Goal: Task Accomplishment & Management: Use online tool/utility

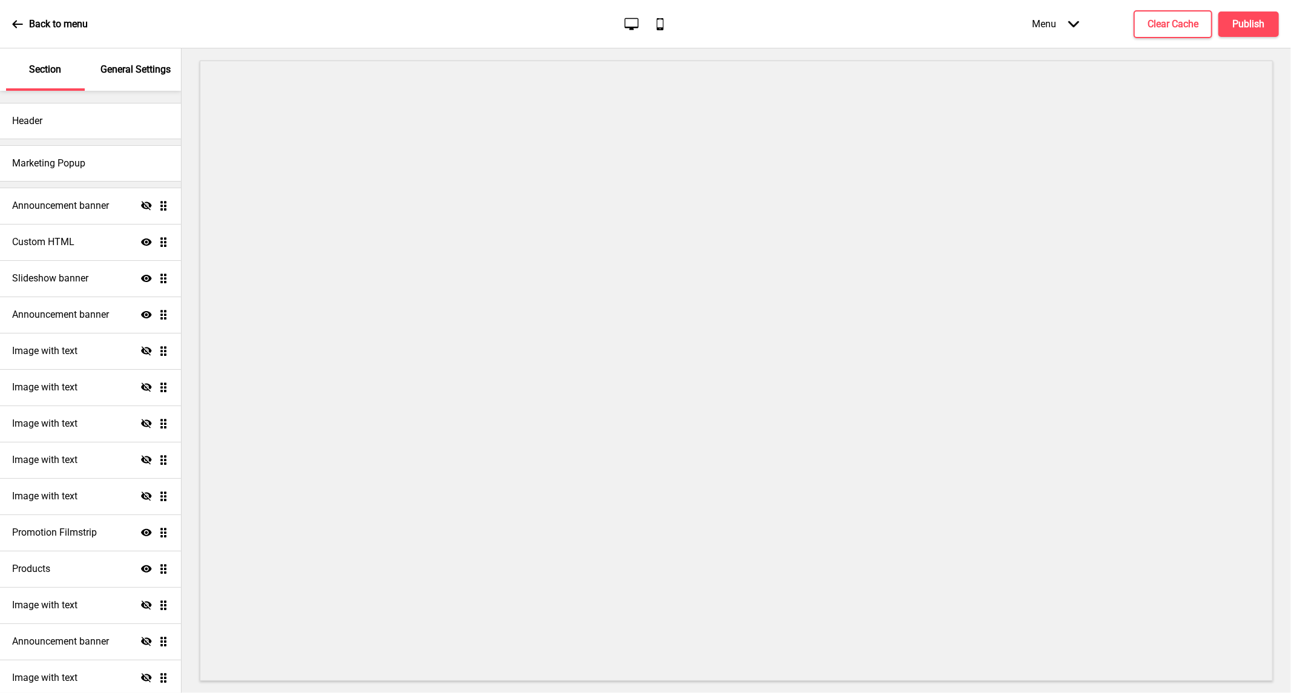
scroll to position [128, 0]
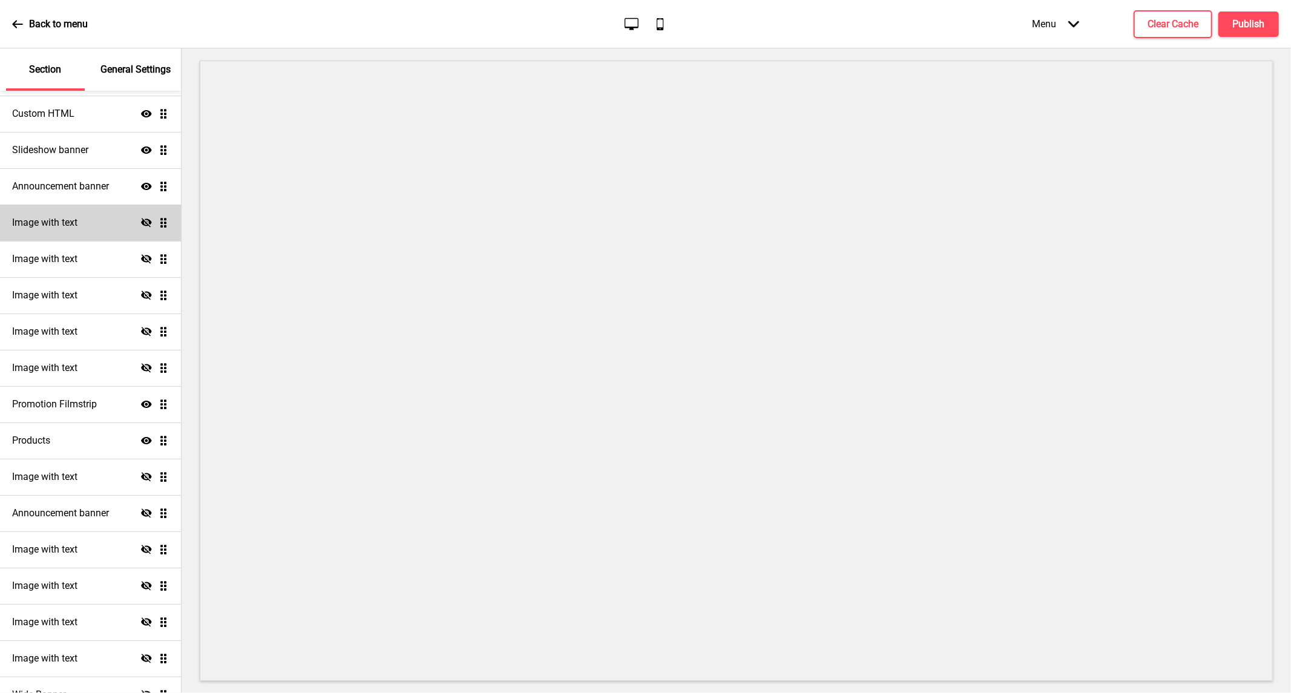
click at [141, 226] on icon "Hide" at bounding box center [146, 222] width 11 height 11
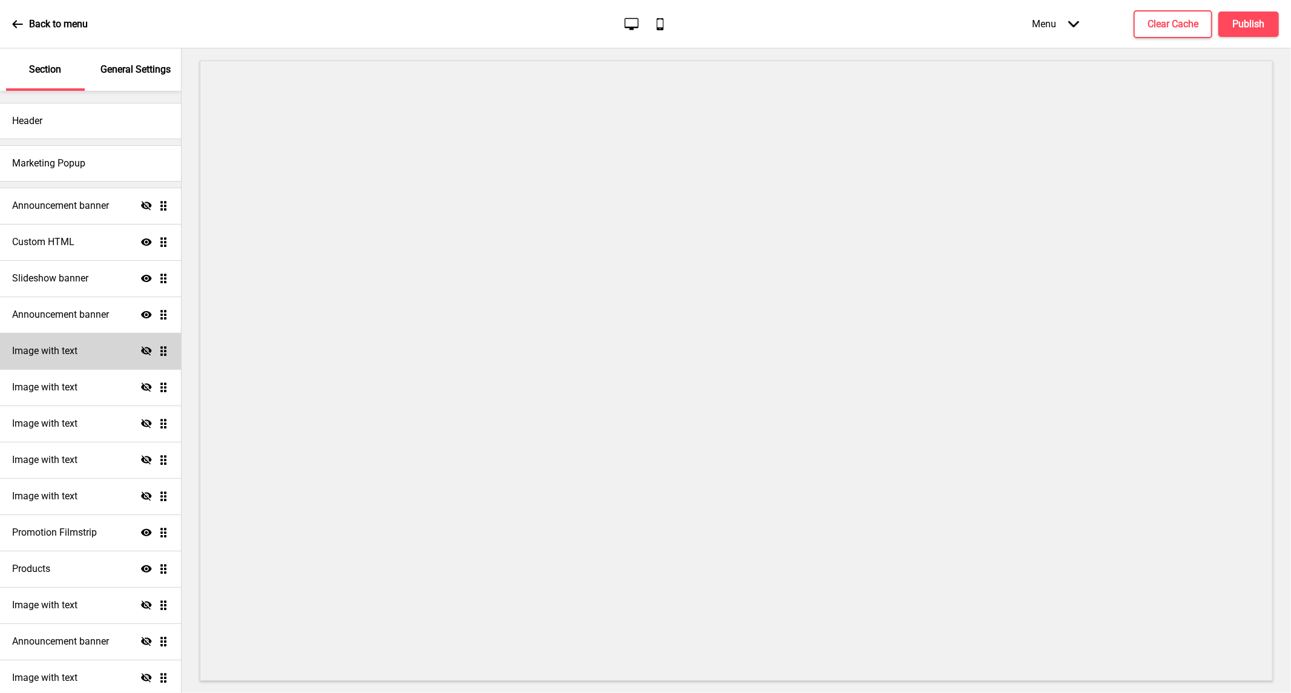
click at [141, 349] on icon "Hide" at bounding box center [146, 351] width 11 height 11
click at [62, 349] on h4 "Image with text" at bounding box center [44, 350] width 65 height 13
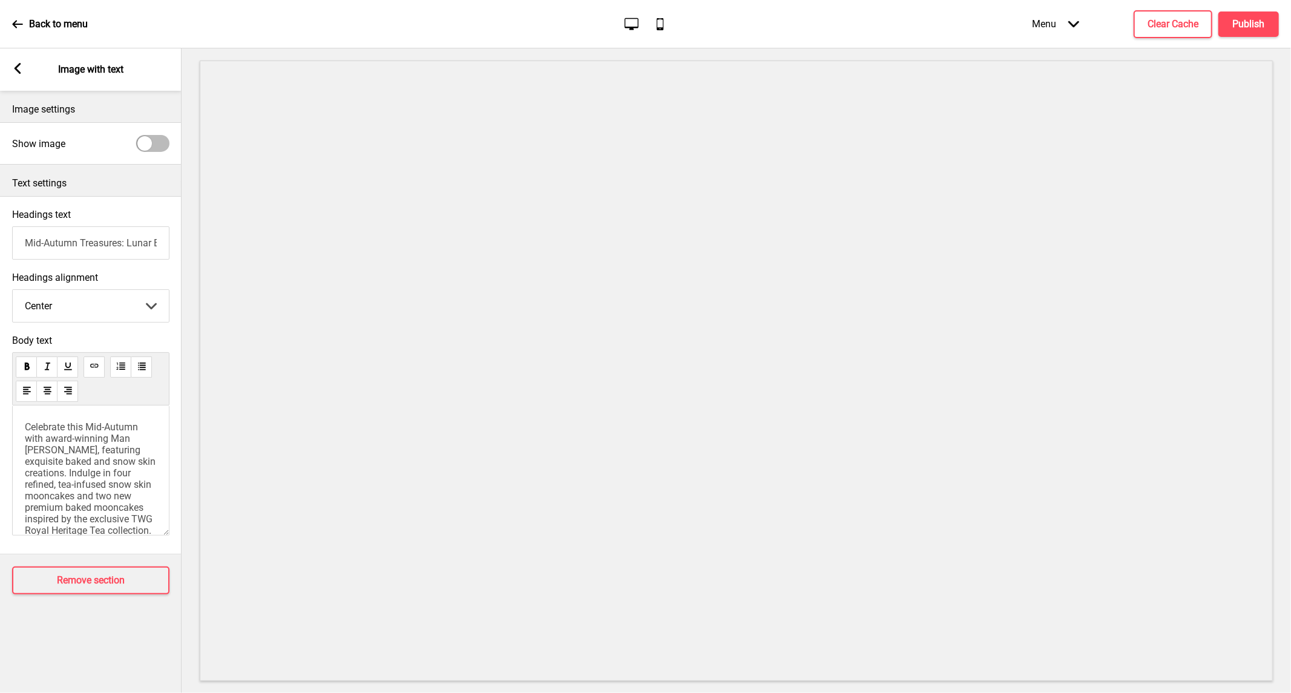
click at [87, 487] on span "Celebrate this Mid-Autumn with award-winning Man [PERSON_NAME], featuring exqui…" at bounding box center [92, 576] width 134 height 310
click at [25, 487] on span "Indulge in four refined, tea-infused snow skin mooncakes and two new premium ba…" at bounding box center [92, 381] width 134 height 264
drag, startPoint x: 68, startPoint y: 481, endPoint x: 116, endPoint y: 485, distance: 47.3
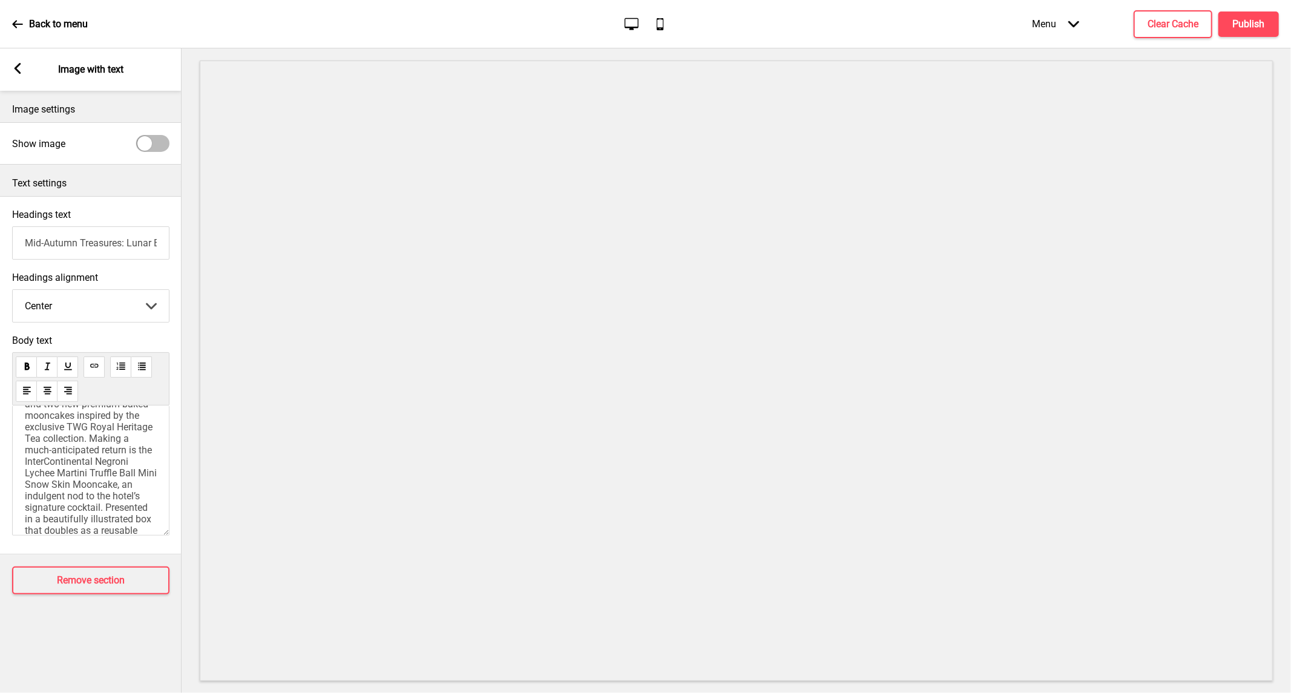
click at [77, 481] on span "Indulge in four refined, tea-infused snow skin mooncakes and two new premium ba…" at bounding box center [92, 495] width 134 height 241
click at [25, 438] on span "Indulge in four refined, tea-infused snow skin mooncakes and two new premium ba…" at bounding box center [92, 361] width 134 height 241
click at [123, 504] on span "Presented in a beautifully illustrated box that doubles as a reusable tissue ho…" at bounding box center [90, 461] width 131 height 103
click at [88, 457] on div "Celebrate this Mid-Autumn with award-winning Man [PERSON_NAME], featuring exqui…" at bounding box center [91, 355] width 132 height 405
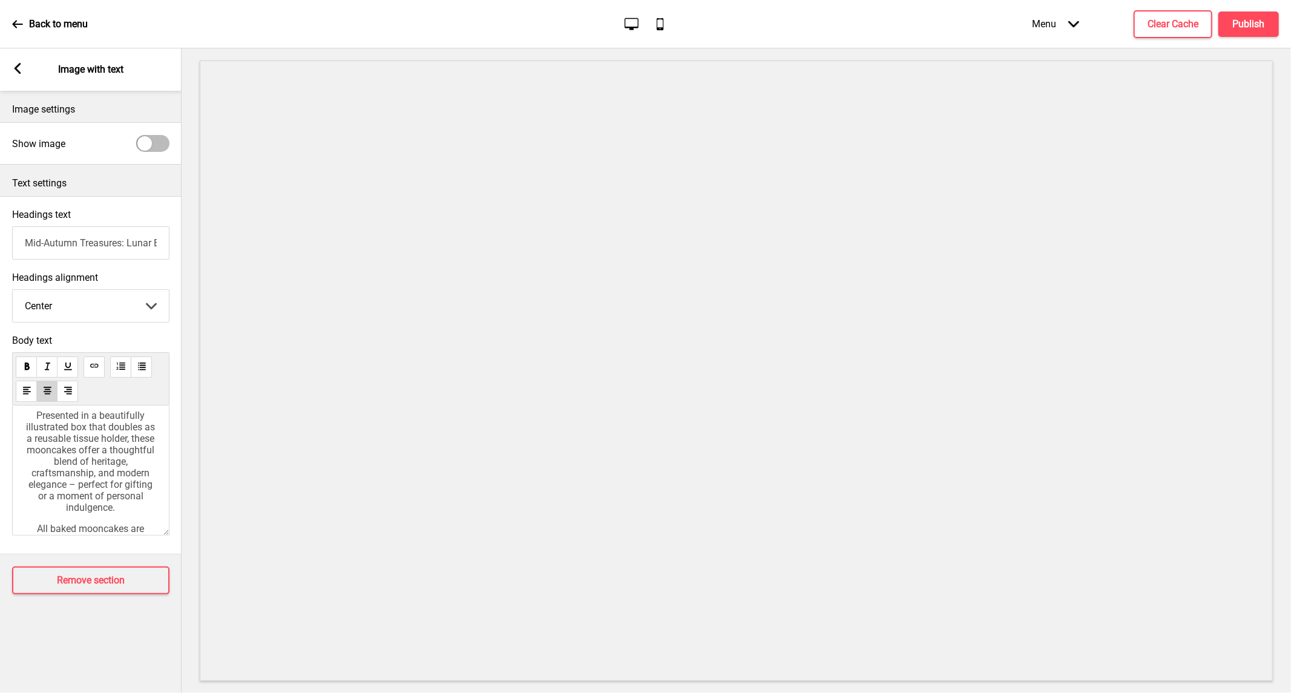
scroll to position [202, 0]
click at [131, 305] on select "Left Center Right" at bounding box center [91, 306] width 156 height 32
click at [13, 292] on select "Left Center Right" at bounding box center [91, 306] width 156 height 32
click at [118, 305] on select "Left Center Right" at bounding box center [91, 306] width 156 height 32
select select "center"
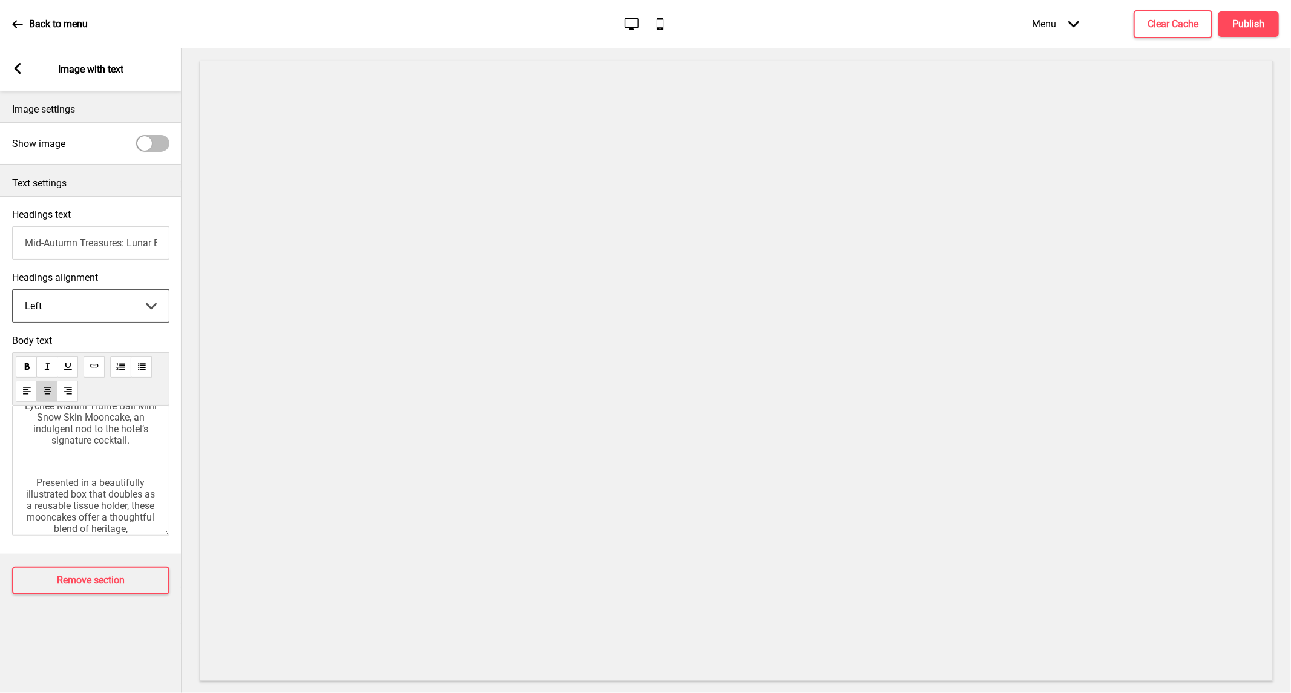
click at [13, 292] on select "Left Center Right" at bounding box center [91, 306] width 156 height 32
click at [70, 467] on div "Celebrate this Mid-Autumn with award-winning Man [PERSON_NAME], featuring exqui…" at bounding box center [91, 310] width 132 height 405
click at [21, 481] on div "Celebrate this Mid-Autumn with award-winning Man [PERSON_NAME], featuring exqui…" at bounding box center [90, 470] width 157 height 130
drag, startPoint x: 29, startPoint y: 485, endPoint x: 67, endPoint y: 475, distance: 38.9
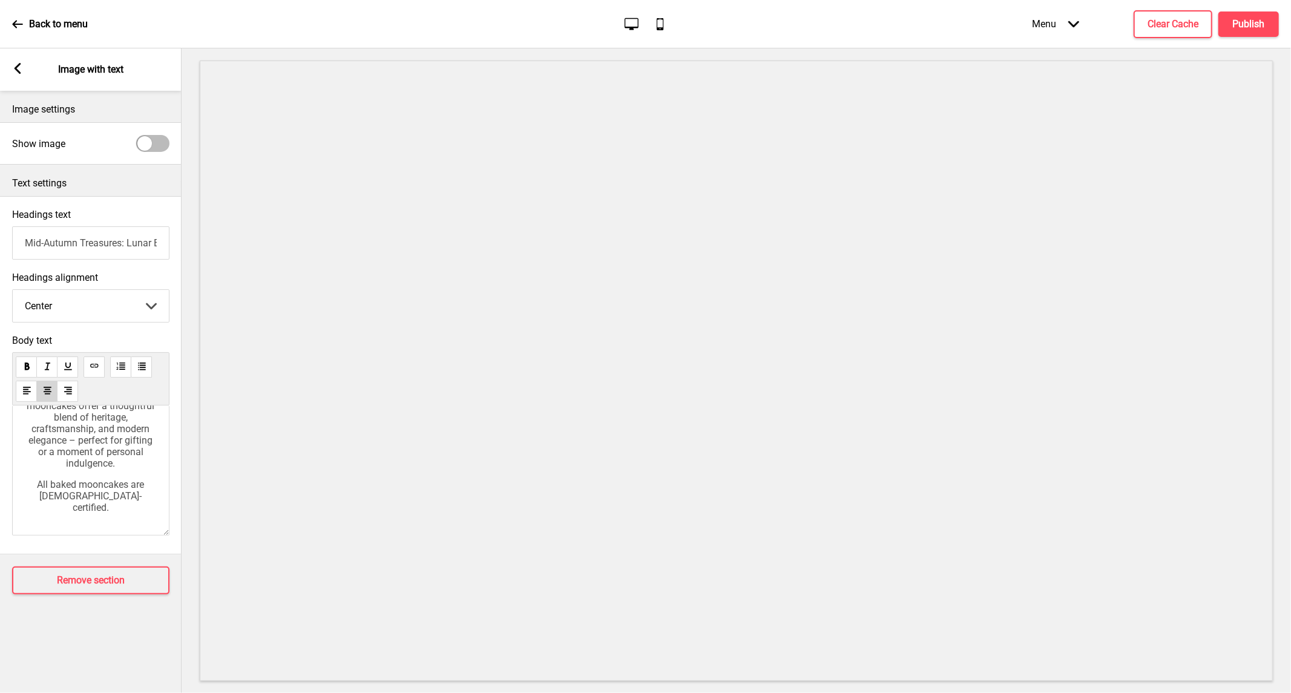
click at [44, 481] on p "All baked mooncakes are [DEMOGRAPHIC_DATA]-certified." at bounding box center [91, 496] width 132 height 34
click at [46, 469] on div "Celebrate this Mid-Autumn with award-winning Man [PERSON_NAME], featuring exqui…" at bounding box center [91, 310] width 132 height 405
click at [27, 481] on p "All baked mooncakes are [DEMOGRAPHIC_DATA]-certified." at bounding box center [91, 496] width 132 height 34
click at [99, 505] on p "All baked mooncakes are [DEMOGRAPHIC_DATA]-certified." at bounding box center [91, 496] width 132 height 34
click at [45, 484] on span "All baked mooncakes are [DEMOGRAPHIC_DATA]-certified." at bounding box center [80, 496] width 110 height 34
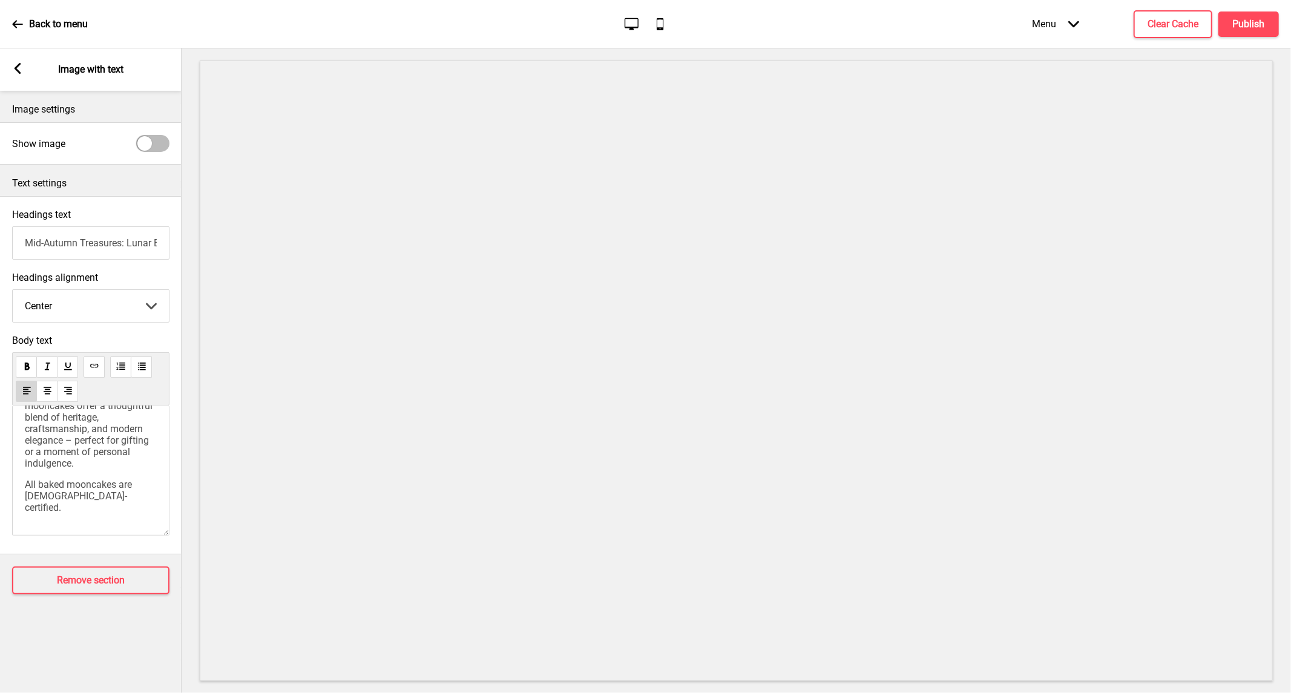
drag, startPoint x: 22, startPoint y: 477, endPoint x: 39, endPoint y: 483, distance: 18.0
click at [24, 479] on div "Celebrate this Mid-Autumn with award-winning Man [PERSON_NAME], featuring exqui…" at bounding box center [90, 470] width 157 height 130
click at [27, 481] on span "All baked mooncakes are [DEMOGRAPHIC_DATA]-certified." at bounding box center [80, 496] width 110 height 34
drag, startPoint x: 32, startPoint y: 74, endPoint x: 28, endPoint y: 68, distance: 7.6
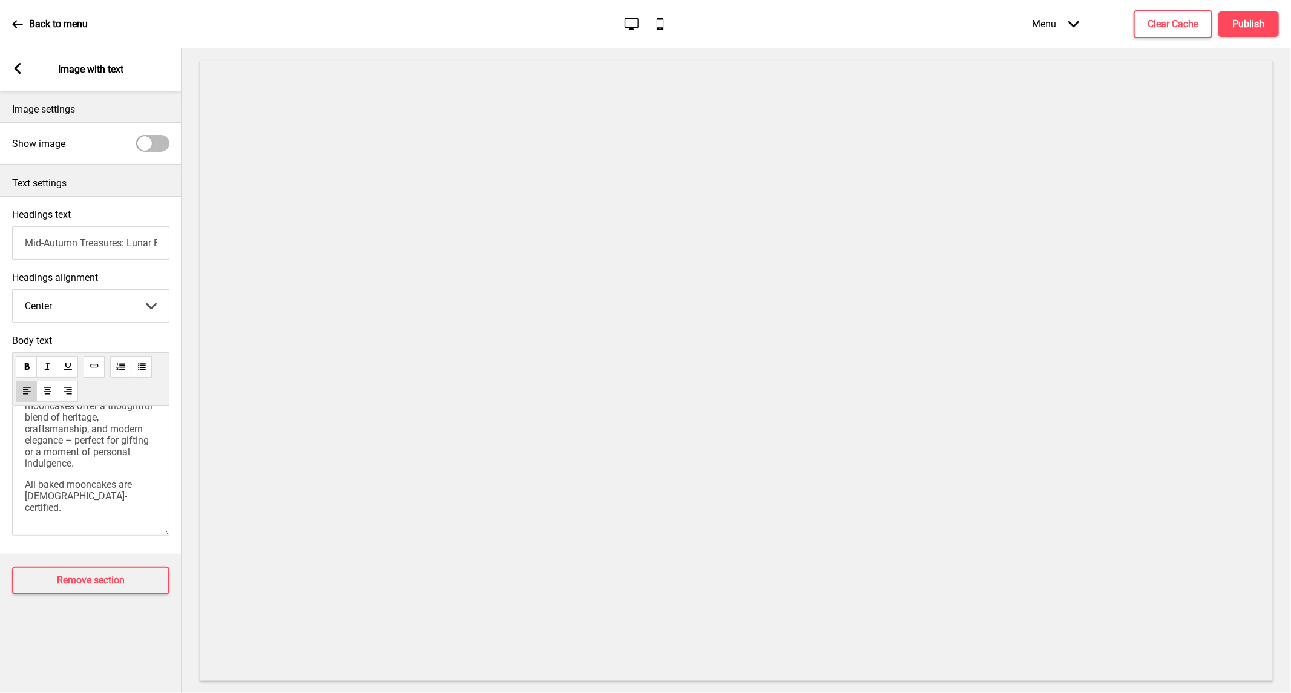
click at [31, 71] on div "Arrow left Image with text" at bounding box center [91, 69] width 182 height 42
click at [26, 64] on div "Arrow left Image with text" at bounding box center [91, 69] width 182 height 42
drag, startPoint x: 21, startPoint y: 65, endPoint x: 33, endPoint y: 68, distance: 12.5
click at [27, 67] on div "Arrow left Image with text" at bounding box center [91, 69] width 182 height 42
click at [33, 68] on div "Arrow left Image with text" at bounding box center [91, 69] width 182 height 42
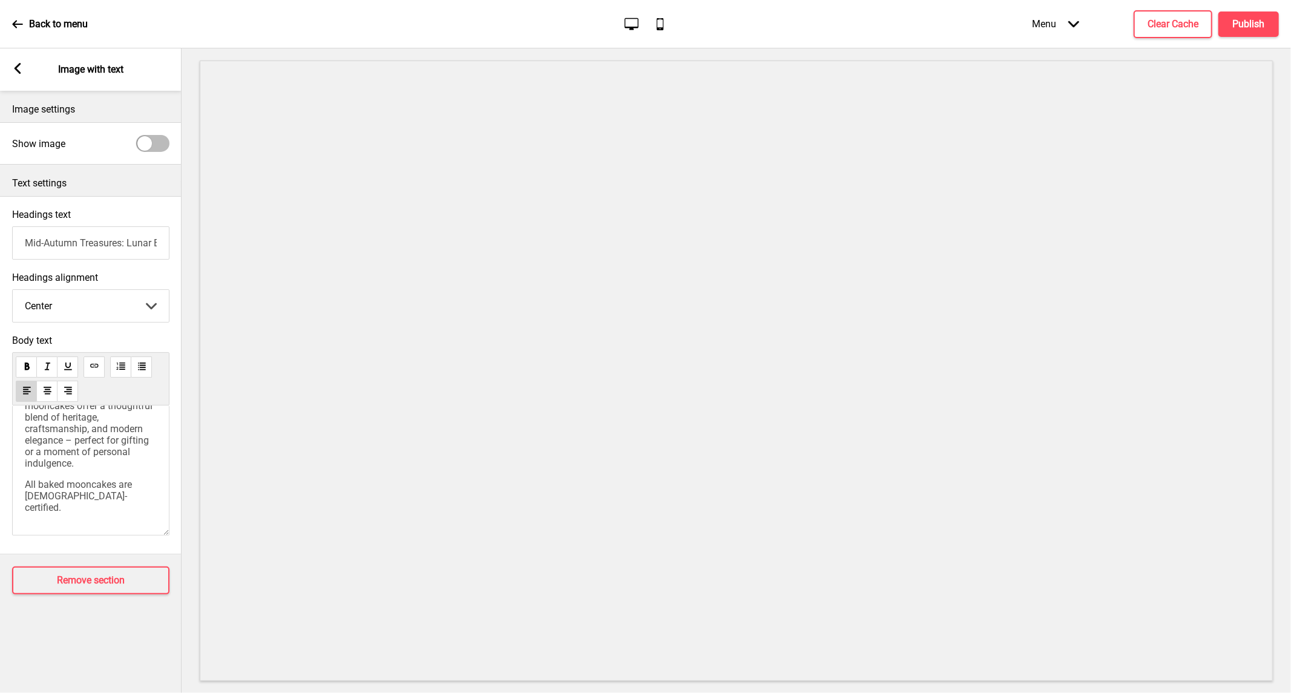
click at [16, 65] on icon at bounding box center [18, 68] width 7 height 11
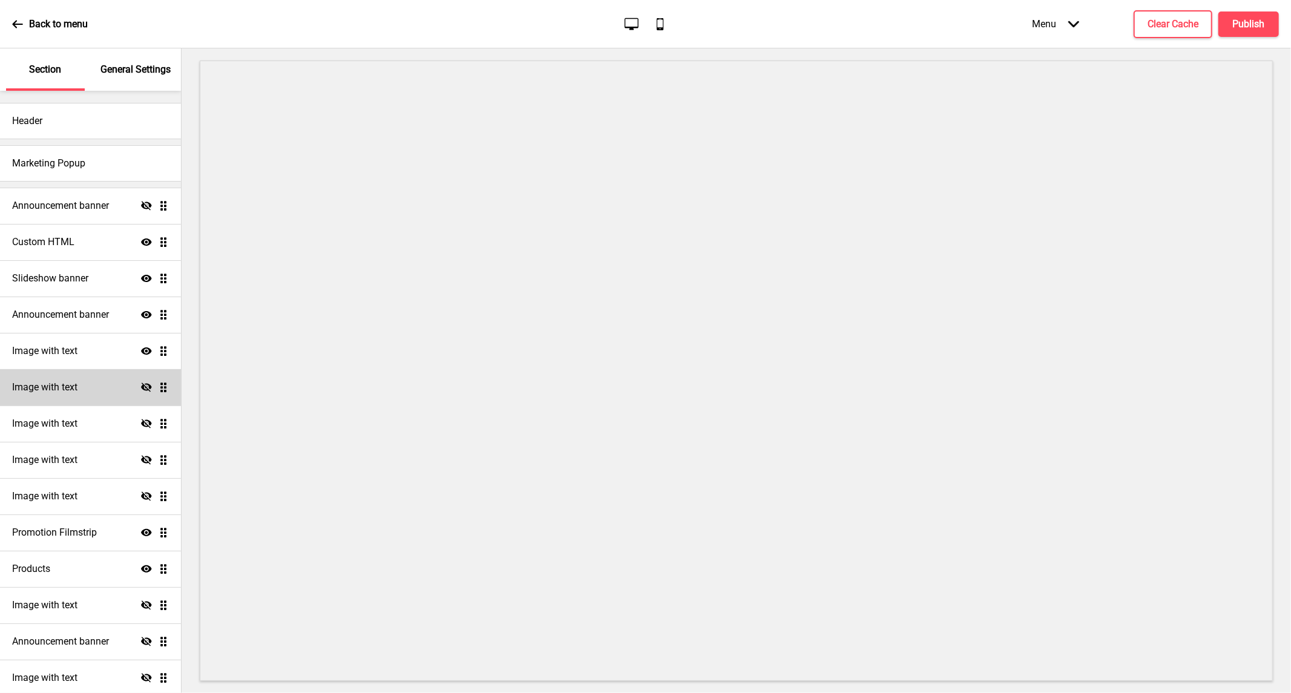
click at [141, 386] on icon at bounding box center [146, 386] width 11 height 9
click at [141, 350] on icon at bounding box center [146, 350] width 11 height 7
click at [81, 389] on div "Image with text Show Drag" at bounding box center [90, 387] width 181 height 36
select select "right"
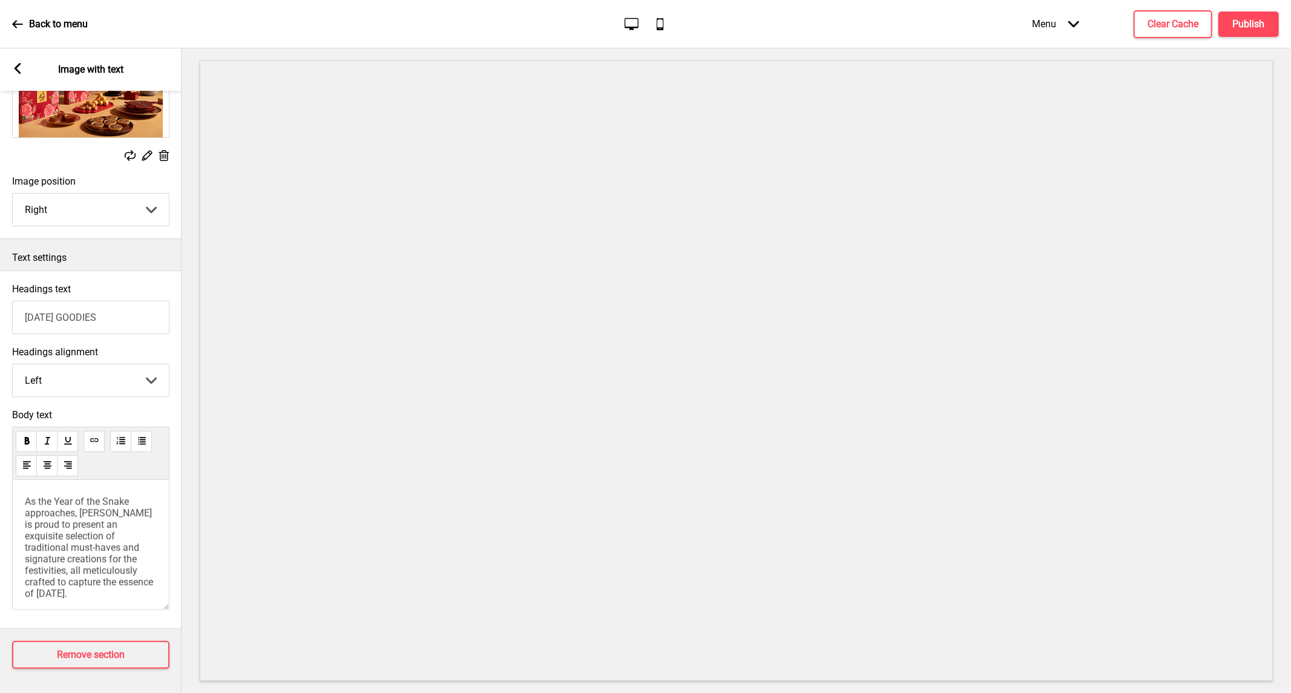
scroll to position [148, 0]
click at [88, 587] on span "As the Year of the Snake approaches, [PERSON_NAME] is proud to present an exqui…" at bounding box center [92, 655] width 134 height 318
click at [100, 573] on span "As the Year of the Snake approaches, [PERSON_NAME] is proud to present an exqui…" at bounding box center [92, 655] width 134 height 318
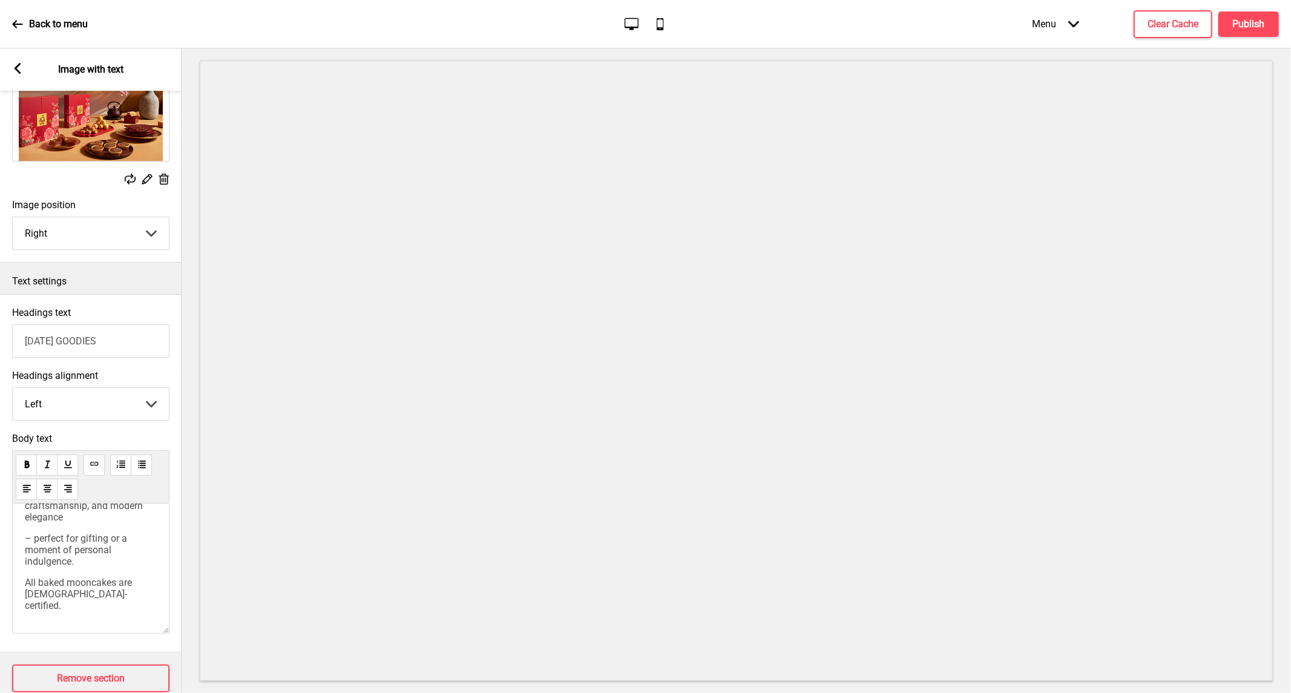
scroll to position [0, 0]
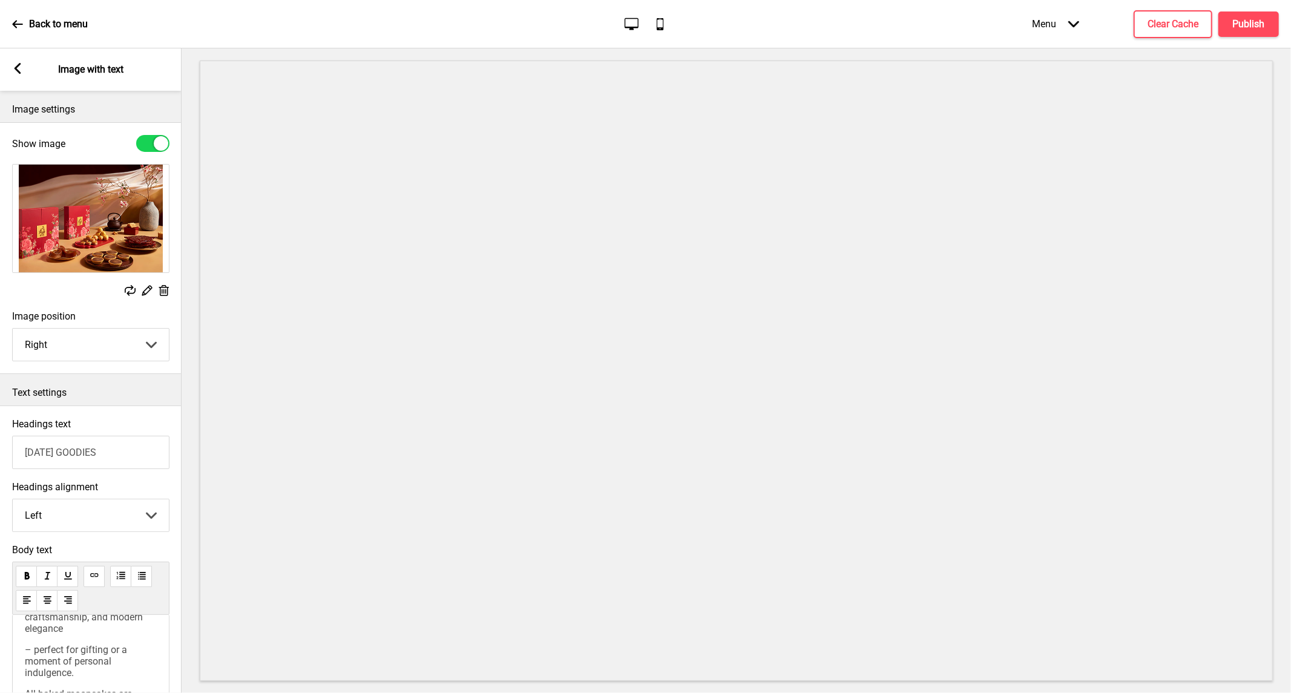
drag, startPoint x: 153, startPoint y: 454, endPoint x: 0, endPoint y: 457, distance: 152.5
click at [0, 457] on div "Headings text [DATE] GOODIES" at bounding box center [91, 443] width 182 height 63
type input "Mid-Autumn Treasures: Lunar Blooms"
click at [163, 291] on icon at bounding box center [164, 290] width 10 height 11
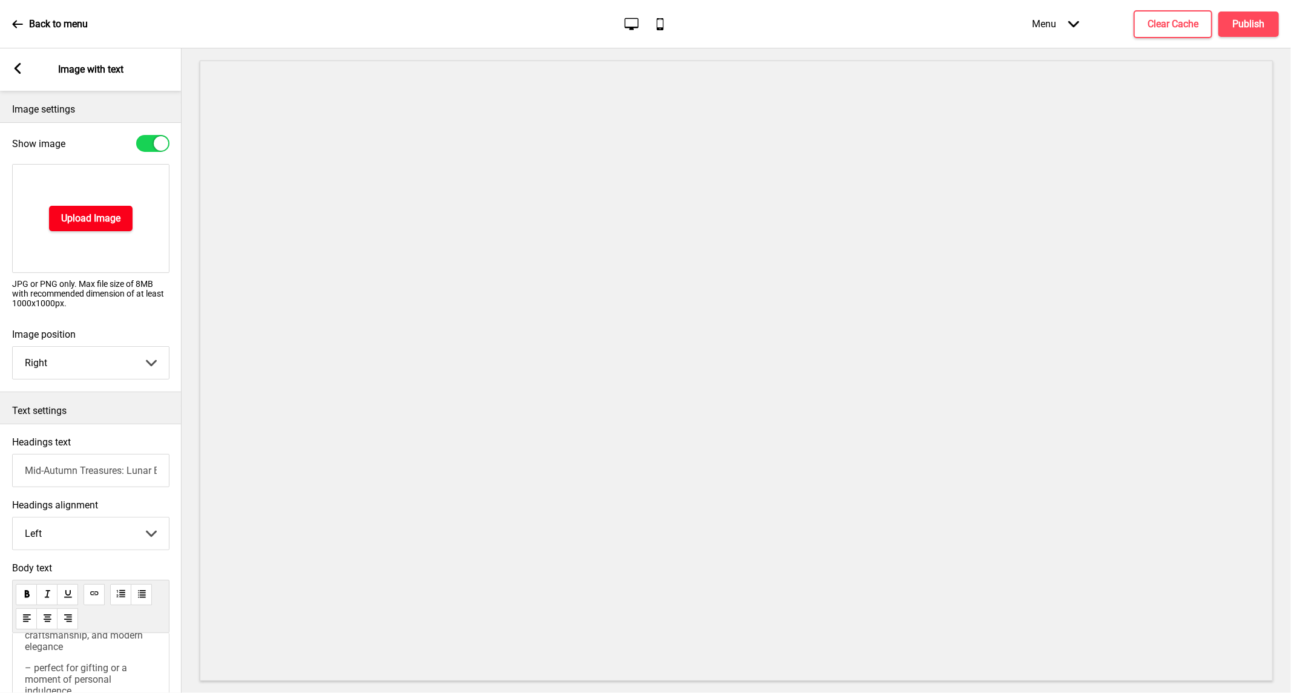
click at [99, 217] on h4 "Upload Image" at bounding box center [90, 218] width 59 height 13
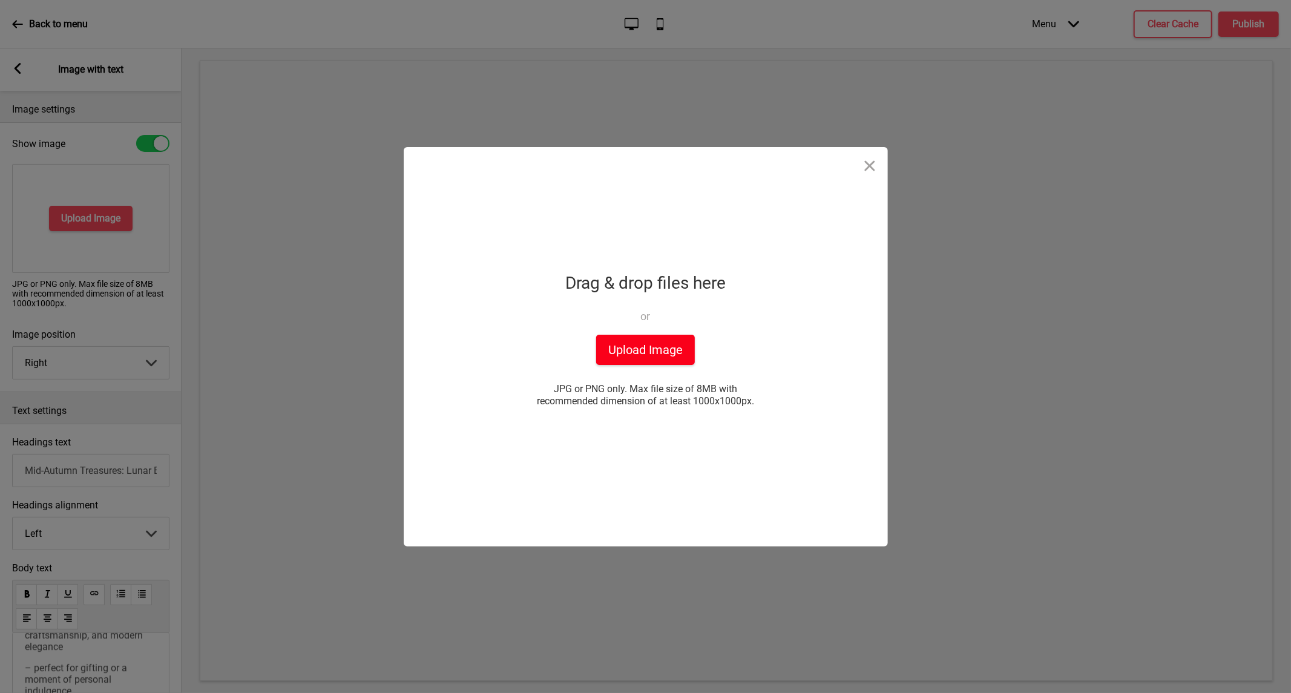
click at [632, 342] on button "Upload Image" at bounding box center [645, 350] width 99 height 30
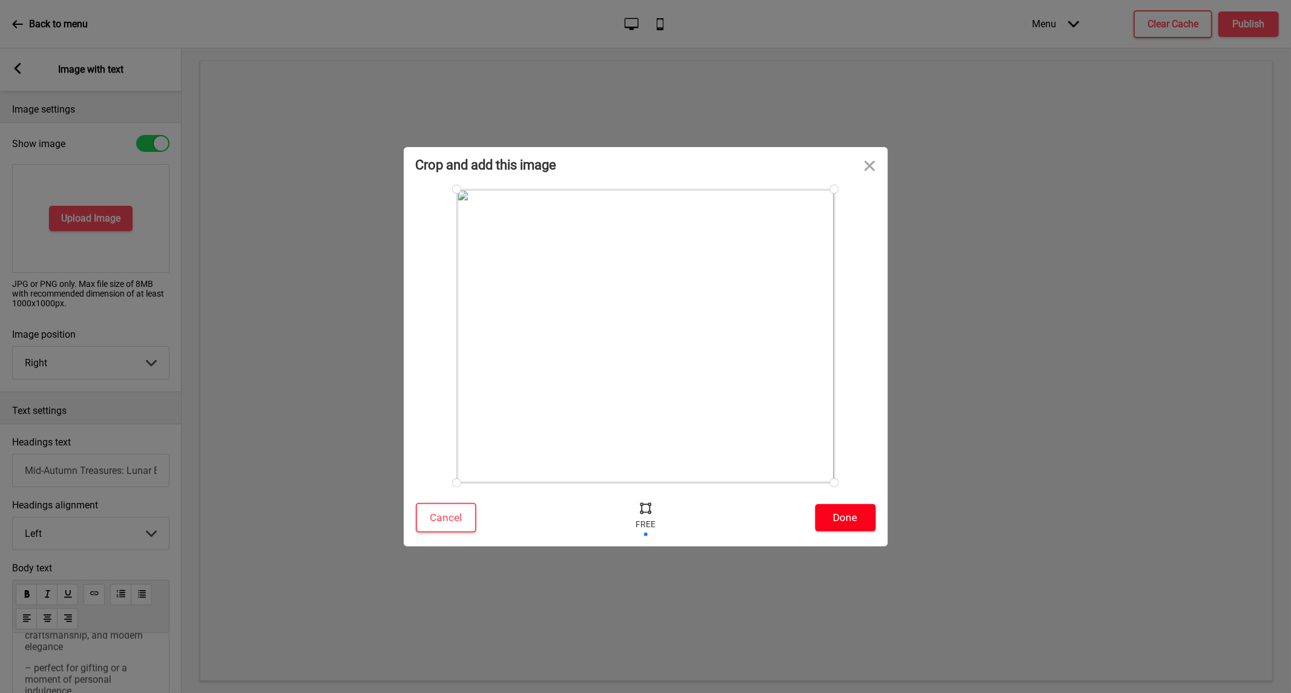
click at [842, 519] on button "Done" at bounding box center [845, 517] width 61 height 27
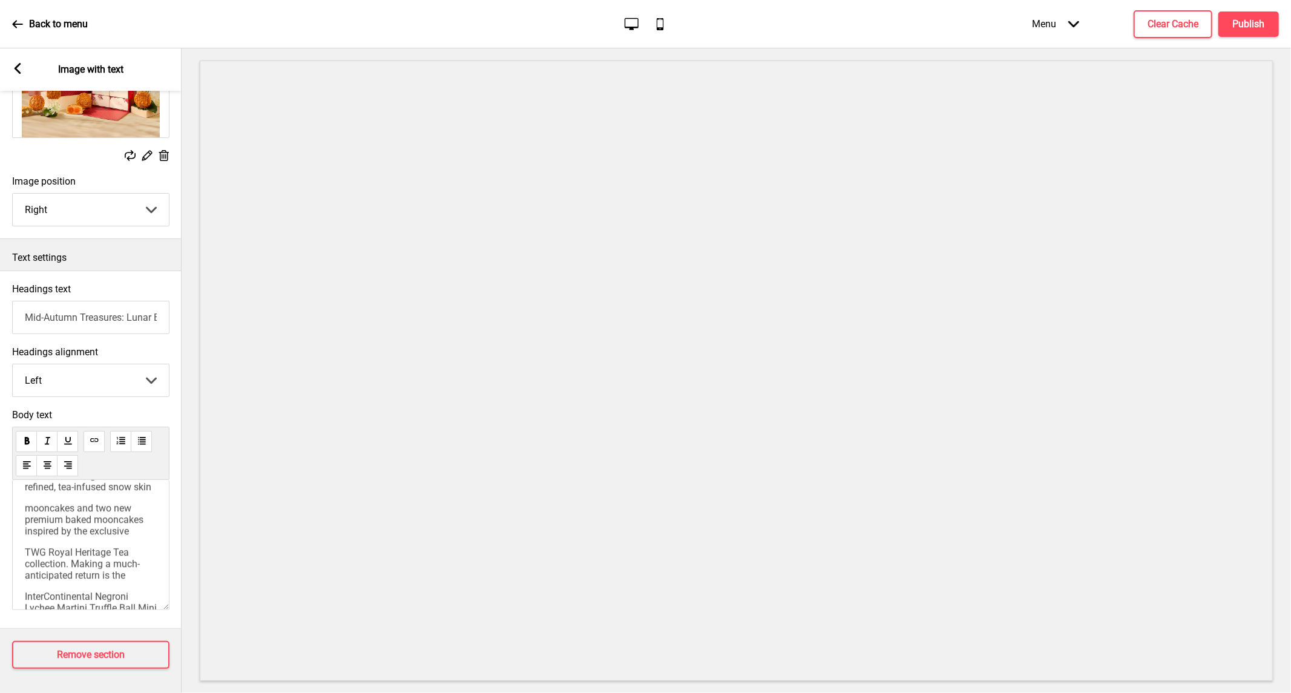
scroll to position [8, 0]
click at [26, 536] on span "exquisite baked and snow skin creations. Indulge in four refined, tea-infused s…" at bounding box center [91, 549] width 133 height 34
click at [81, 557] on p "Celebrate this Mid-Autumn with award-winning Man [PERSON_NAME], featuring exqui…" at bounding box center [91, 522] width 132 height 69
click at [22, 589] on div "Celebrate this Mid-Autumn with award-winning Man [PERSON_NAME], featuring exqui…" at bounding box center [90, 545] width 157 height 130
click at [26, 590] on span "mooncakes and two new premium baked mooncakes inspired by the exclusive" at bounding box center [85, 583] width 121 height 34
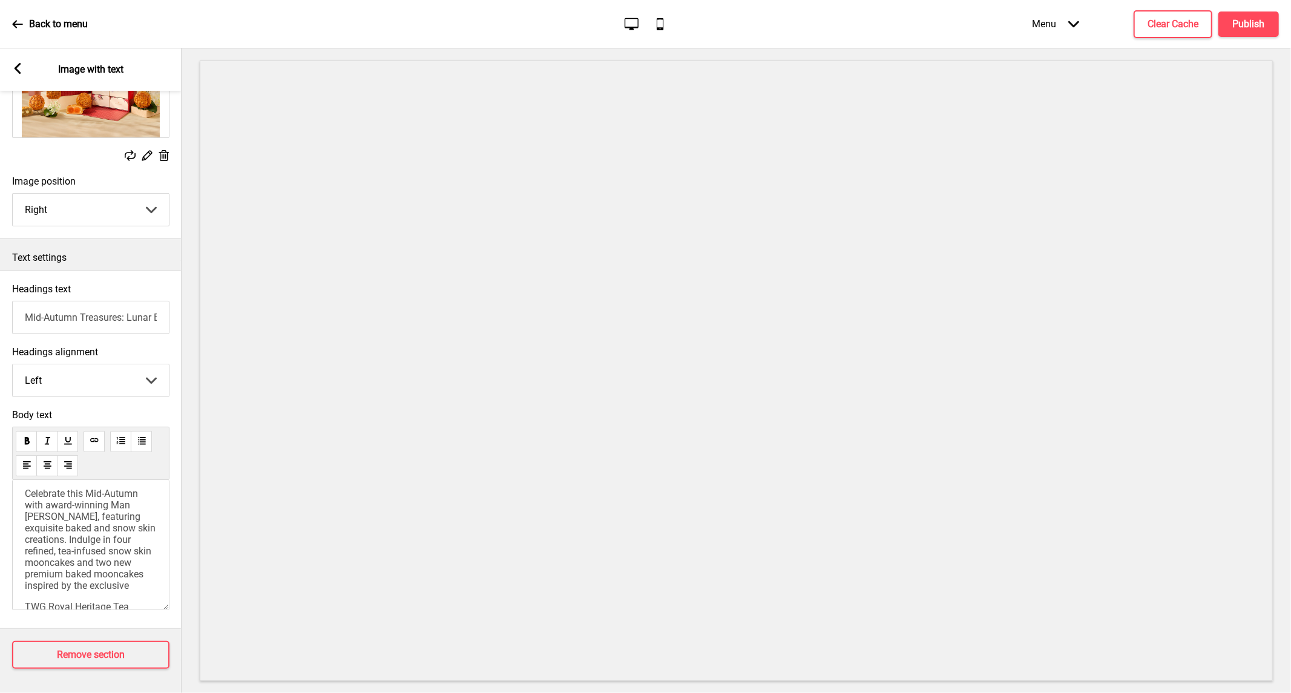
scroll to position [75, 0]
click at [25, 560] on span "TWG Royal Heritage Tea collection. Making a much-anticipated return is the" at bounding box center [82, 551] width 115 height 34
click at [25, 559] on span "Celebrate this Mid-Autumn with award-winning Man [PERSON_NAME], featuring exqui…" at bounding box center [91, 490] width 133 height 138
click at [25, 545] on span "InterContinental Negroni Lychee Martini Truffle Ball Mini Snow Skin Mooncake," at bounding box center [92, 528] width 134 height 34
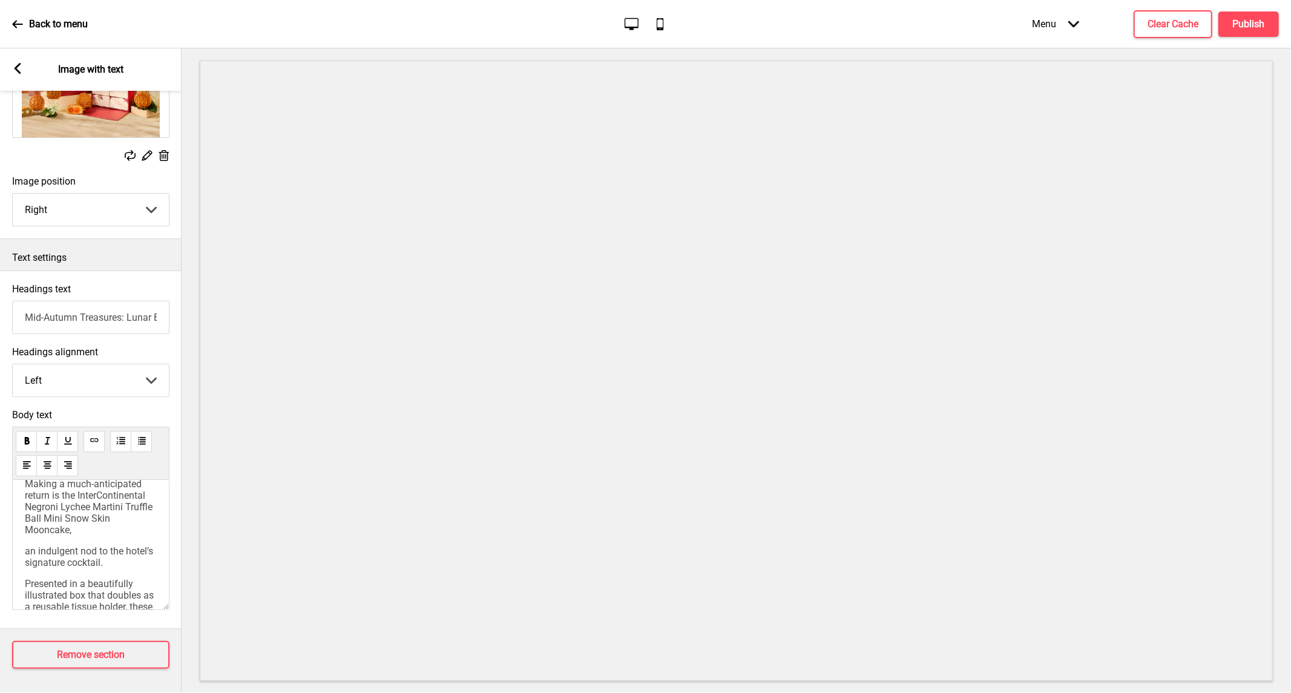
click at [29, 568] on span "an indulgent nod to the hotel’s signature cocktail." at bounding box center [90, 556] width 131 height 23
click at [26, 568] on span "an indulgent nod to the hotel’s signature cocktail." at bounding box center [90, 556] width 131 height 23
click at [25, 543] on div "Celebrate this Mid-Autumn with award-winning Man [PERSON_NAME], featuring exqui…" at bounding box center [90, 545] width 157 height 130
click at [27, 513] on span "mooncakes offer a thoughtful blend of heritage, craftsmanship, and modern elega…" at bounding box center [90, 490] width 130 height 46
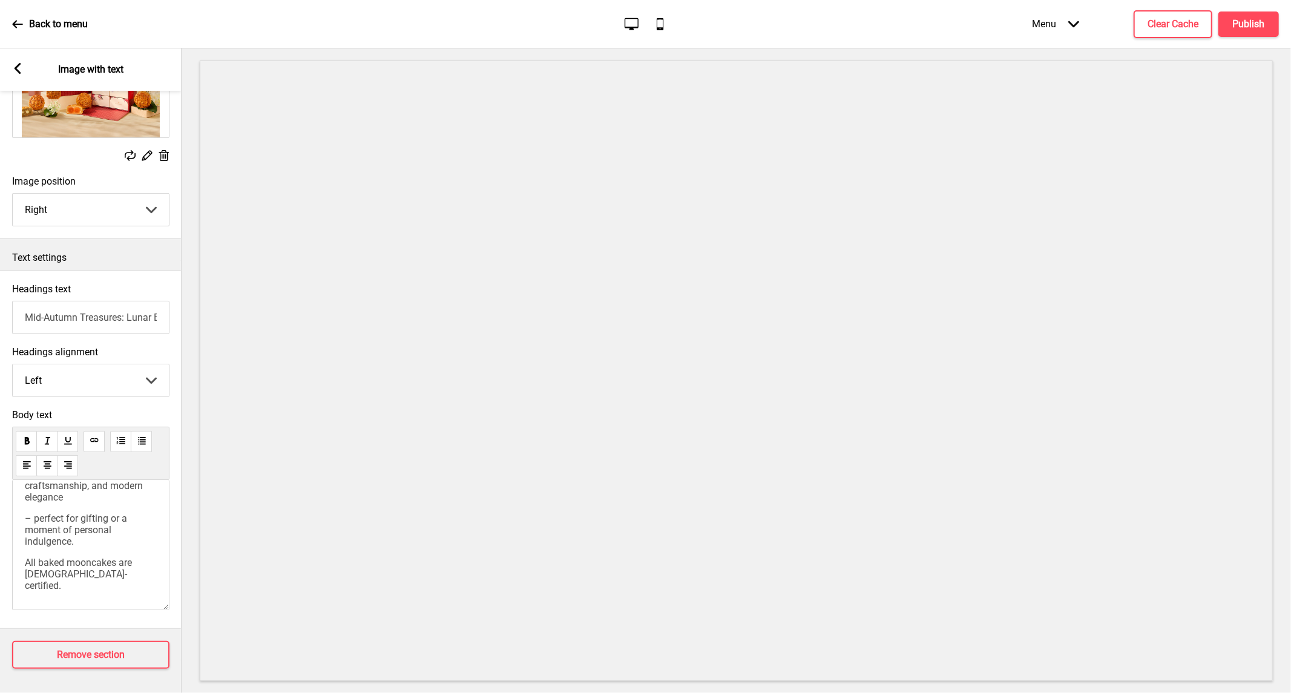
scroll to position [344, 0]
click at [27, 509] on span "– perfect for gifting or a moment of personal indulgence." at bounding box center [77, 526] width 105 height 34
click at [23, 497] on div "Celebrate this Mid-Autumn with award-winning Man [PERSON_NAME], featuring exqui…" at bounding box center [90, 545] width 157 height 130
click at [22, 495] on div "Celebrate this Mid-Autumn with award-winning Man [PERSON_NAME], featuring exqui…" at bounding box center [90, 545] width 157 height 130
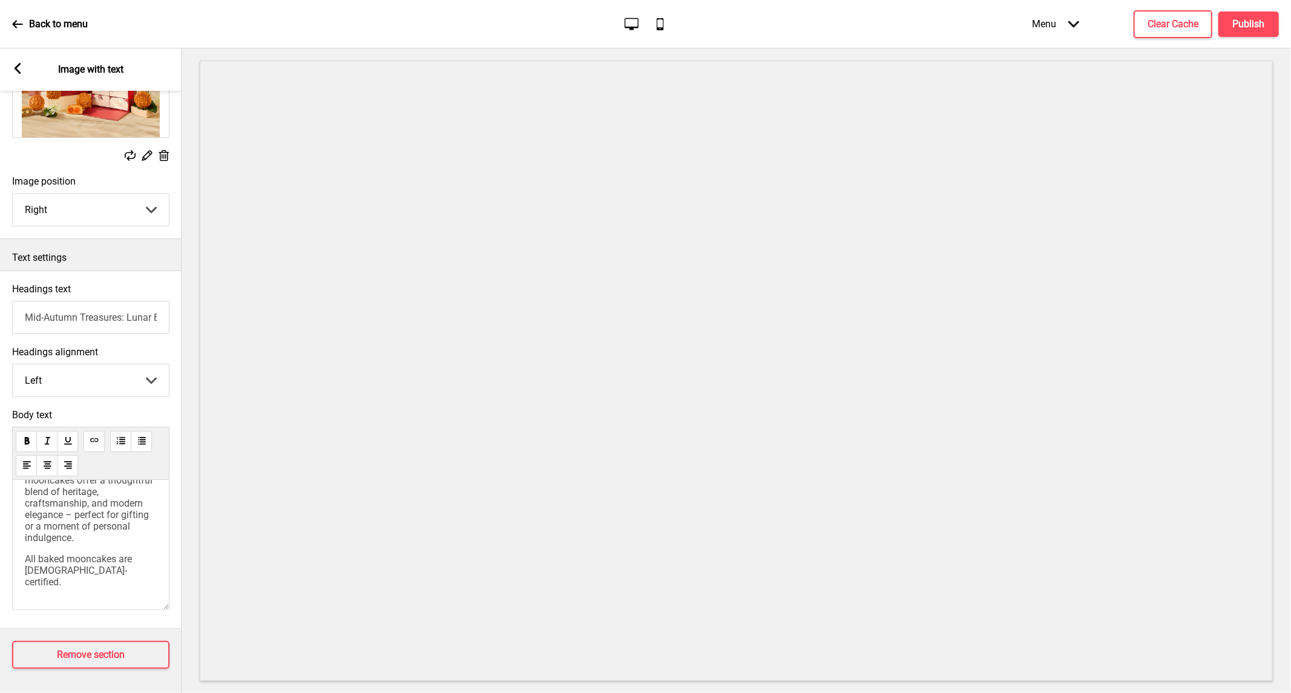
click at [27, 496] on span "Presented in a beautifully illustrated box that doubles as a reusable tissue ho…" at bounding box center [90, 491] width 131 height 103
click at [21, 524] on div "Celebrate this Mid-Autumn with award-winning Man [PERSON_NAME], featuring exqui…" at bounding box center [90, 545] width 157 height 130
click at [26, 530] on span "Making a much-anticipated return is the InterContinental Negroni Lychee Martini…" at bounding box center [92, 530] width 134 height 69
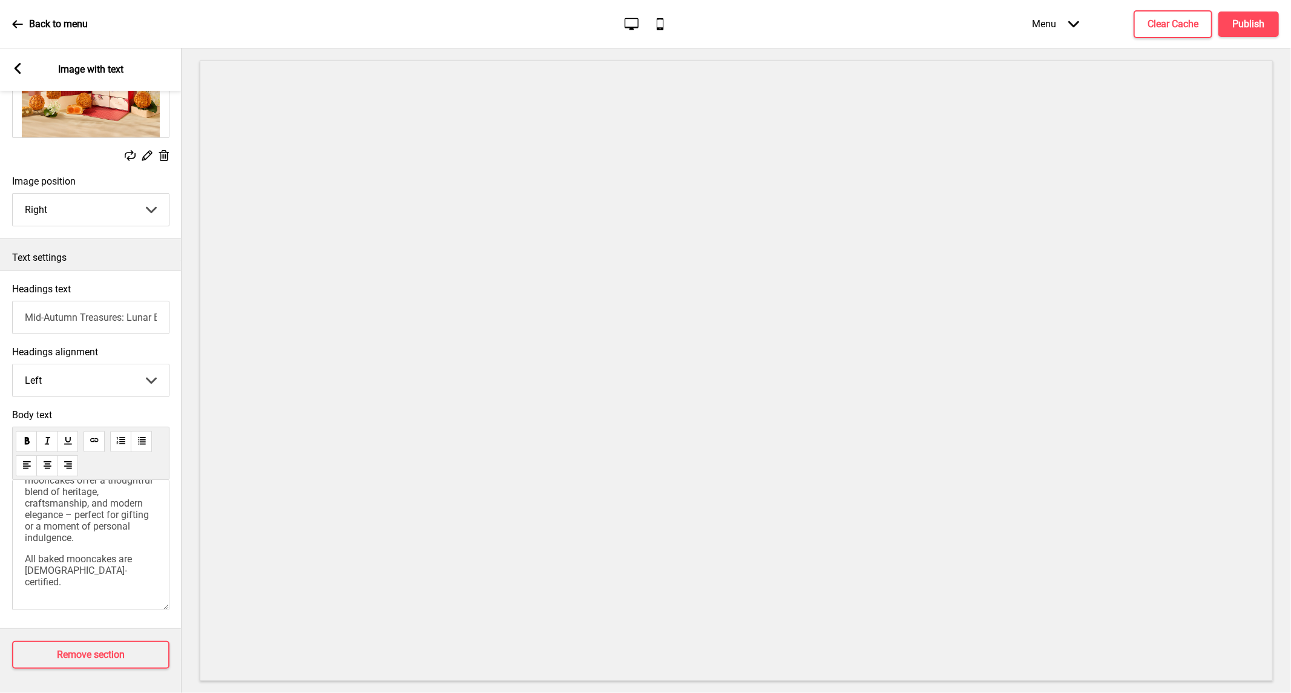
click at [27, 556] on span "All baked mooncakes are [DEMOGRAPHIC_DATA]-certified." at bounding box center [80, 570] width 110 height 34
click at [1256, 7] on div "Menu Arrow down Product Page Store Information Checkout Thank you Terms & Condi…" at bounding box center [1130, 24] width 295 height 36
click at [1233, 24] on h4 "Publish" at bounding box center [1249, 24] width 32 height 13
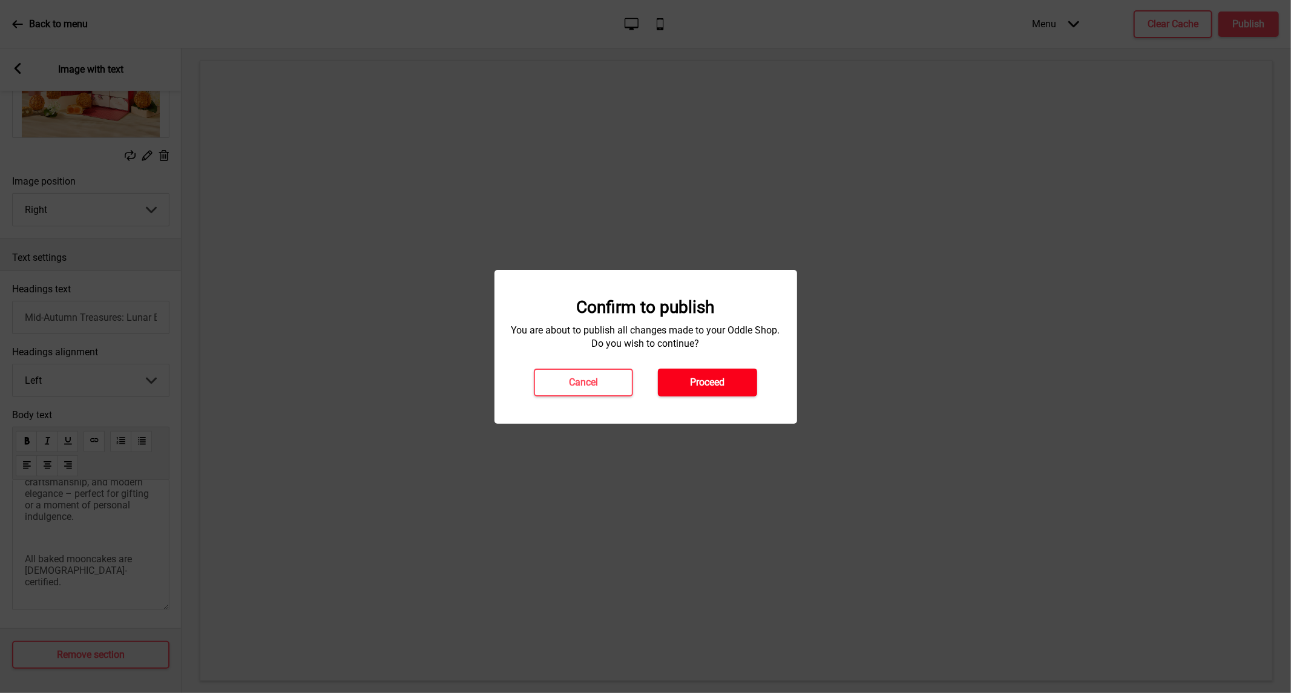
click at [685, 370] on button "Proceed" at bounding box center [707, 383] width 99 height 28
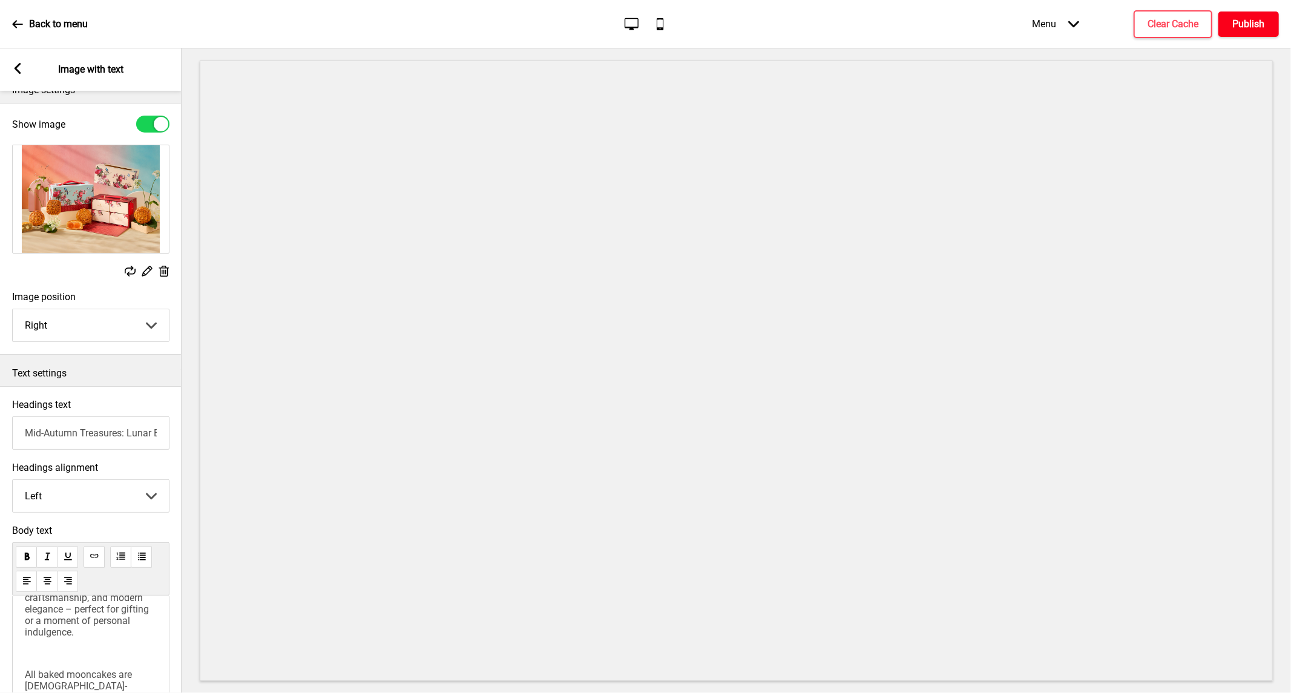
scroll to position [0, 0]
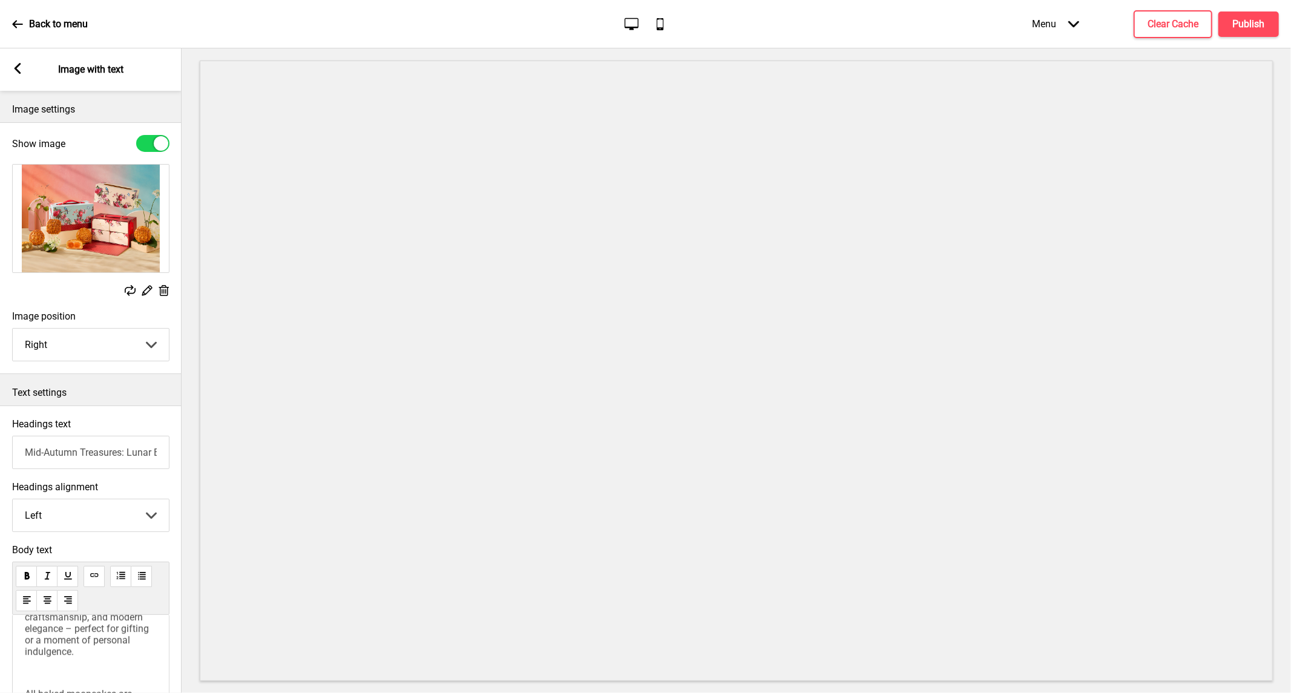
click at [26, 71] on div "Arrow left Image with text" at bounding box center [91, 69] width 182 height 42
click at [9, 67] on div "Arrow left Image with text" at bounding box center [91, 69] width 182 height 42
click at [22, 67] on rect at bounding box center [17, 68] width 11 height 11
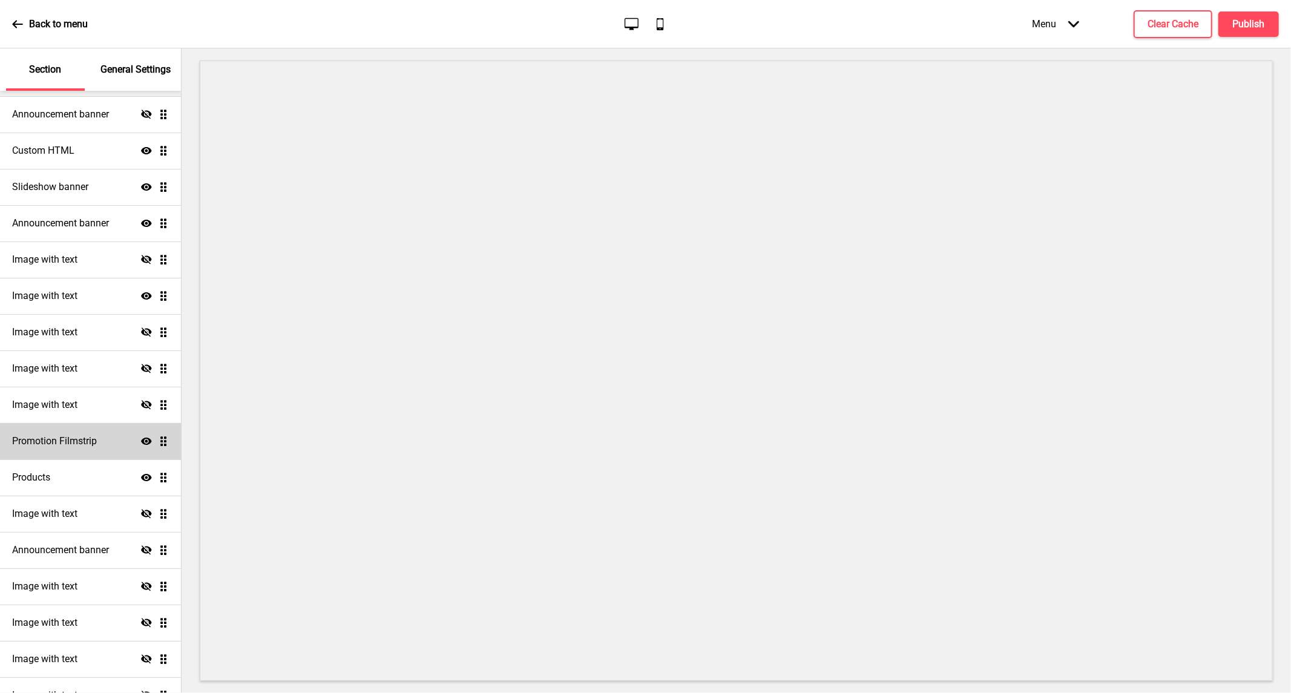
scroll to position [67, 0]
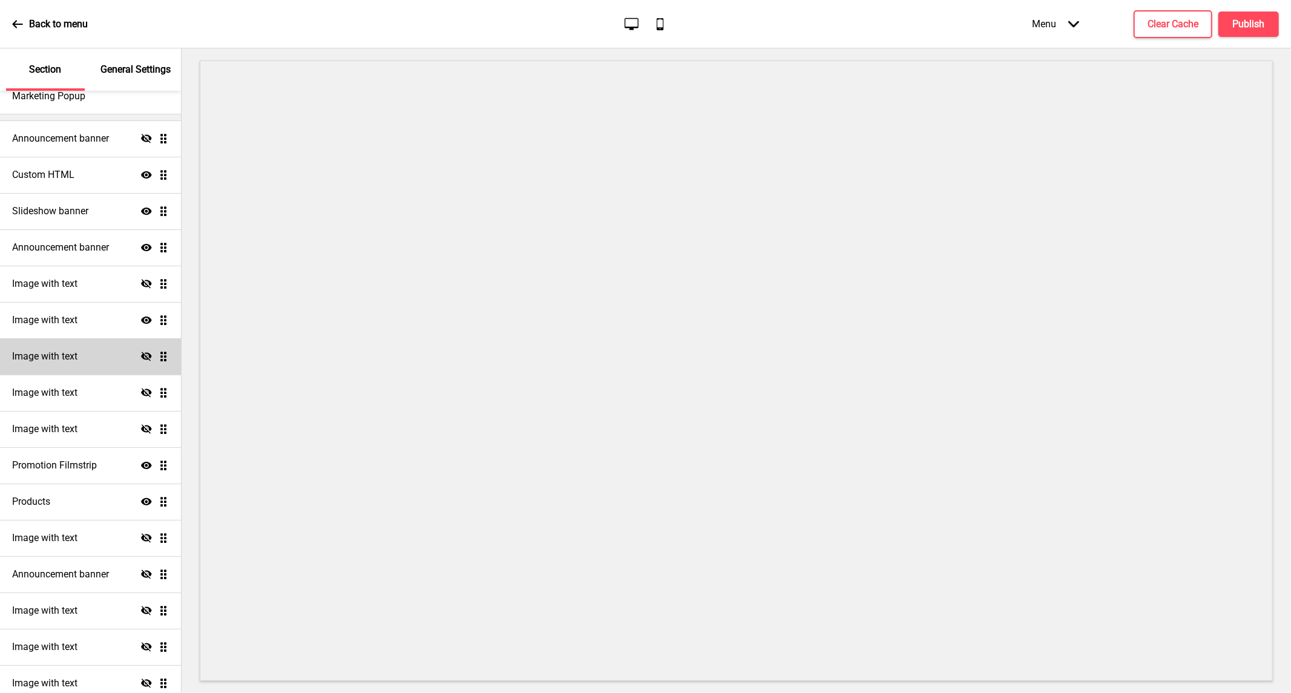
click at [75, 351] on h4 "Image with text" at bounding box center [44, 356] width 65 height 13
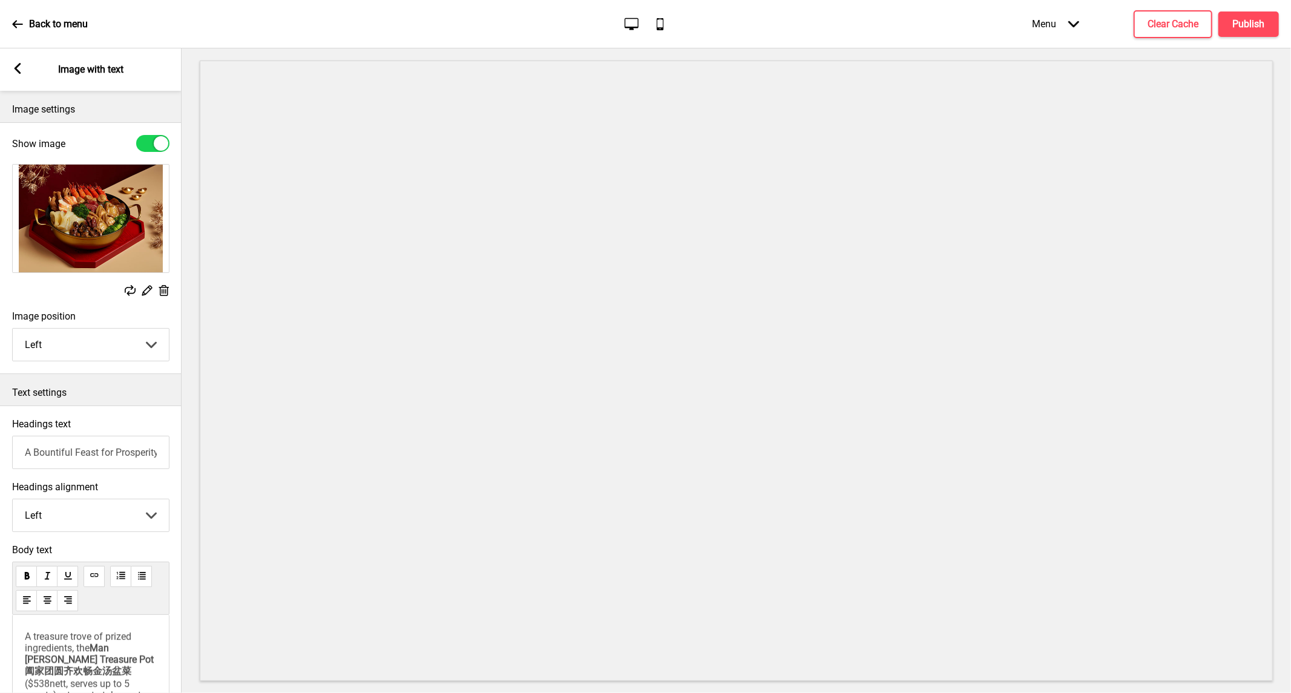
click at [16, 57] on div "Arrow left Image with text" at bounding box center [91, 69] width 182 height 42
click at [13, 68] on rect at bounding box center [17, 68] width 11 height 11
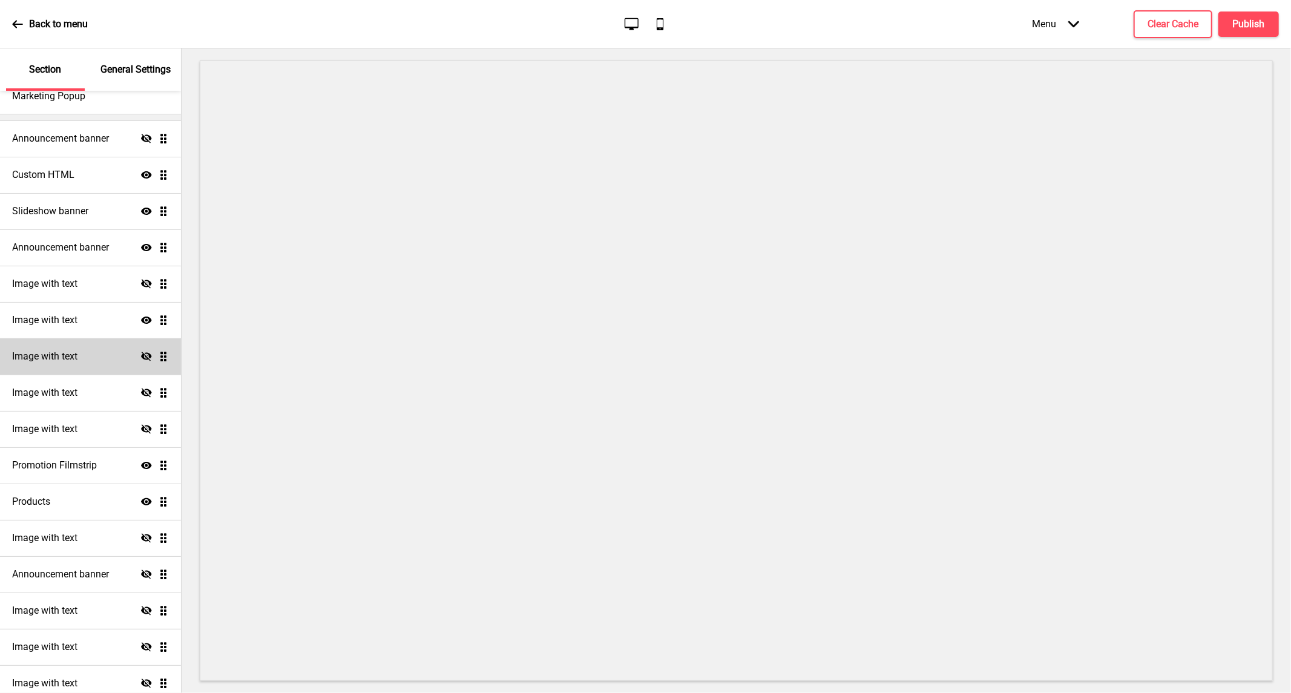
click at [141, 355] on icon at bounding box center [146, 356] width 11 height 9
click at [47, 354] on h4 "Image with text" at bounding box center [44, 356] width 65 height 13
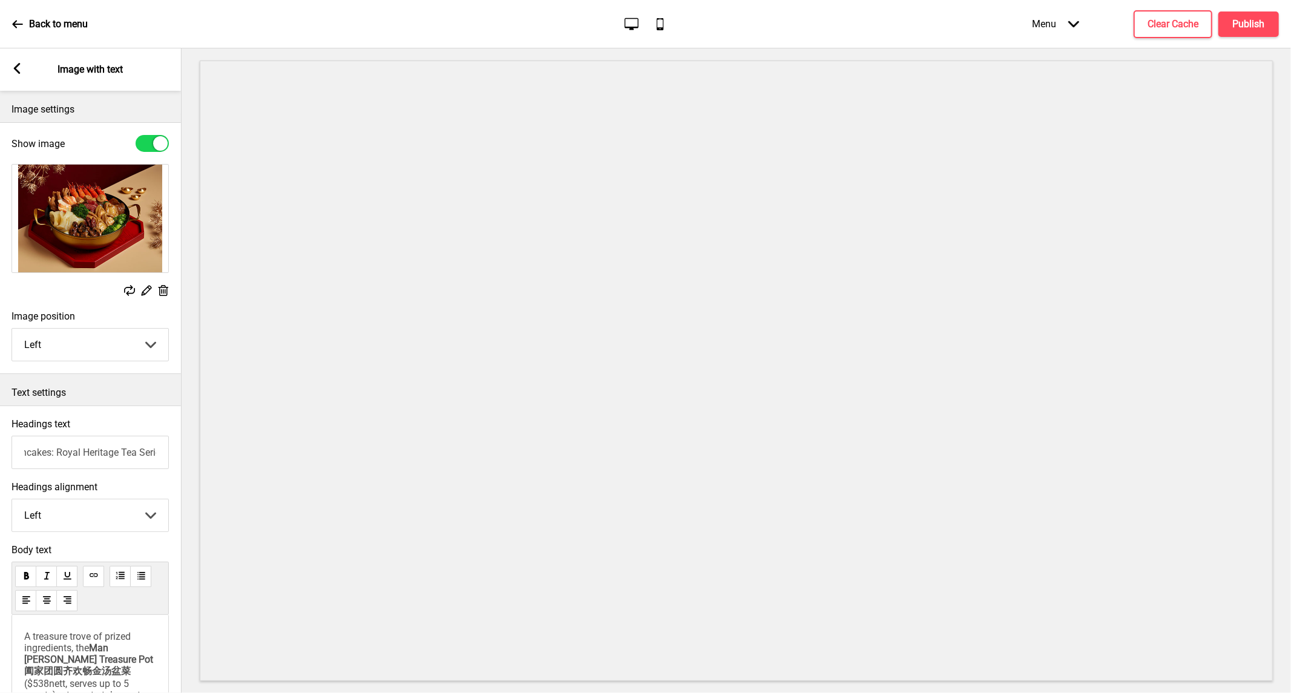
scroll to position [0, 118]
type input "Signature Snow Skin Mooncakes: Royal Heritage Tea Series"
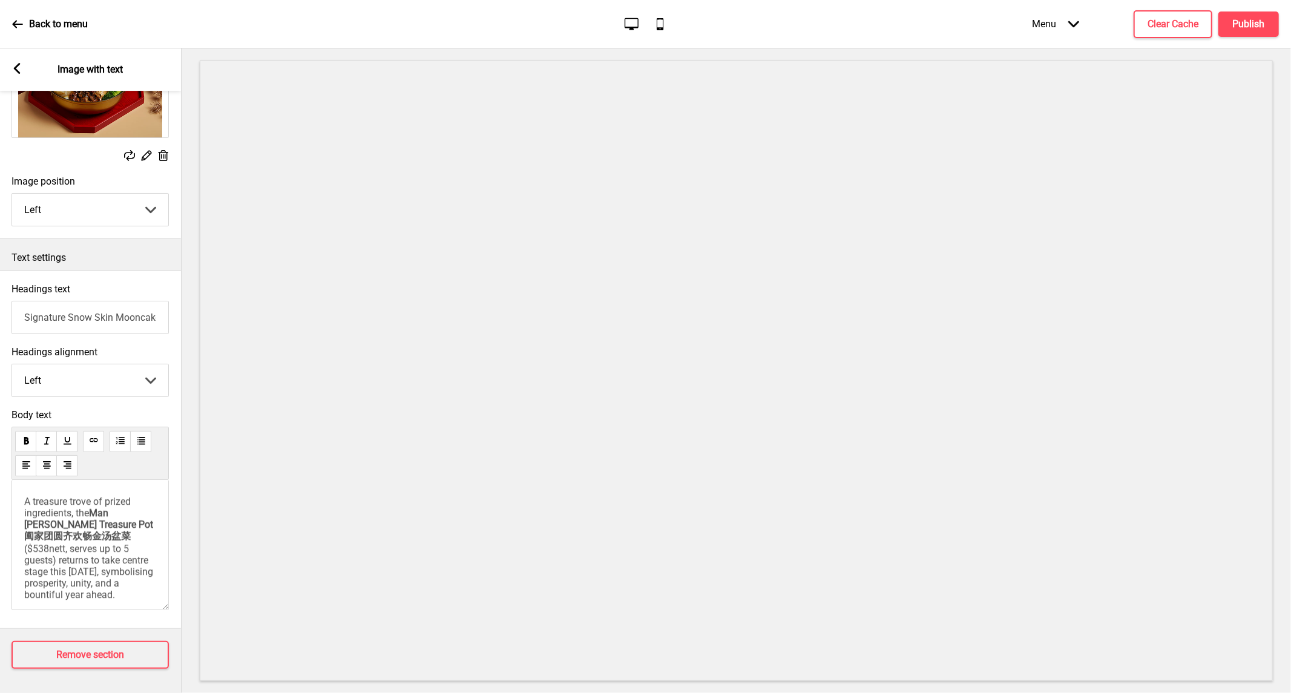
scroll to position [148, 0]
click at [84, 570] on span "($538nett, serves up to 5 guests) returns to take centre stage this [DATE], sym…" at bounding box center [89, 571] width 131 height 57
click at [44, 506] on p at bounding box center [90, 507] width 132 height 23
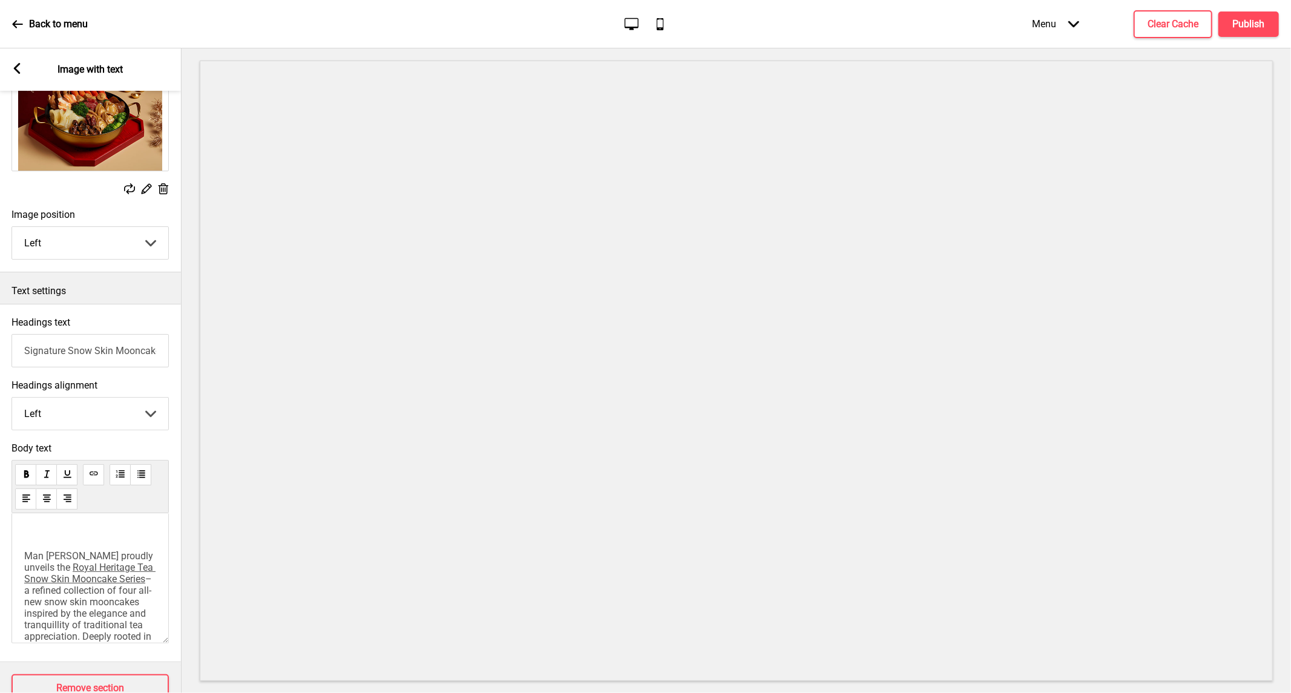
scroll to position [148, 0]
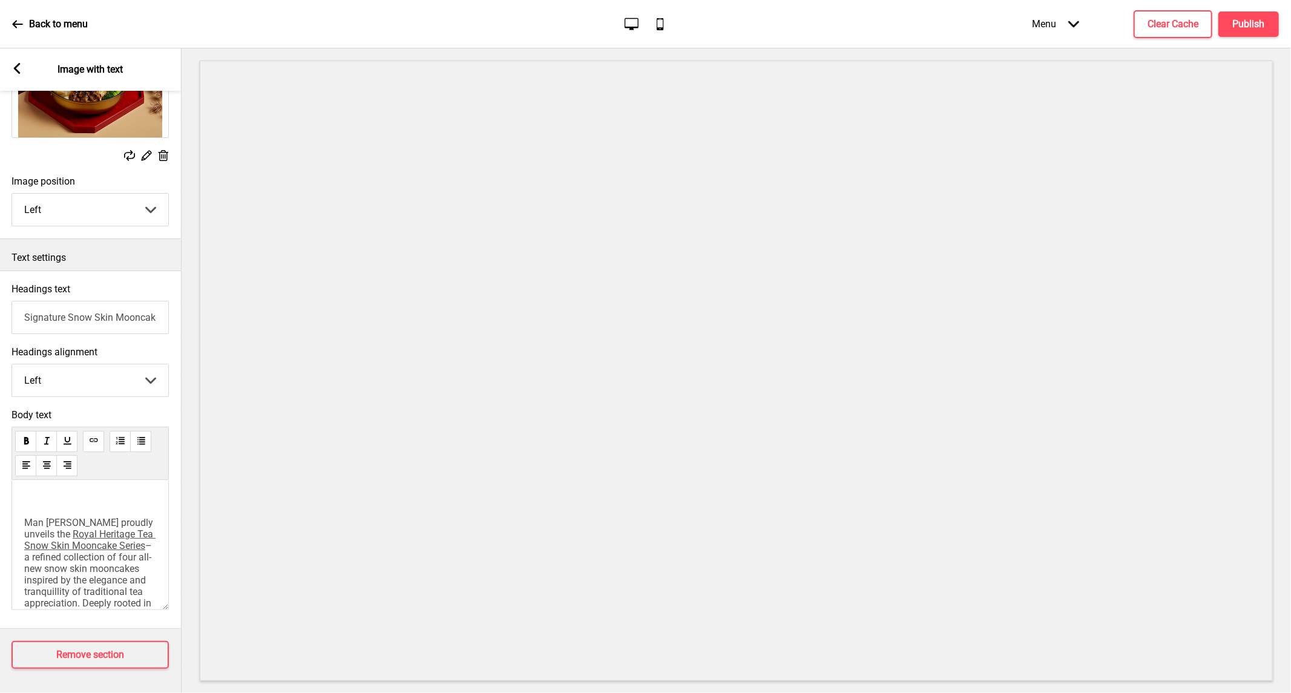
click at [25, 517] on span "Man [PERSON_NAME] proudly unveils the" at bounding box center [89, 528] width 131 height 23
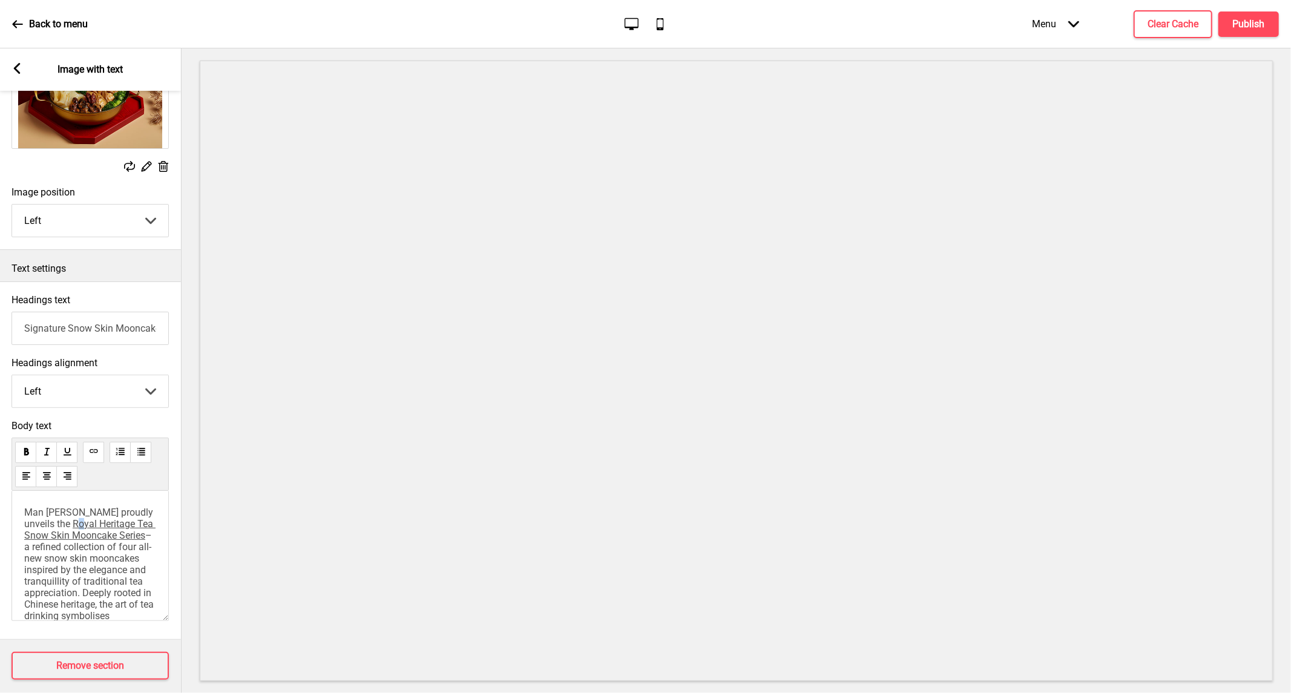
drag, startPoint x: 80, startPoint y: 530, endPoint x: 87, endPoint y: 530, distance: 6.7
click at [82, 530] on span "Royal Heritage Tea Snow Skin Mooncake Series" at bounding box center [89, 529] width 131 height 23
click at [74, 531] on span "Royal Heritage Tea Snow Skin Mooncake Series" at bounding box center [89, 529] width 131 height 23
drag, startPoint x: 70, startPoint y: 531, endPoint x: 140, endPoint y: 542, distance: 71.0
click at [140, 542] on p "Man [PERSON_NAME] proudly unveils the Royal Heritage Tea Snow Skin Mooncake Ser…" at bounding box center [90, 593] width 132 height 172
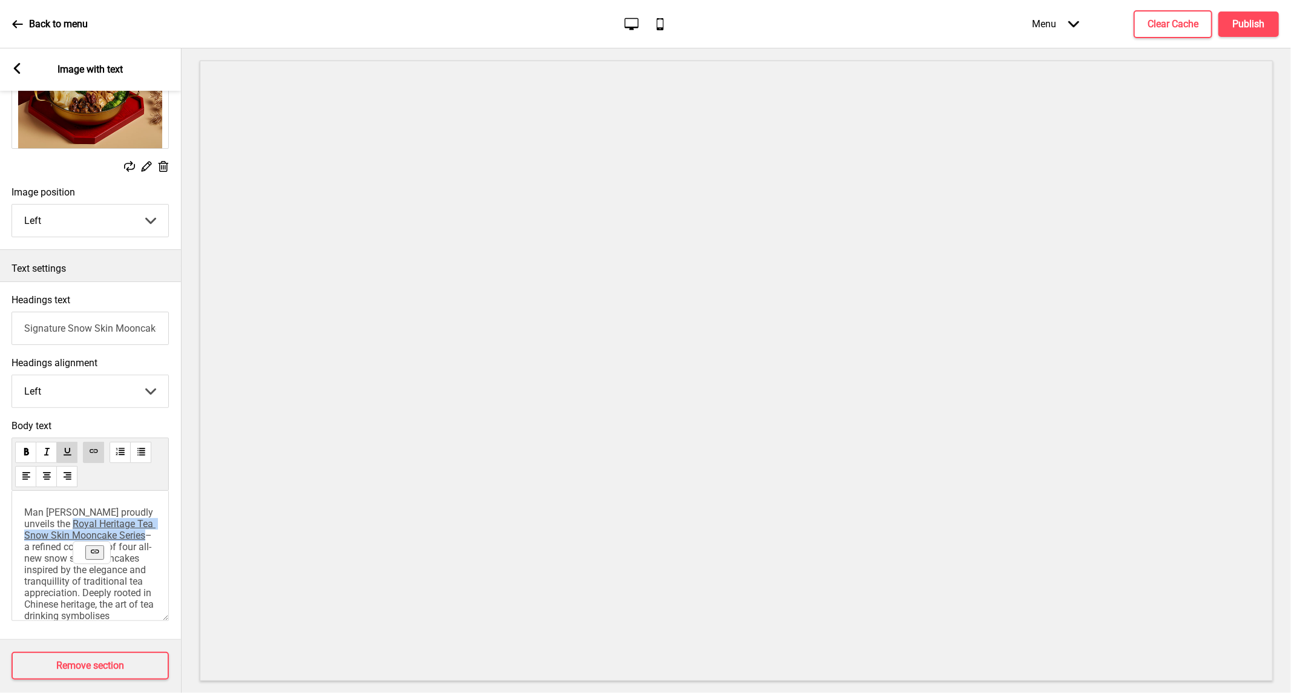
drag, startPoint x: 48, startPoint y: 559, endPoint x: 73, endPoint y: 534, distance: 34.2
click at [73, 534] on p "Man [PERSON_NAME] proudly unveils the Royal Heritage Tea Snow Skin Mooncake Ser…" at bounding box center [90, 593] width 132 height 172
click at [95, 453] on icon at bounding box center [94, 451] width 8 height 4
click at [103, 527] on span "Royal Heritage Tea Snow Skin Mooncake Series" at bounding box center [89, 529] width 131 height 23
click at [131, 554] on span "– a refined collection of four all-new snow skin mooncakes inspired by the eleg…" at bounding box center [90, 604] width 132 height 149
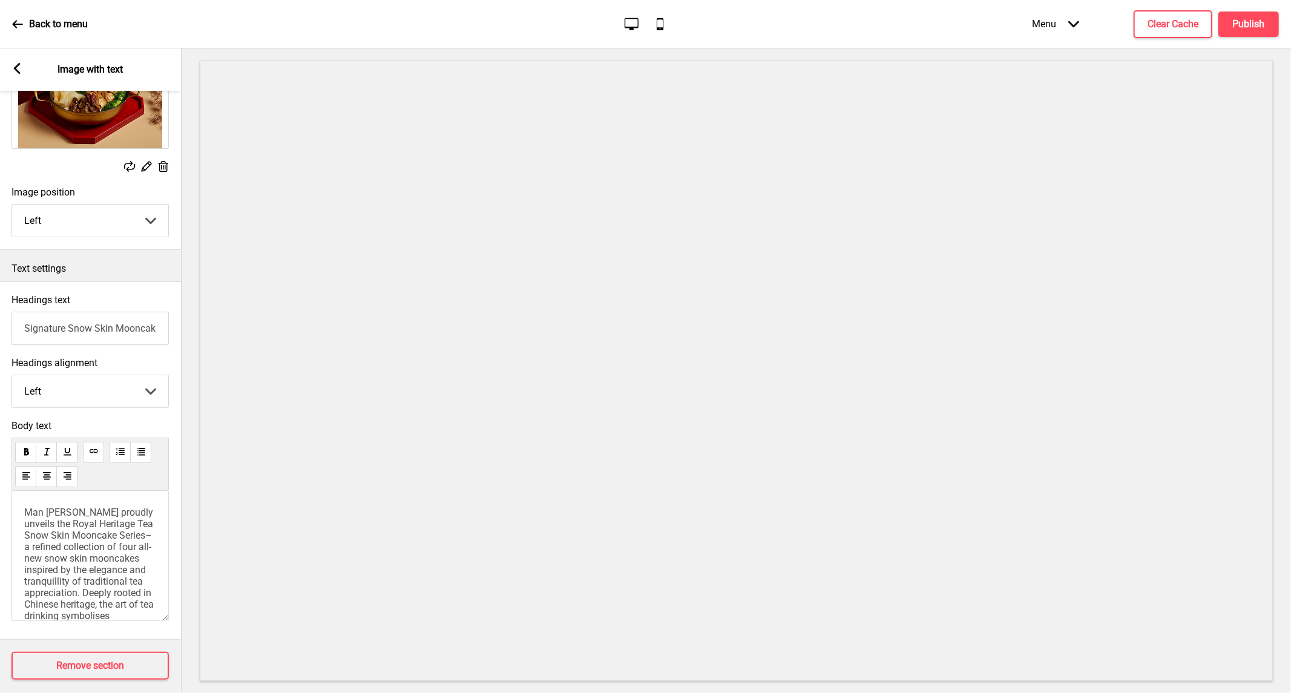
scroll to position [67, 0]
click at [22, 556] on div "Man [PERSON_NAME] proudly unveils the Royal Heritage Tea Snow Skin Mooncake Ser…" at bounding box center [89, 556] width 157 height 130
click at [16, 517] on div "Man [PERSON_NAME] proudly unveils the Royal Heritage Tea Snow Skin Mooncake Ser…" at bounding box center [89, 556] width 157 height 130
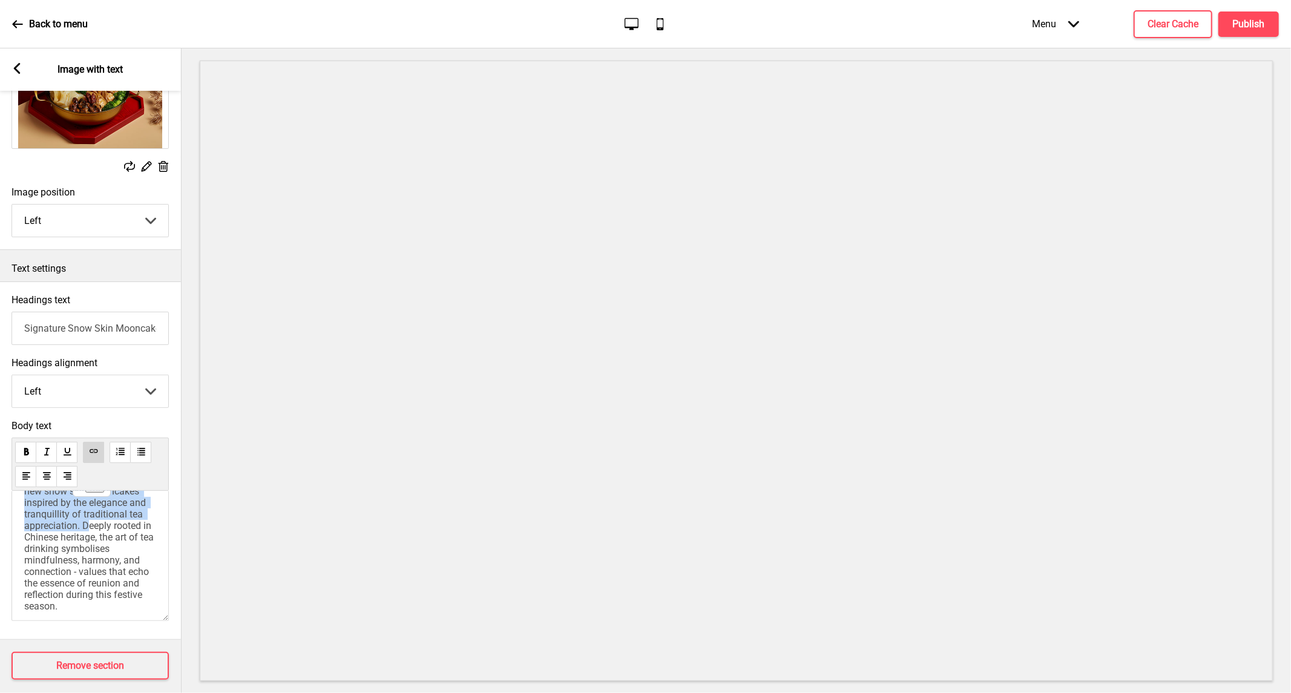
drag, startPoint x: 24, startPoint y: 517, endPoint x: 147, endPoint y: 549, distance: 127.0
click at [147, 549] on div "Man [PERSON_NAME] proudly unveils the Royal Heritage Tea Snow Skin Mooncake Ser…" at bounding box center [89, 556] width 157 height 130
copy p "Man [PERSON_NAME] proudly unveils the Royal Heritage Tea Snow Skin Mooncake Ser…"
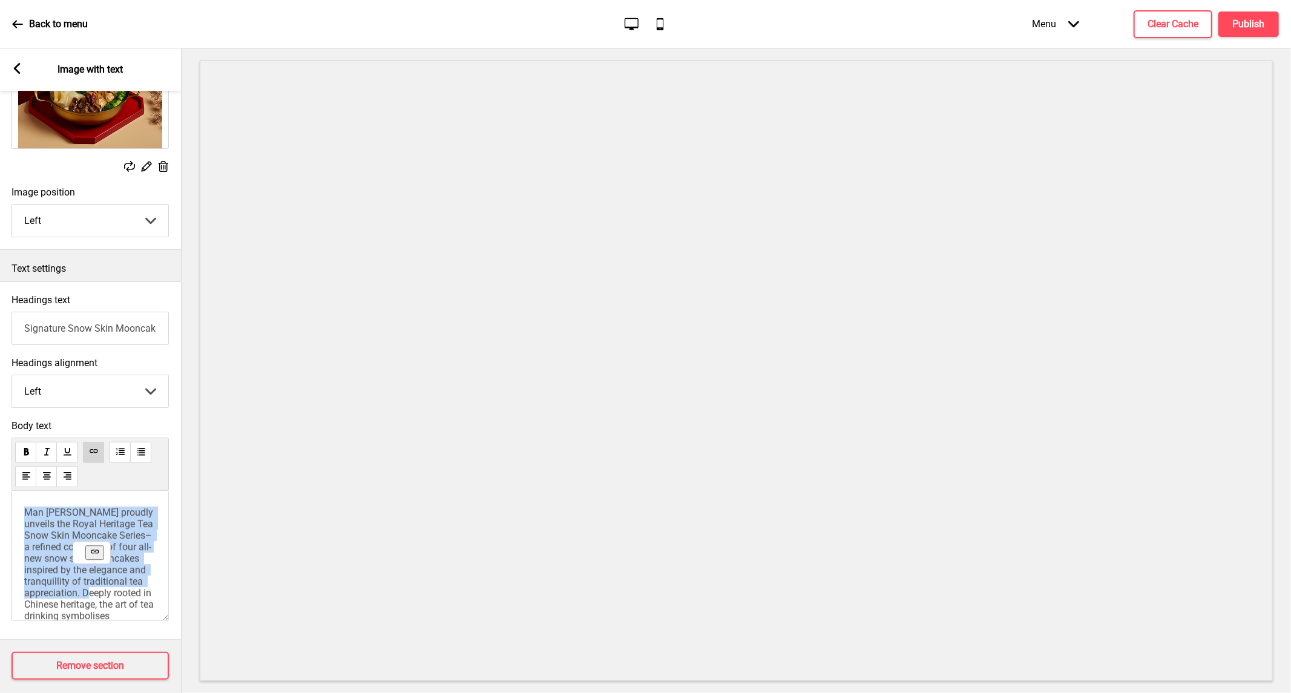
click at [131, 541] on span "Royal Heritage Tea Snow Skin Mooncake Series" at bounding box center [89, 529] width 131 height 23
drag, startPoint x: 51, startPoint y: 559, endPoint x: 156, endPoint y: 608, distance: 115.3
click at [156, 608] on div "Man [PERSON_NAME] proudly unveils the Royal Heritage Tea Snow Skin Mooncake Ser…" at bounding box center [89, 556] width 157 height 130
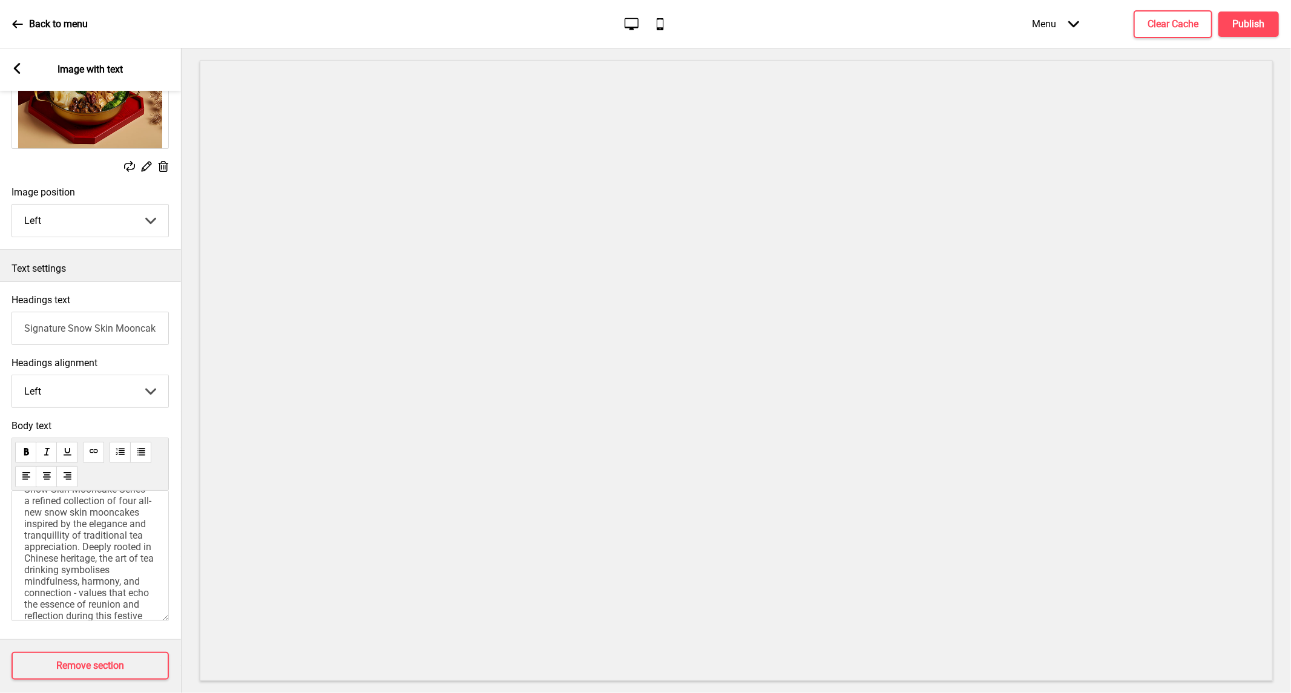
scroll to position [67, 0]
click at [91, 530] on span "– a refined collection of four all-new snow skin mooncakes inspired by the eleg…" at bounding box center [90, 536] width 132 height 149
drag, startPoint x: 22, startPoint y: 513, endPoint x: 94, endPoint y: 533, distance: 75.3
click at [94, 533] on div "Man [PERSON_NAME] proudly unveils the Royal Heritage Tea Snow Skin Mooncake Ser…" at bounding box center [89, 556] width 157 height 130
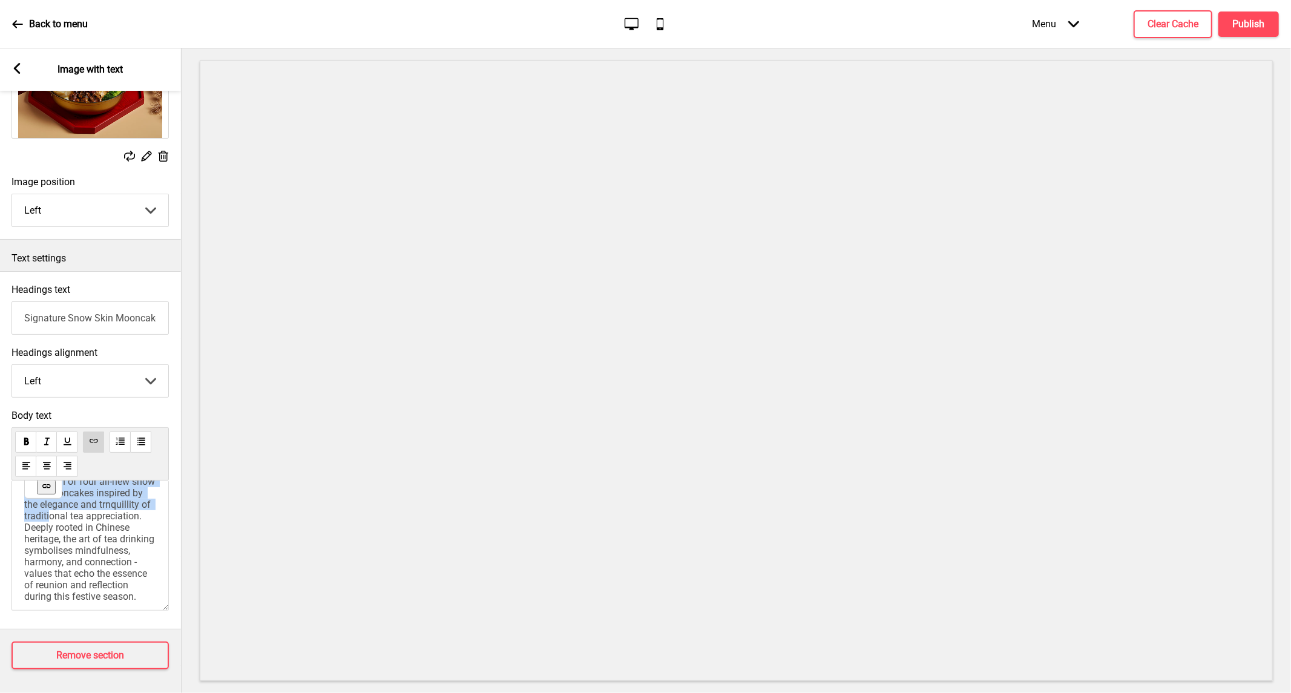
scroll to position [67, 0]
drag, startPoint x: 25, startPoint y: 507, endPoint x: 146, endPoint y: 536, distance: 124.6
click at [146, 536] on div "Man [PERSON_NAME] proudly unveils the Royal H eritage Tea Snow Skin Mooncake Se…" at bounding box center [89, 546] width 157 height 130
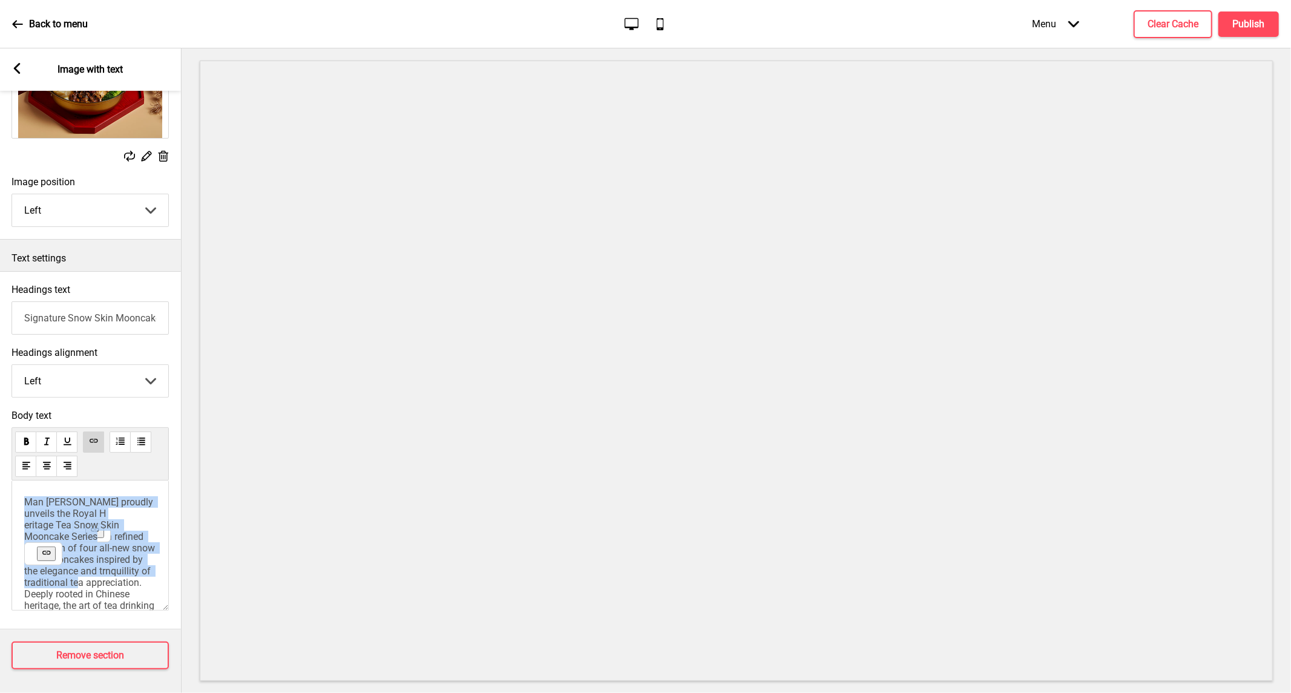
click at [125, 573] on span "– a refined collection of four all-new snow skin mooncakes inspired by the eleg…" at bounding box center [90, 600] width 133 height 138
click at [133, 574] on span "– a refined collection of four all-new snow skin mooncakes inspired by the eleg…" at bounding box center [90, 600] width 133 height 138
drag, startPoint x: 94, startPoint y: 549, endPoint x: 12, endPoint y: 479, distance: 107.8
click at [12, 479] on div "Body text Man [PERSON_NAME] proudly unveils the Royal H eritage Tea Snow Skin M…" at bounding box center [90, 513] width 157 height 207
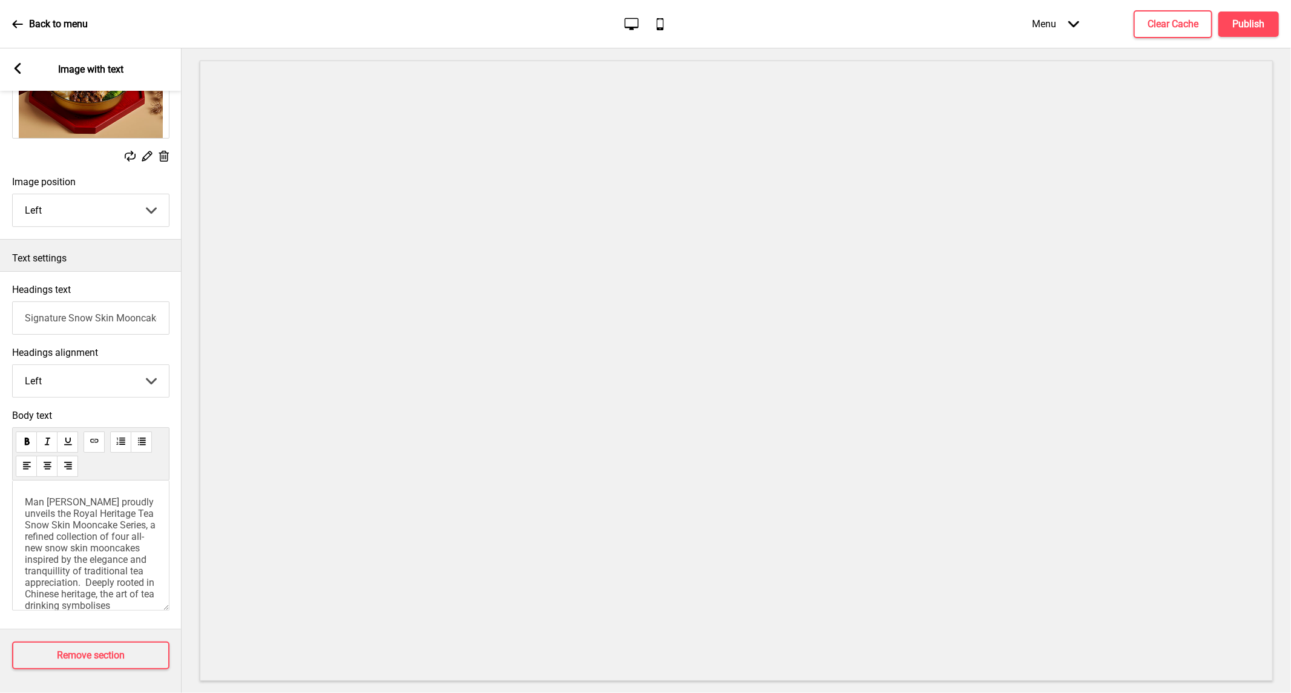
scroll to position [67, 0]
drag, startPoint x: 24, startPoint y: 547, endPoint x: 52, endPoint y: 547, distance: 27.8
click at [56, 547] on div "Man [PERSON_NAME] proudly unveils the Royal Heritage Tea Snow Skin Mooncake Ser…" at bounding box center [90, 546] width 157 height 130
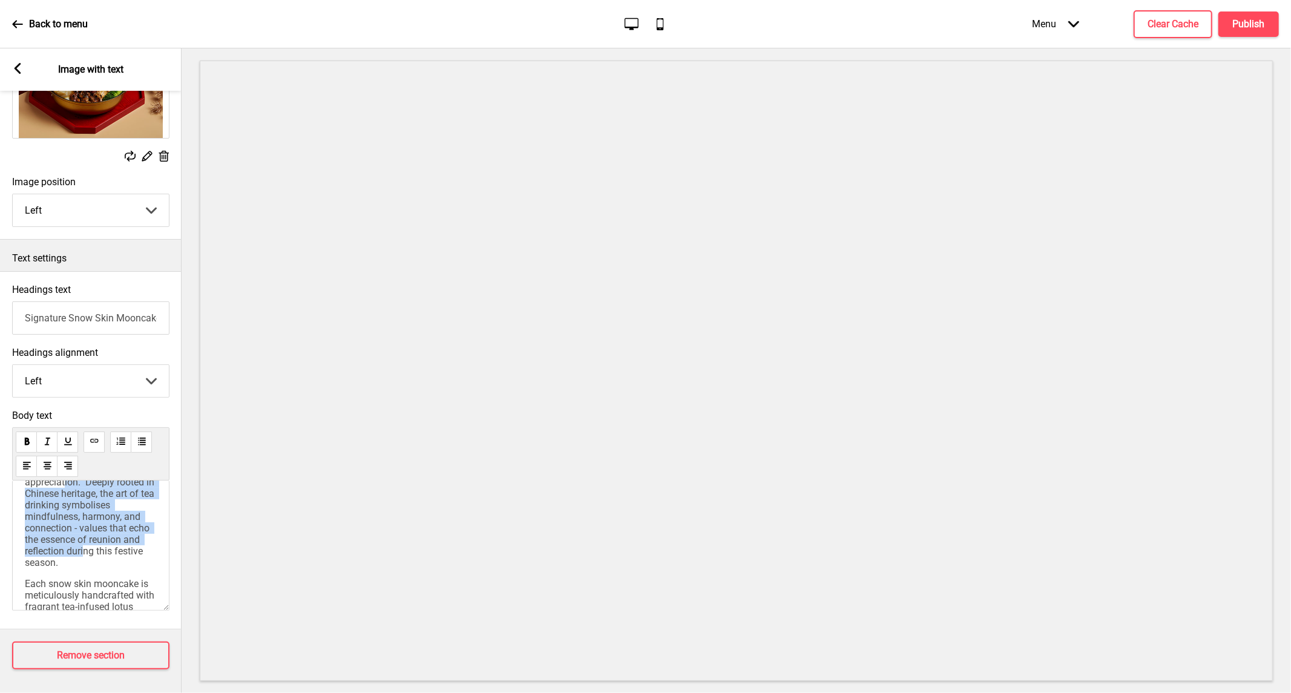
scroll to position [134, 0]
drag, startPoint x: 27, startPoint y: 548, endPoint x: 131, endPoint y: 573, distance: 107.0
click at [131, 534] on p "Man [PERSON_NAME] proudly unveils the Royal Heritage Tea Snow Skin Mooncake Ser…" at bounding box center [91, 448] width 132 height 172
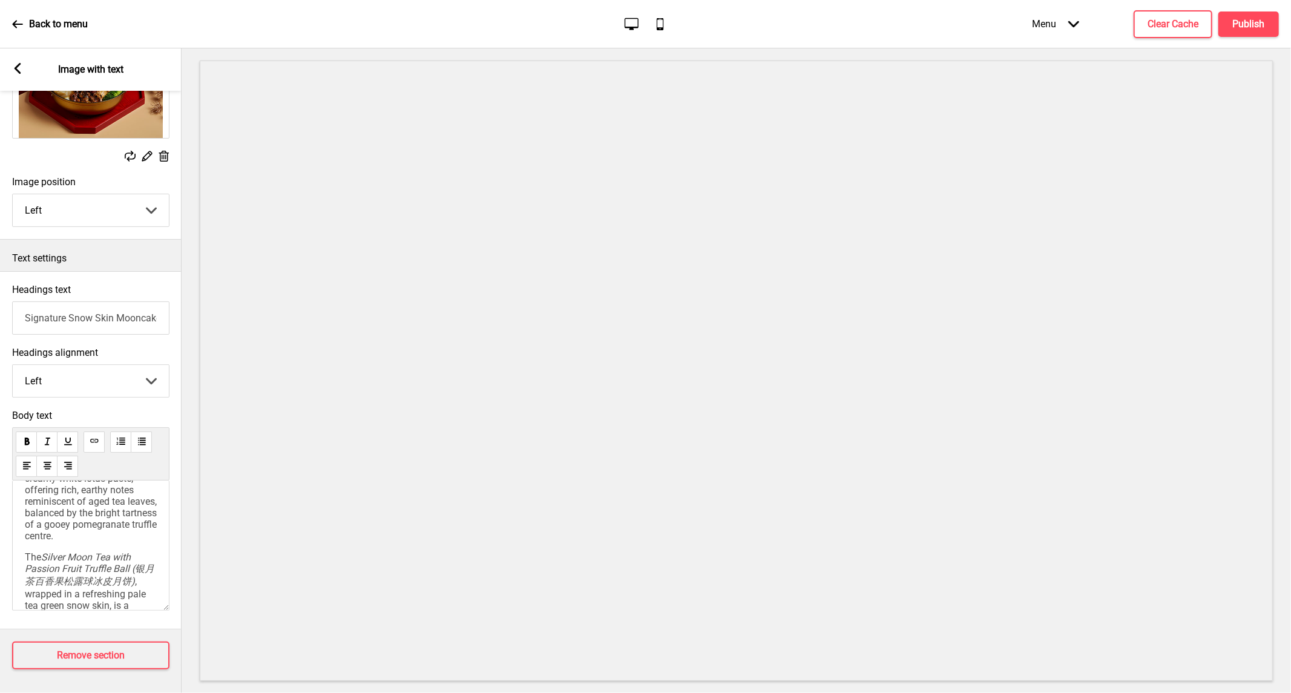
scroll to position [321, 0]
click at [76, 546] on div "Man [PERSON_NAME] proudly unveils the Royal Heritage Tea Snow Skin Mooncake Ser…" at bounding box center [91, 521] width 132 height 691
click at [24, 558] on div "Man [PERSON_NAME] proudly unveils the Royal Heritage Tea Snow Skin Mooncake Ser…" at bounding box center [90, 546] width 157 height 130
click at [27, 546] on div "Man [PERSON_NAME] proudly unveils the Royal Heritage Tea Snow Skin Mooncake Ser…" at bounding box center [91, 521] width 132 height 691
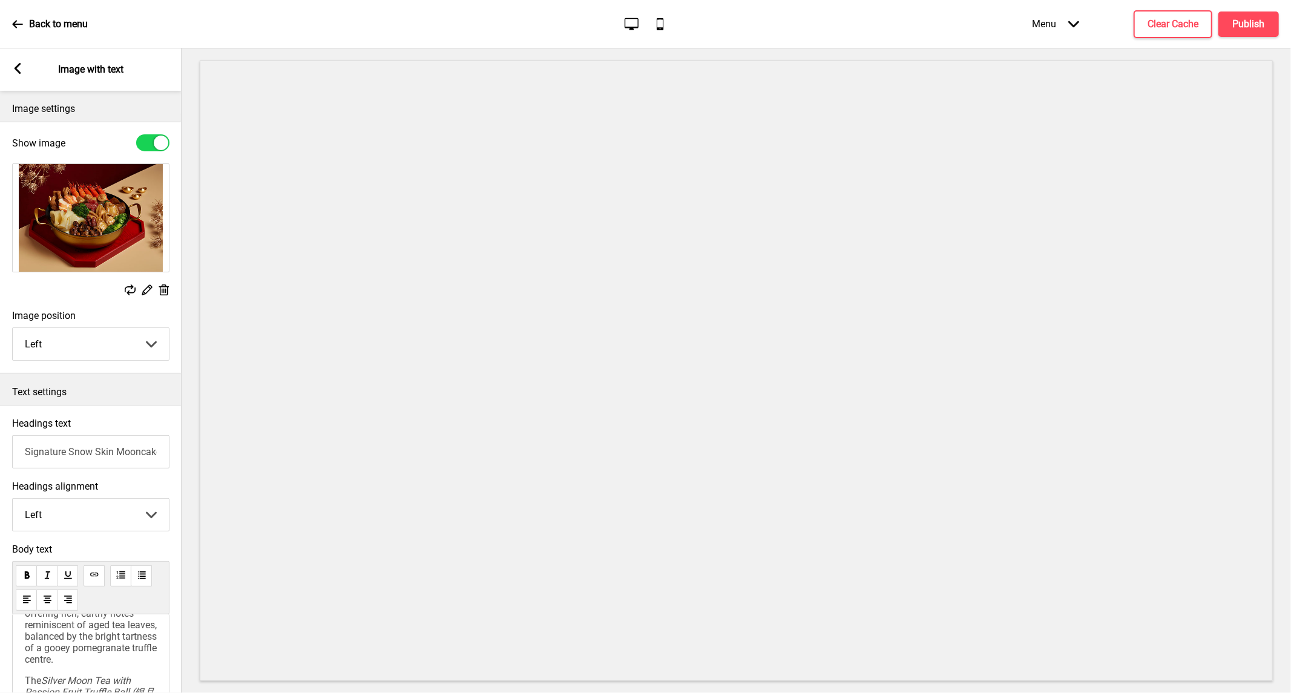
scroll to position [0, 0]
click at [162, 292] on rect at bounding box center [163, 290] width 13 height 13
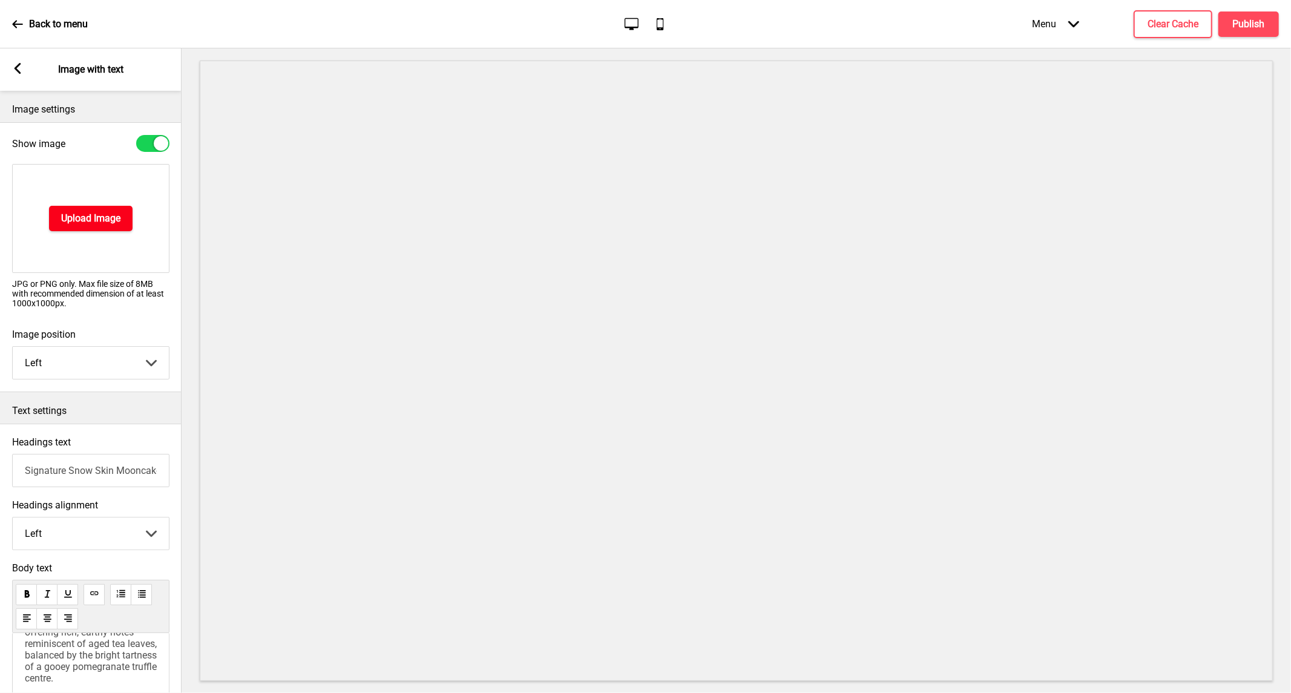
click at [90, 212] on h4 "Upload Image" at bounding box center [90, 218] width 59 height 13
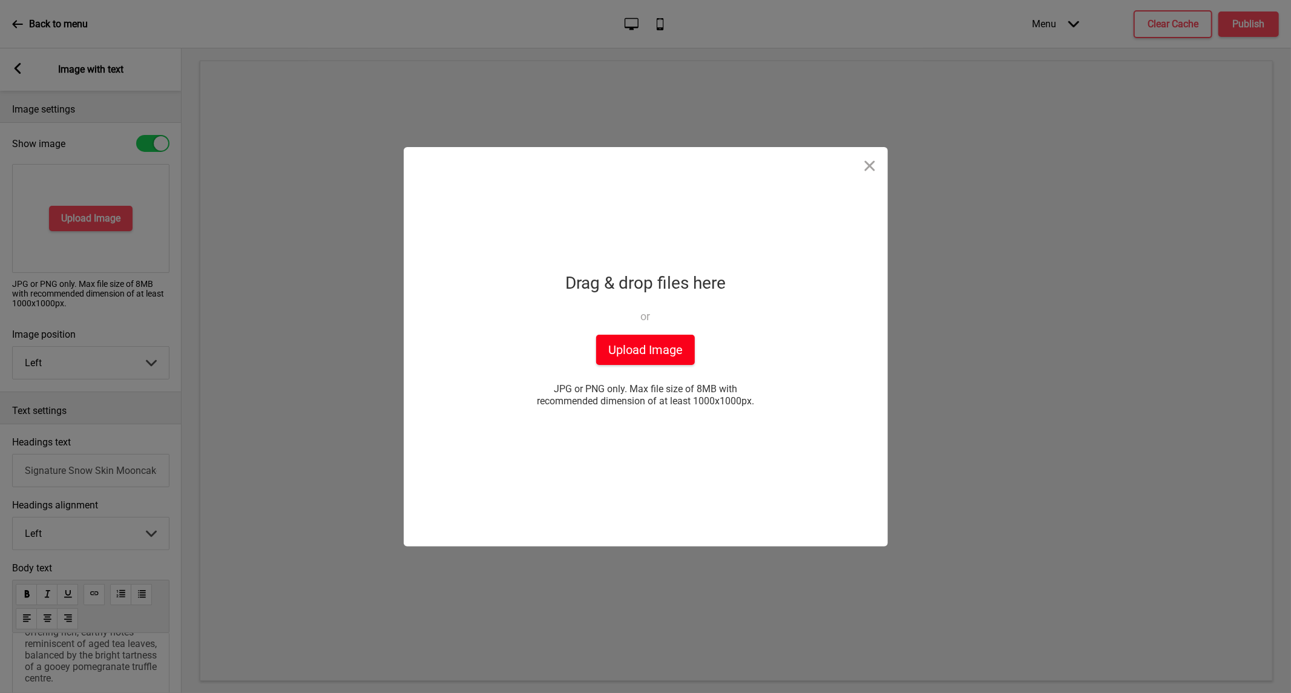
click at [626, 340] on button "Upload Image" at bounding box center [645, 350] width 99 height 30
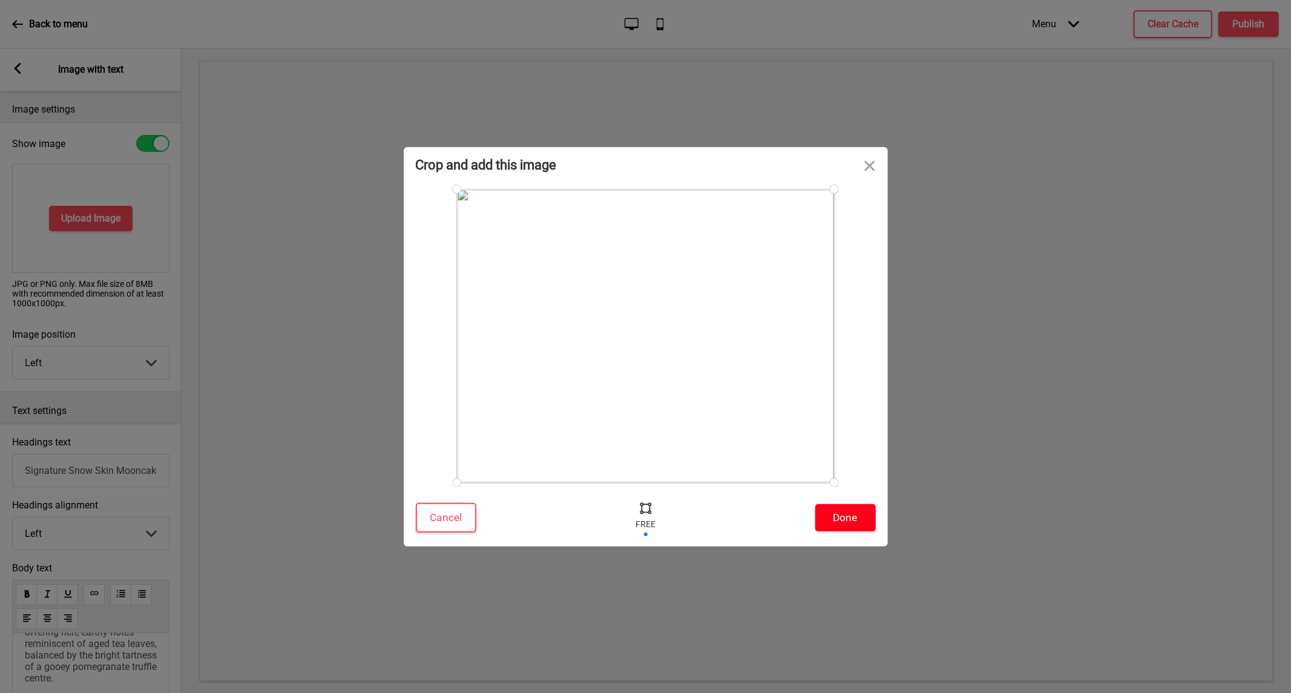
click at [853, 523] on button "Done" at bounding box center [845, 517] width 61 height 27
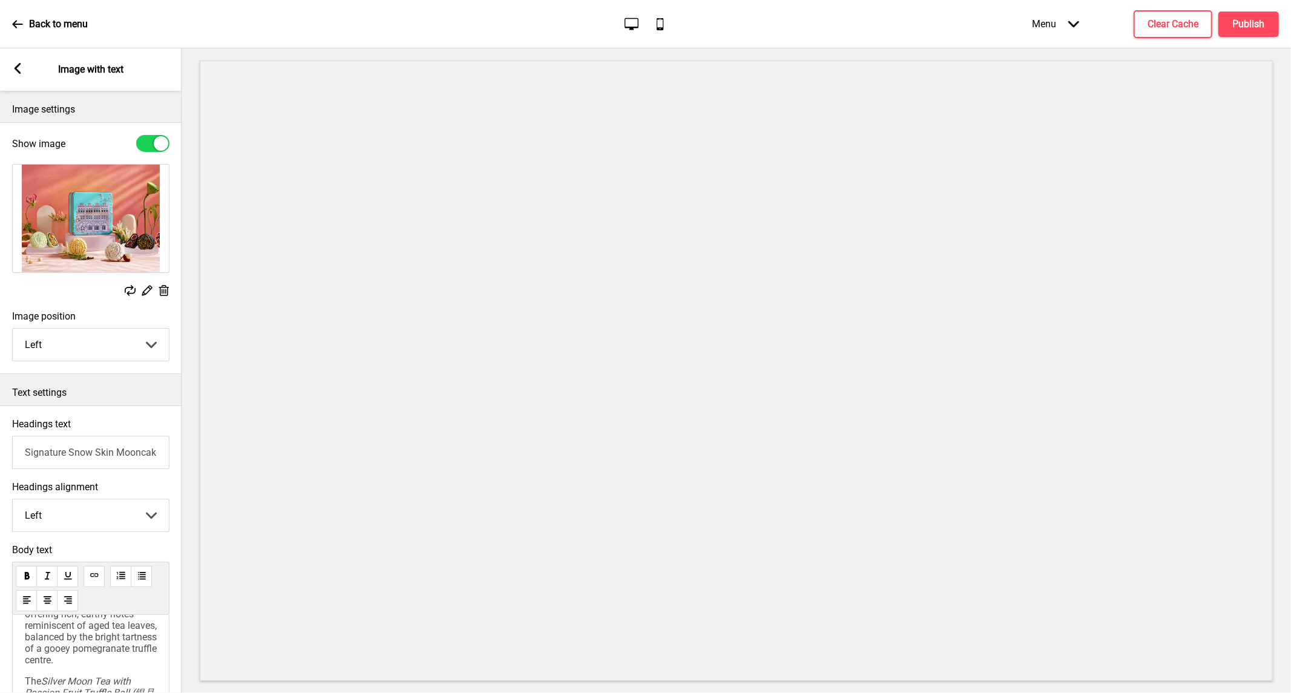
click at [59, 648] on span "features an understated black gold exterior and a creamy white lotus paste, off…" at bounding box center [92, 619] width 134 height 93
click at [65, 646] on span "features an understated black gold exterior and a creamy white lotus paste, off…" at bounding box center [92, 619] width 134 height 93
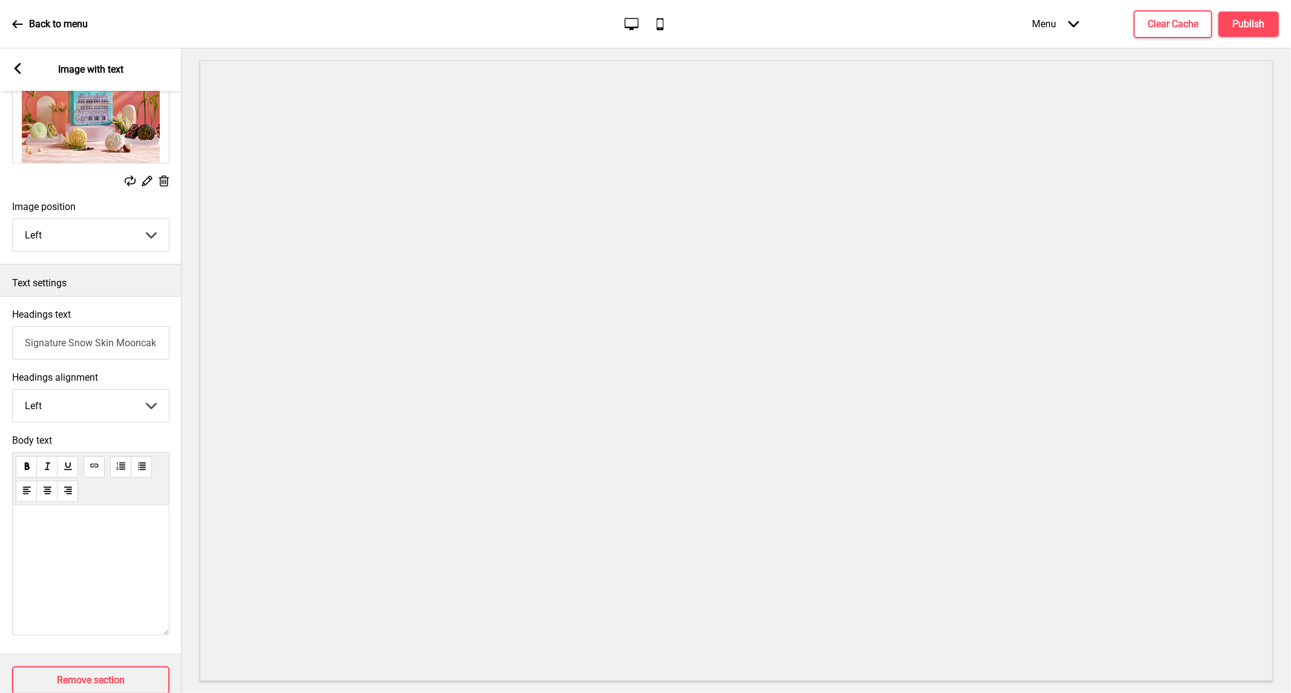
scroll to position [134, 0]
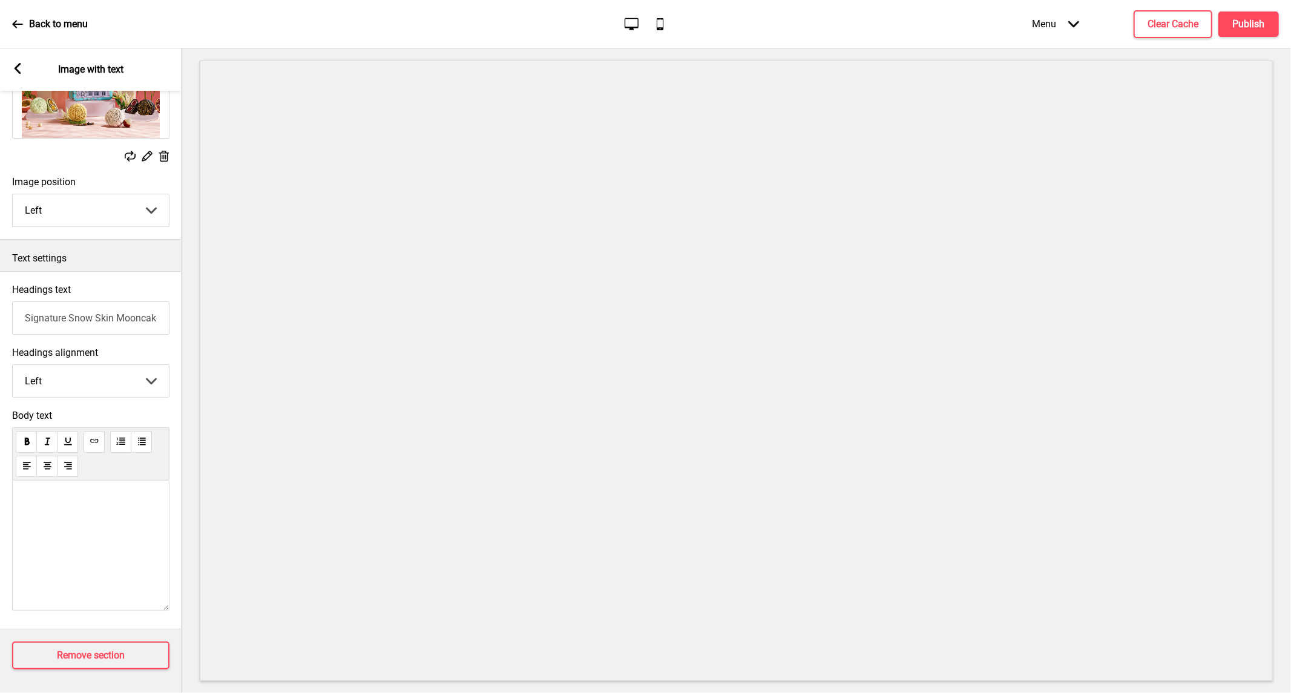
click at [62, 542] on p at bounding box center [91, 513] width 132 height 57
click at [87, 542] on p at bounding box center [91, 513] width 132 height 57
click at [81, 568] on p at bounding box center [91, 559] width 132 height 57
click at [91, 530] on p at bounding box center [91, 558] width 132 height 57
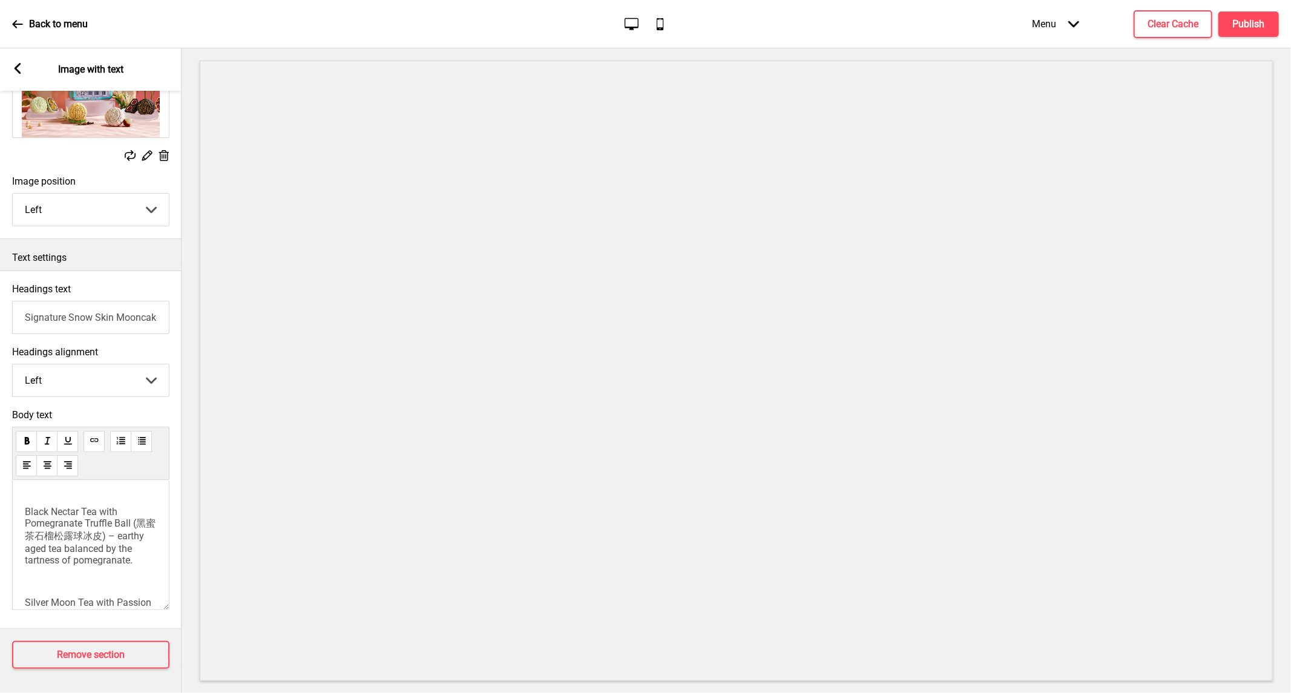
scroll to position [202, 0]
click at [22, 522] on div "Man [PERSON_NAME] proudly presents the Royal Heritage Tea Snow Skin Mooncake Se…" at bounding box center [90, 545] width 157 height 130
click at [25, 519] on span "Black Nectar Tea with Pomegranate Truffle Ball (黑蜜茶石榴松露球冰皮) – earthy aged tea b…" at bounding box center [90, 524] width 131 height 60
click at [26, 554] on span "Silver Moon Tea with Passion Fruit Truffle Ball (银月茶百香果松露球冰皮月饼) – floral and ci…" at bounding box center [90, 537] width 131 height 60
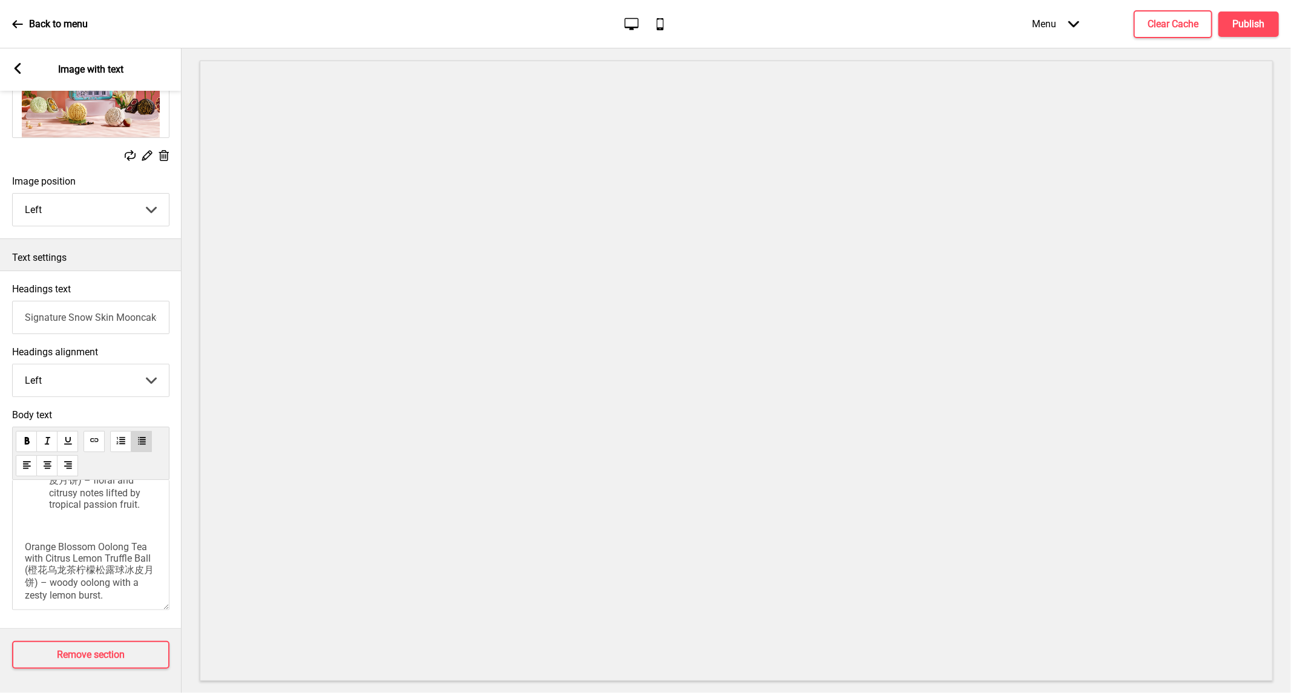
scroll to position [336, 0]
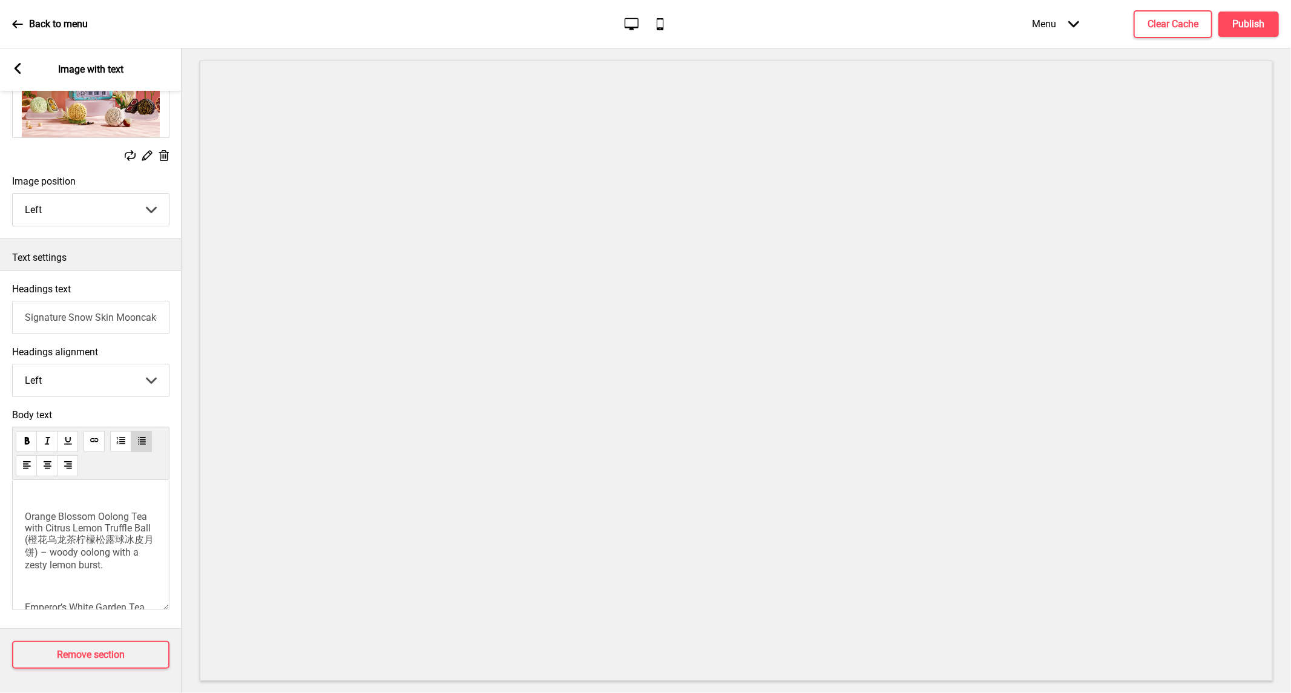
click at [27, 571] on span "Orange Blossom Oolong Tea with Citrus Lemon Truffle Ball (橙花乌龙茶柠檬松露球冰皮月饼) – woo…" at bounding box center [89, 541] width 129 height 60
click at [26, 528] on span "Emperor’s White Garden Tea with Lychee Truffle Ball (御品白庭茶荔枝松露球冰皮月饼) – mellow w…" at bounding box center [92, 558] width 134 height 60
click at [1254, 29] on h4 "Publish" at bounding box center [1249, 24] width 32 height 13
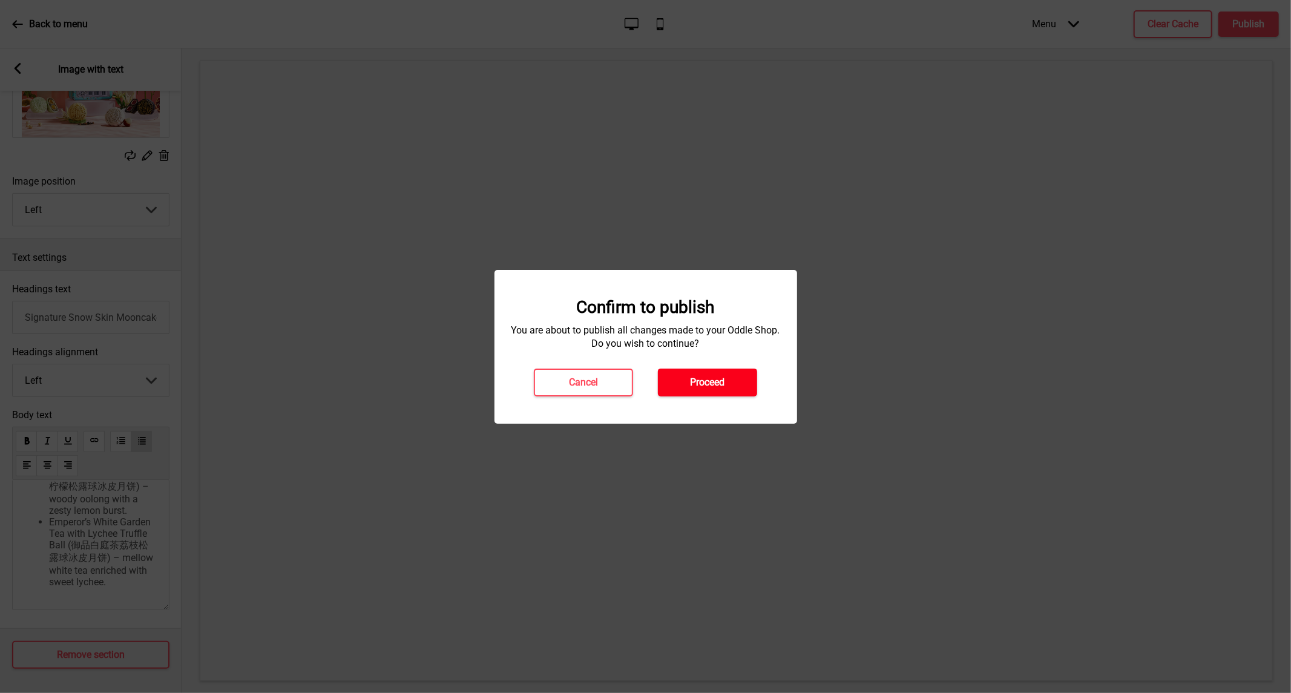
click at [709, 390] on button "Proceed" at bounding box center [707, 383] width 99 height 28
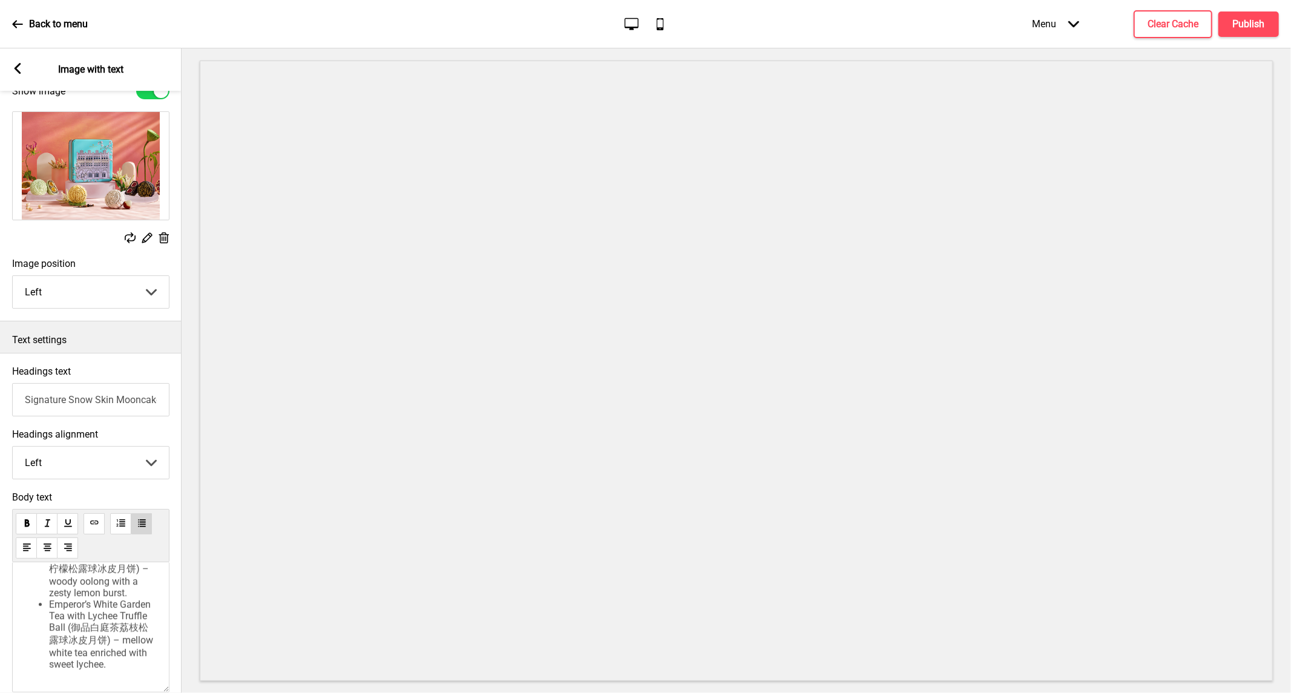
scroll to position [13, 0]
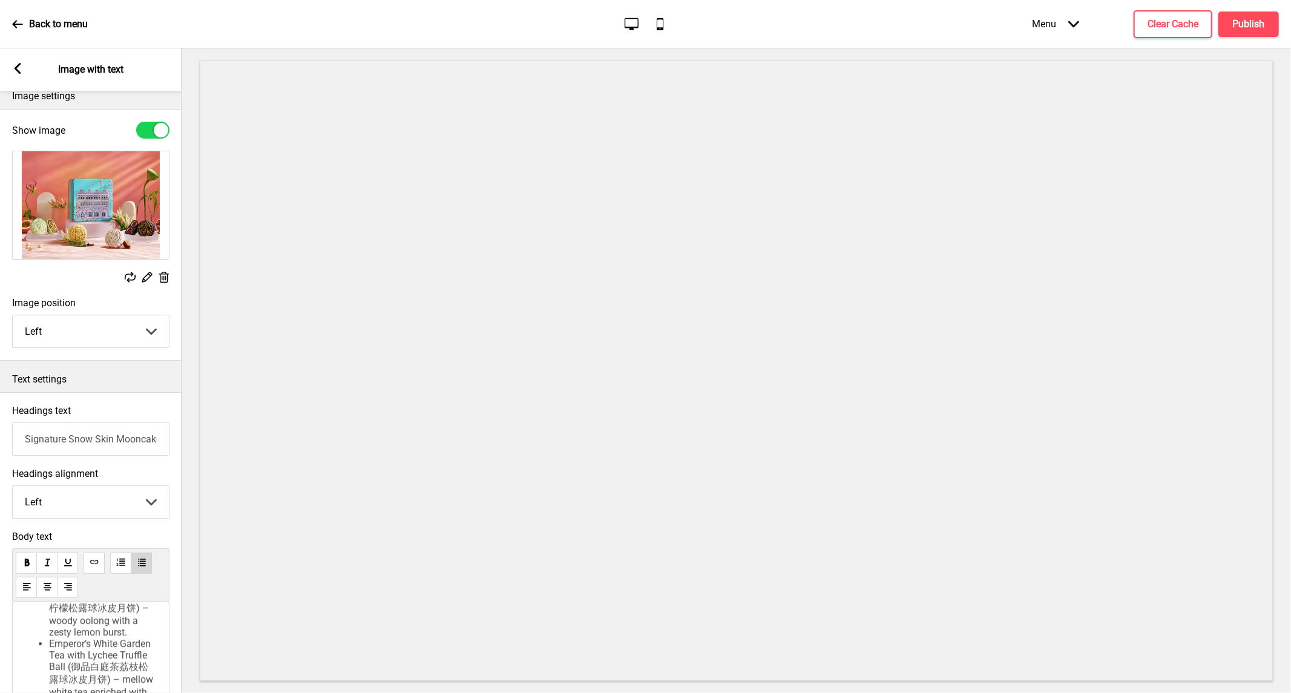
click at [22, 75] on div "Arrow left" at bounding box center [17, 69] width 11 height 13
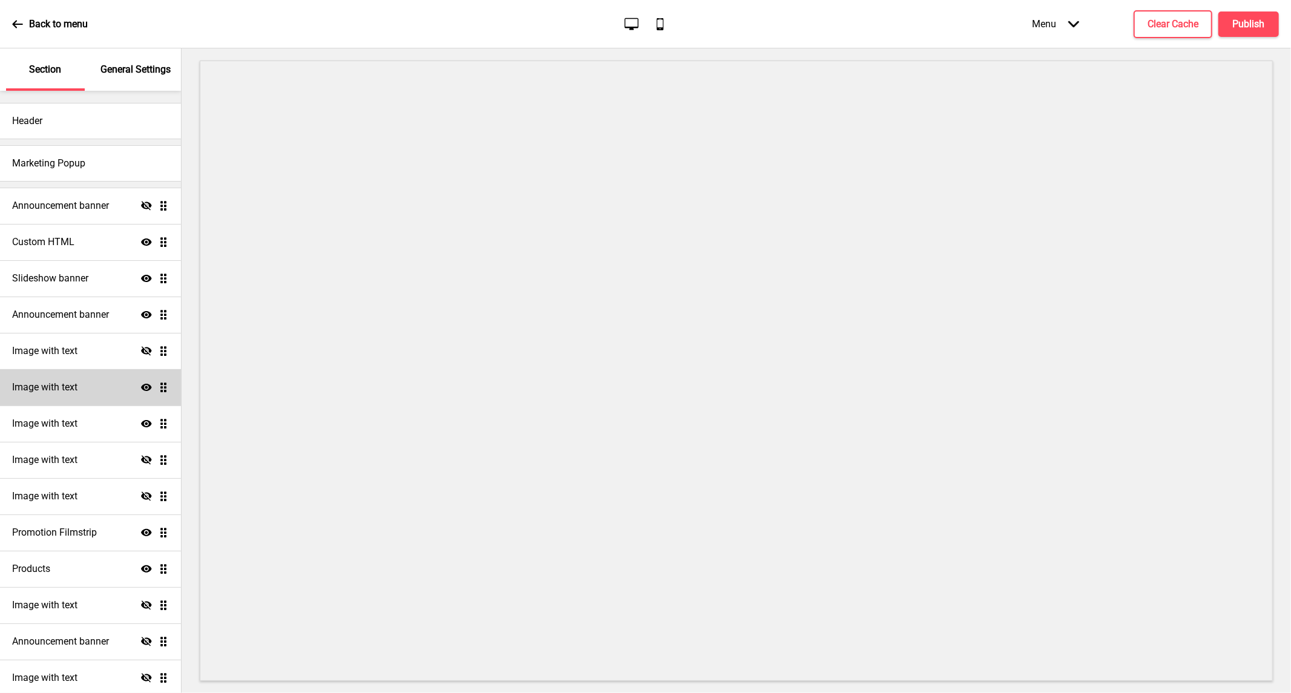
scroll to position [67, 0]
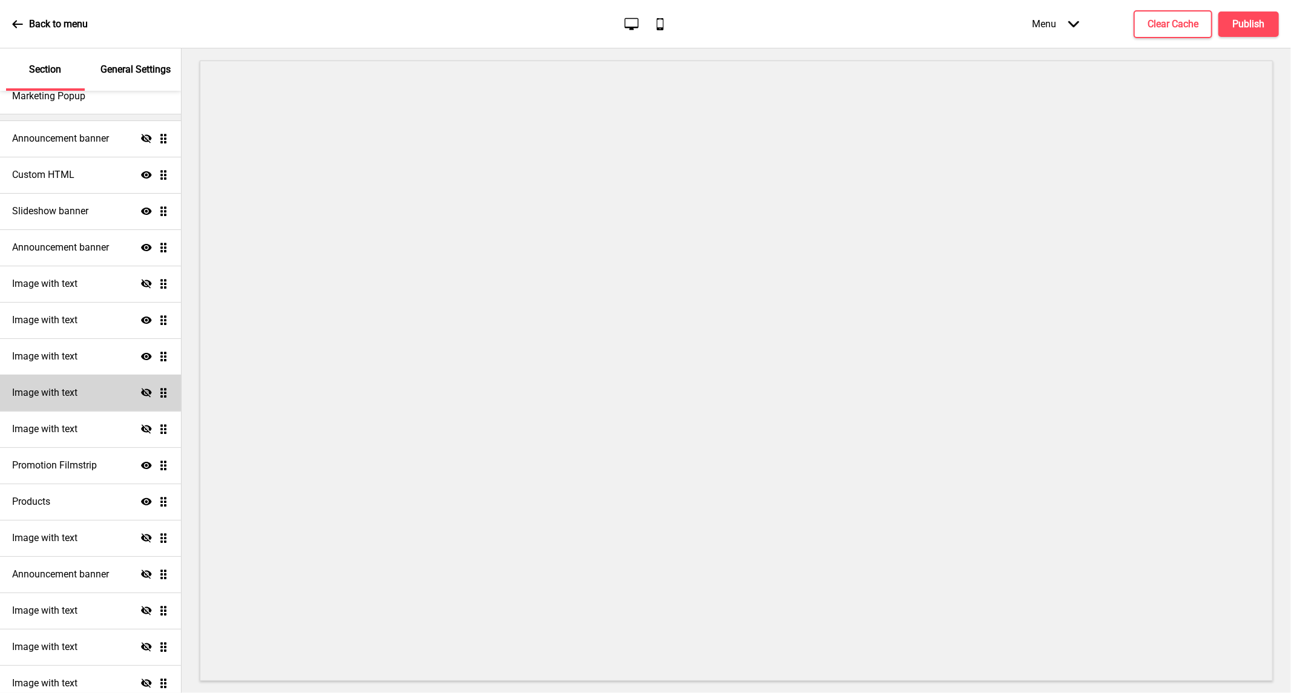
click at [141, 392] on icon at bounding box center [146, 392] width 11 height 9
click at [59, 395] on h4 "Image with text" at bounding box center [44, 392] width 65 height 13
select select "right"
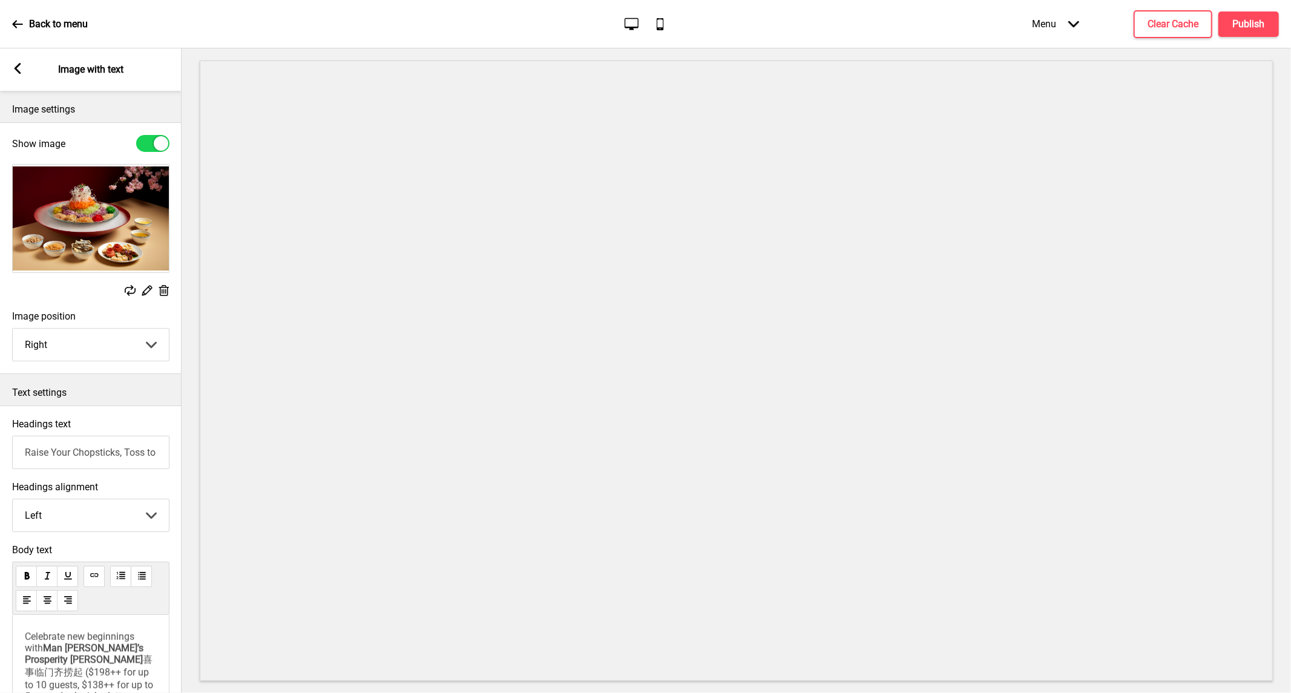
click at [168, 291] on icon at bounding box center [164, 290] width 10 height 11
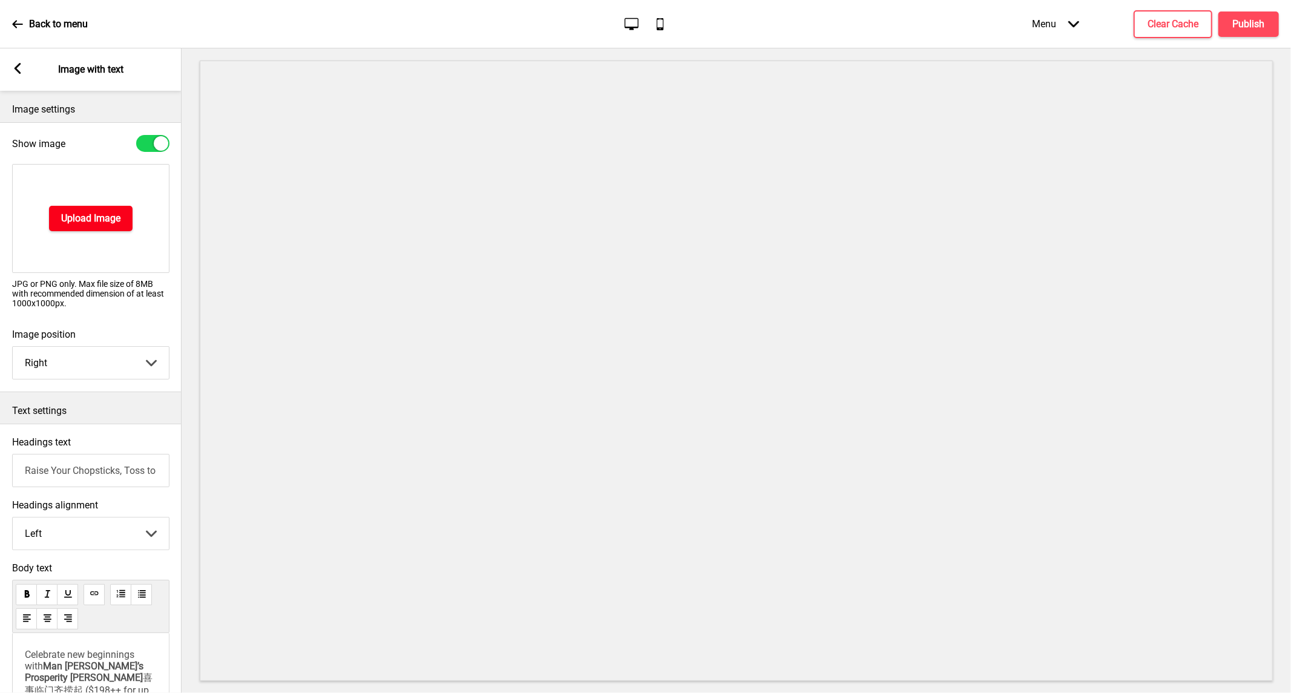
click at [107, 215] on h4 "Upload Image" at bounding box center [90, 218] width 59 height 13
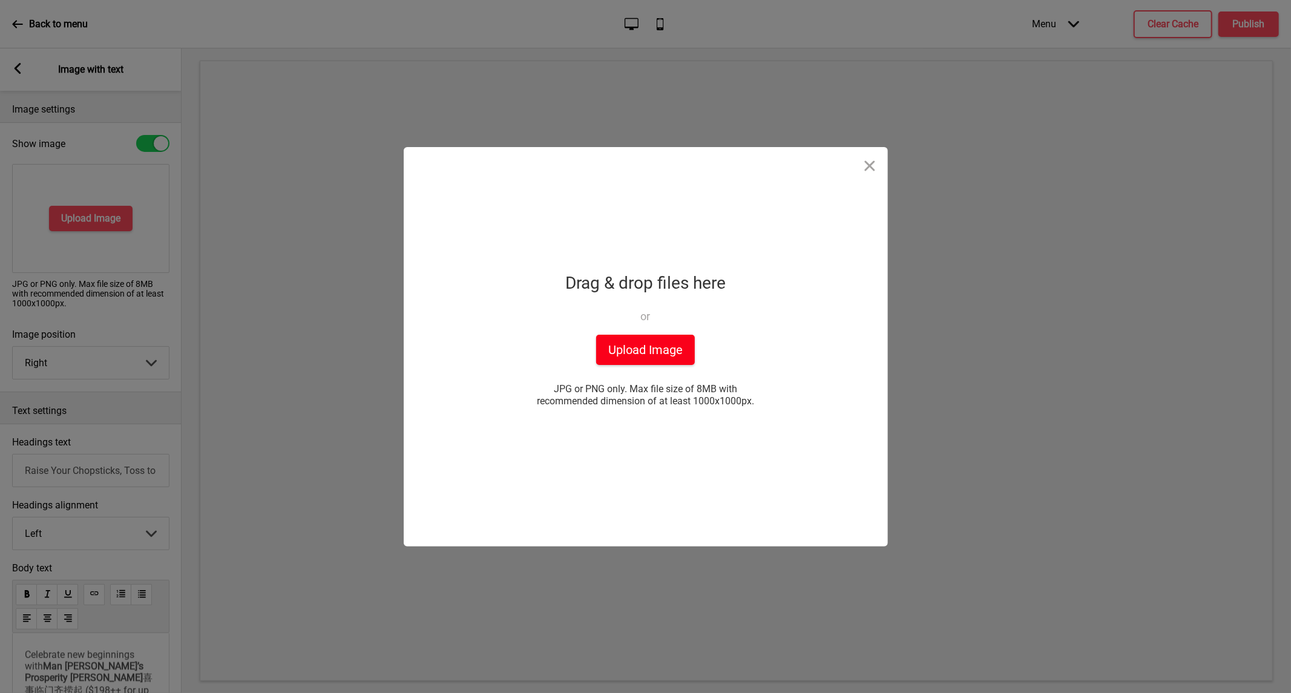
click at [680, 352] on button "Upload Image" at bounding box center [645, 350] width 99 height 30
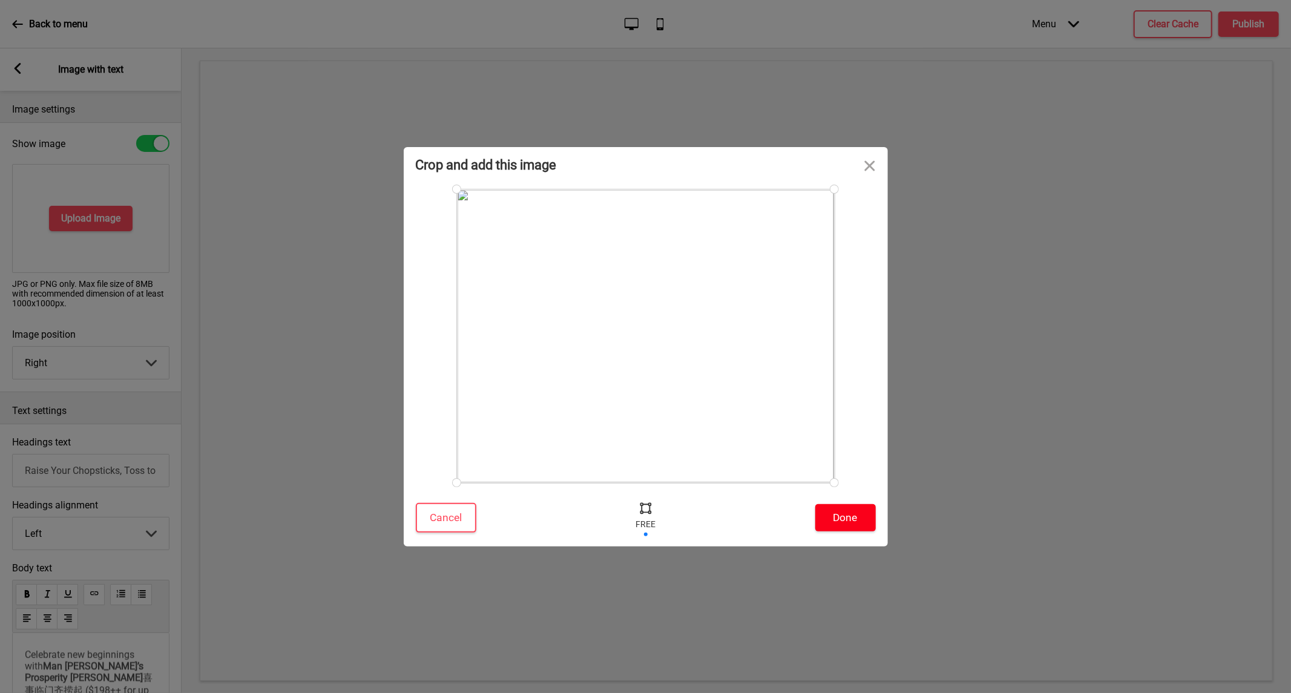
click at [857, 522] on button "Done" at bounding box center [845, 517] width 61 height 27
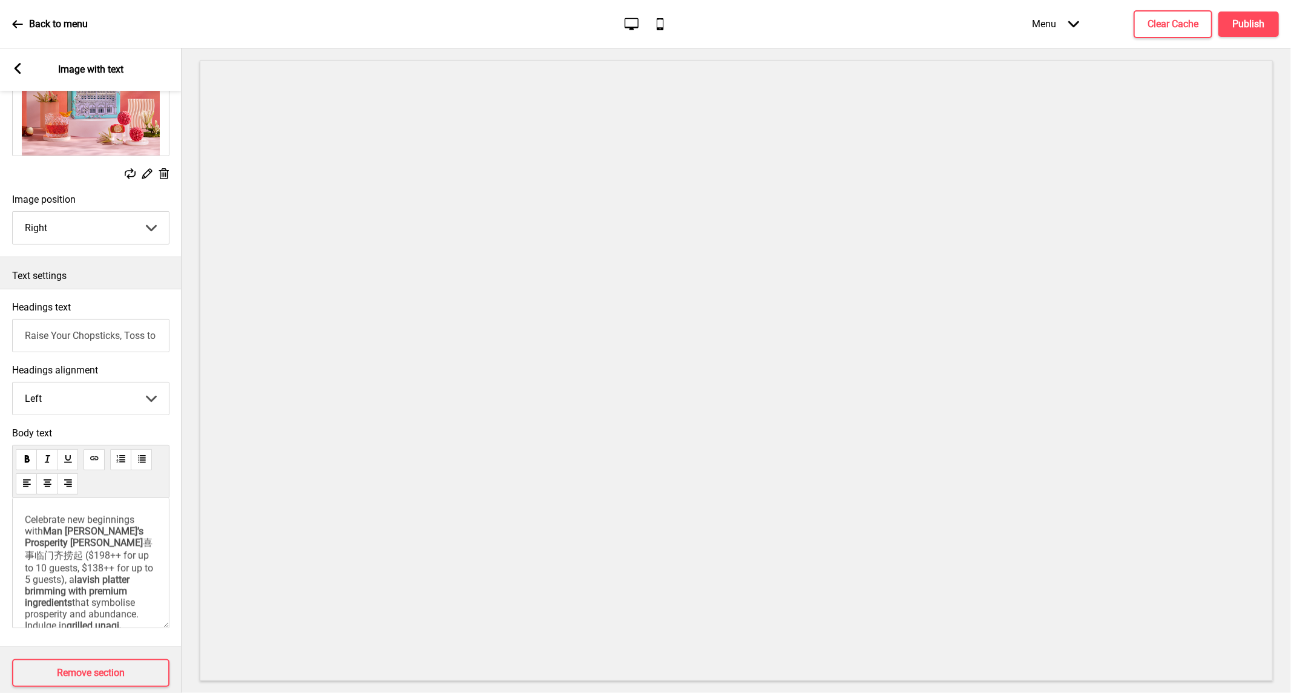
scroll to position [148, 0]
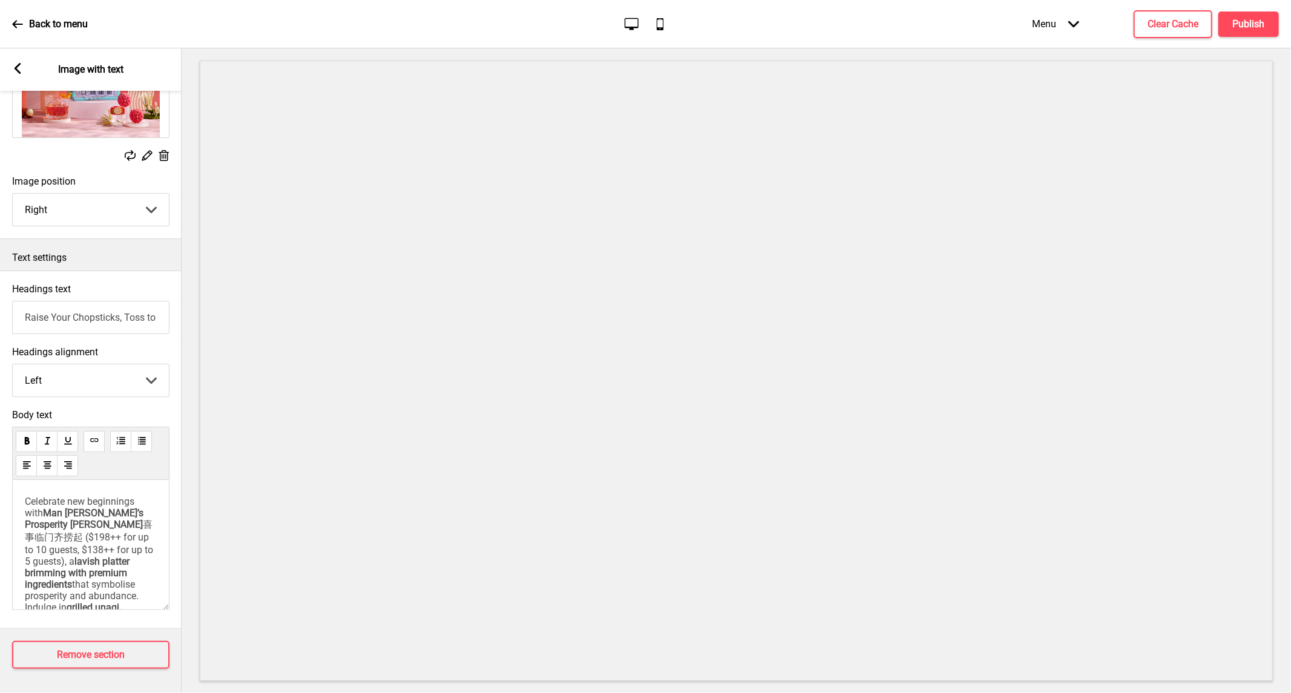
click at [77, 527] on span "Man Fu Yuan’s Prosperity Yu Sheng" at bounding box center [85, 518] width 121 height 23
click at [70, 519] on span "The limited-edition not to be missed is the exclusive InterContinental Negroni …" at bounding box center [92, 527] width 134 height 199
click at [20, 303] on input "Raise Your Chopsticks, Toss to Prosperity" at bounding box center [90, 317] width 157 height 33
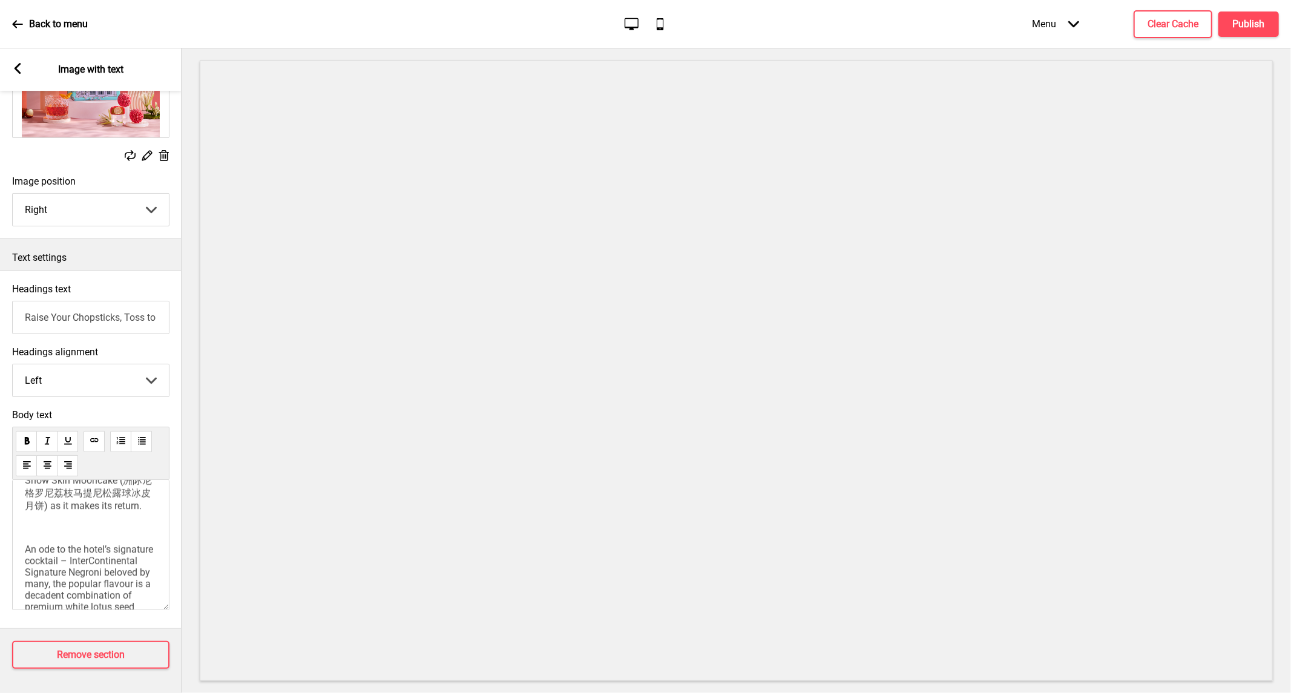
click at [110, 301] on input "Raise Your Chopsticks, Toss to Prosperity" at bounding box center [90, 317] width 157 height 33
click at [80, 301] on input "Raise Your Chopsticks, Toss to Prosperity" at bounding box center [90, 317] width 157 height 33
paste input "The Icon Returns"
type input "The Icon Returns"
click at [1238, 20] on h4 "Publish" at bounding box center [1249, 24] width 32 height 13
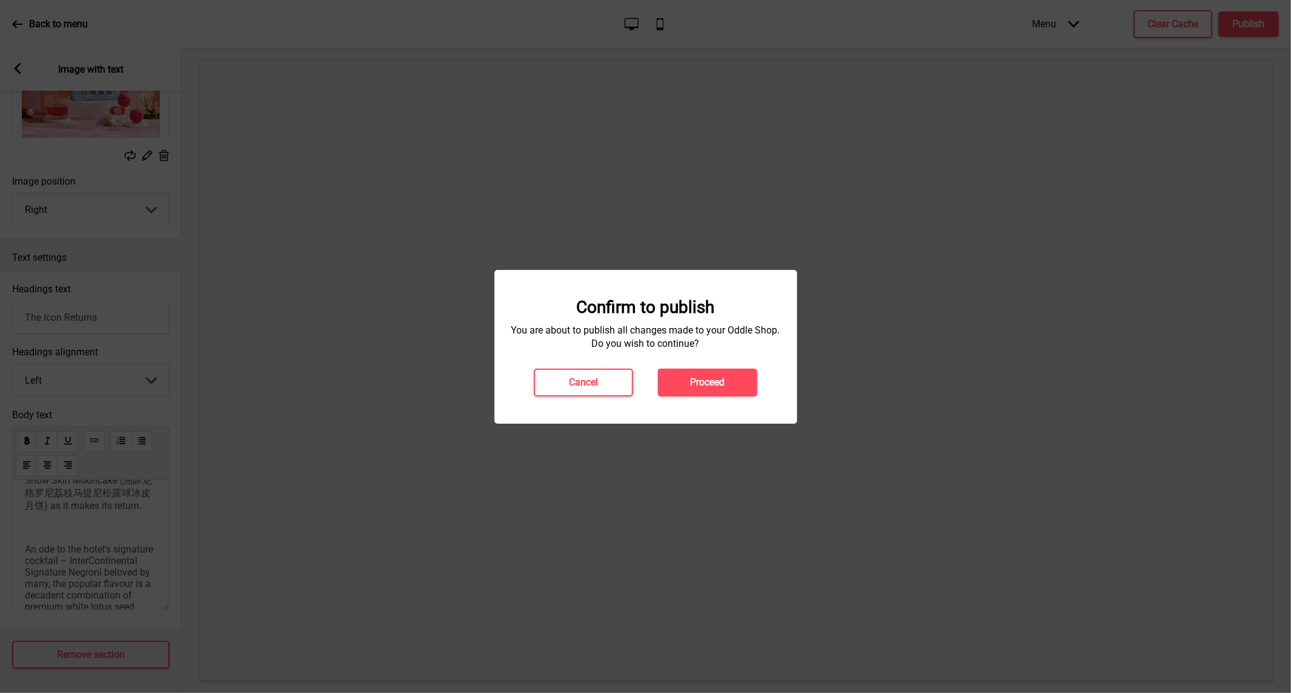
click at [679, 389] on button "Proceed" at bounding box center [707, 383] width 99 height 28
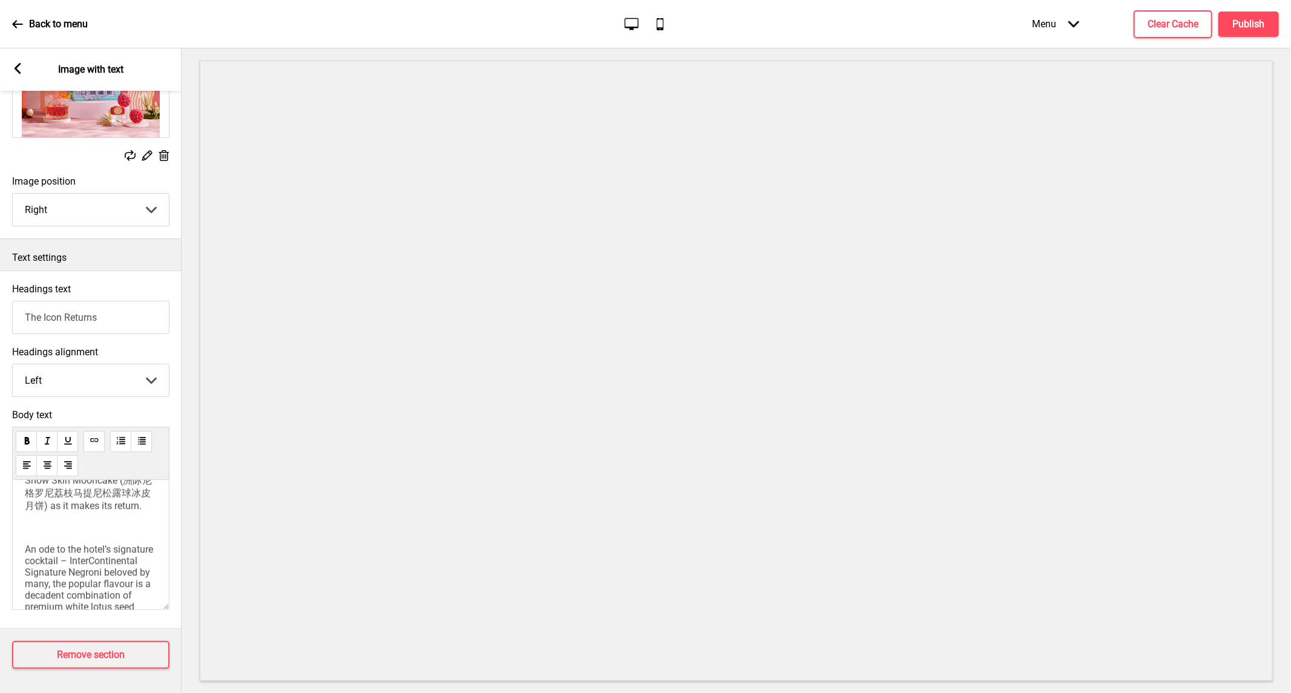
click at [16, 63] on icon "Arrow left" at bounding box center [17, 68] width 11 height 11
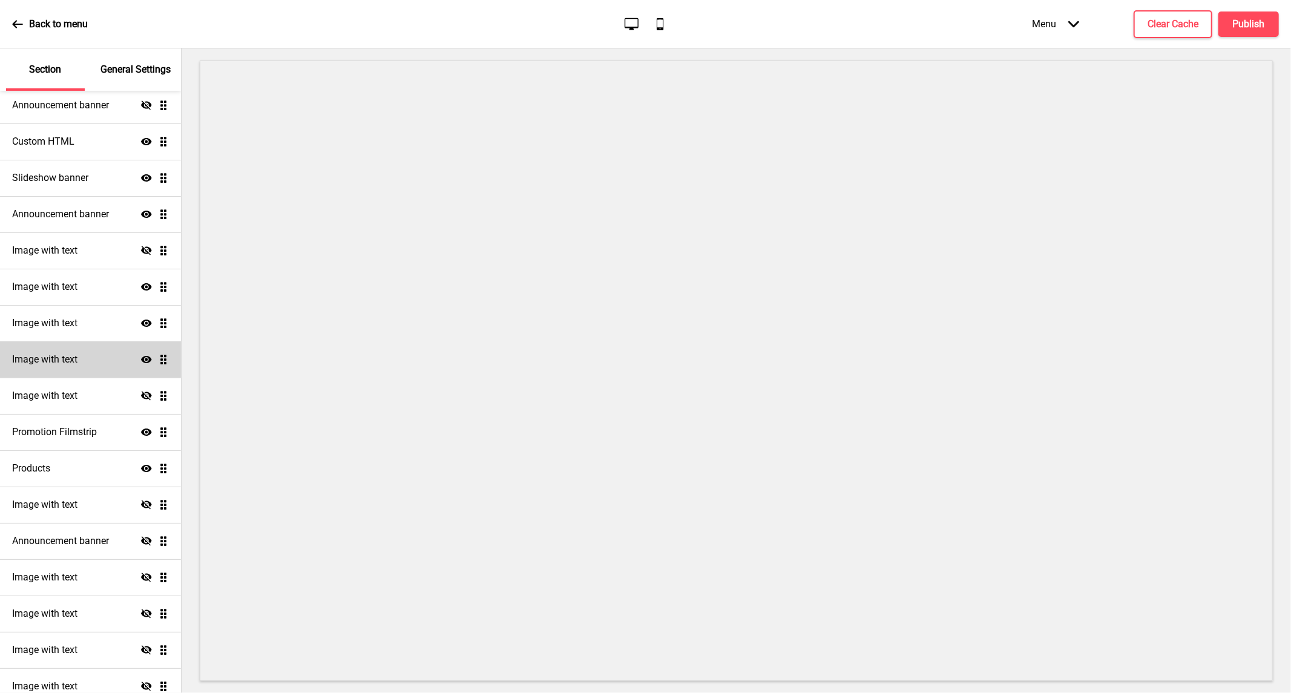
scroll to position [134, 0]
click at [141, 366] on icon "Hide" at bounding box center [146, 361] width 11 height 11
click at [77, 359] on h4 "Image with text" at bounding box center [44, 361] width 65 height 13
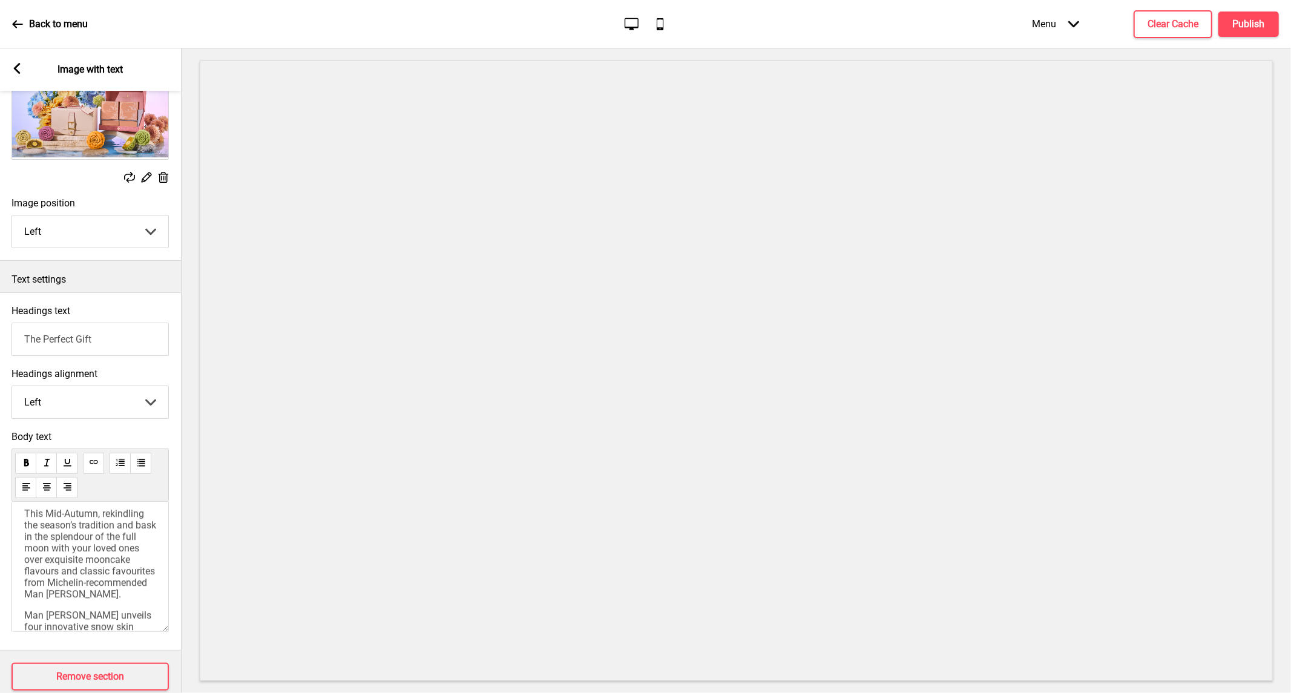
scroll to position [80, 0]
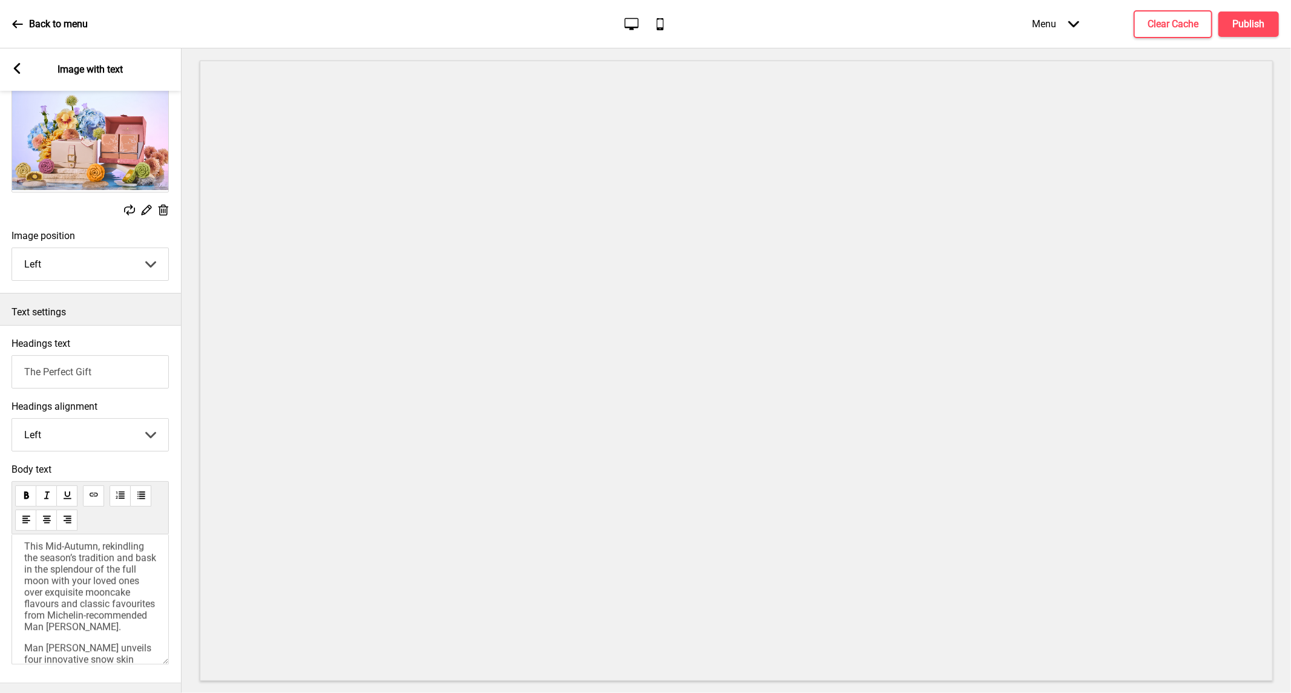
type input "The Perfect Gift"
click at [164, 210] on rect at bounding box center [163, 210] width 13 height 13
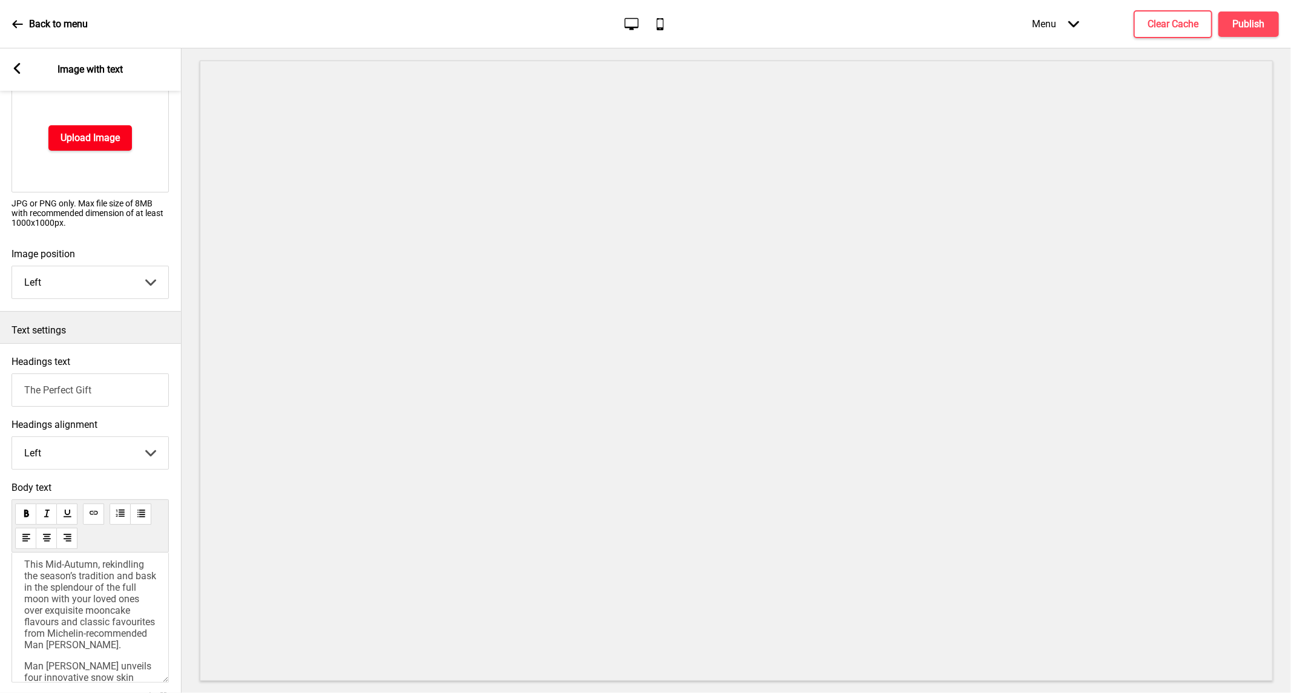
click at [107, 139] on h4 "Upload Image" at bounding box center [90, 137] width 59 height 13
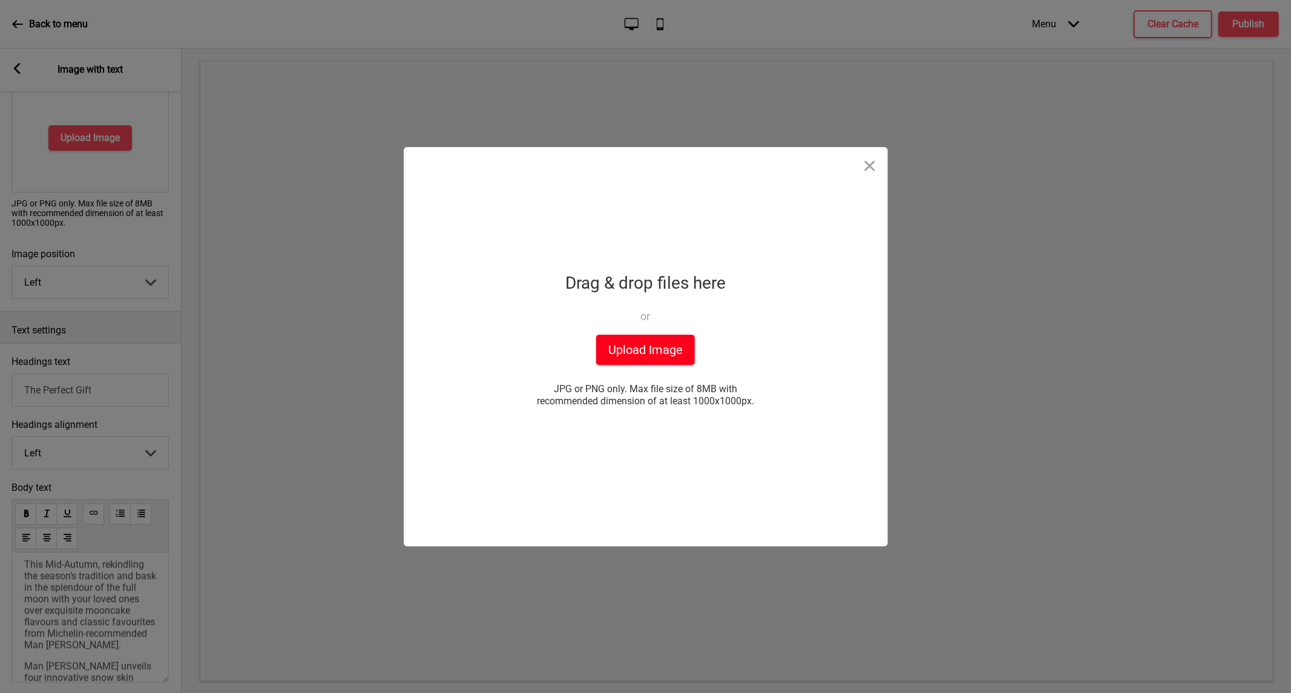
click at [657, 344] on button "Upload Image" at bounding box center [645, 350] width 99 height 30
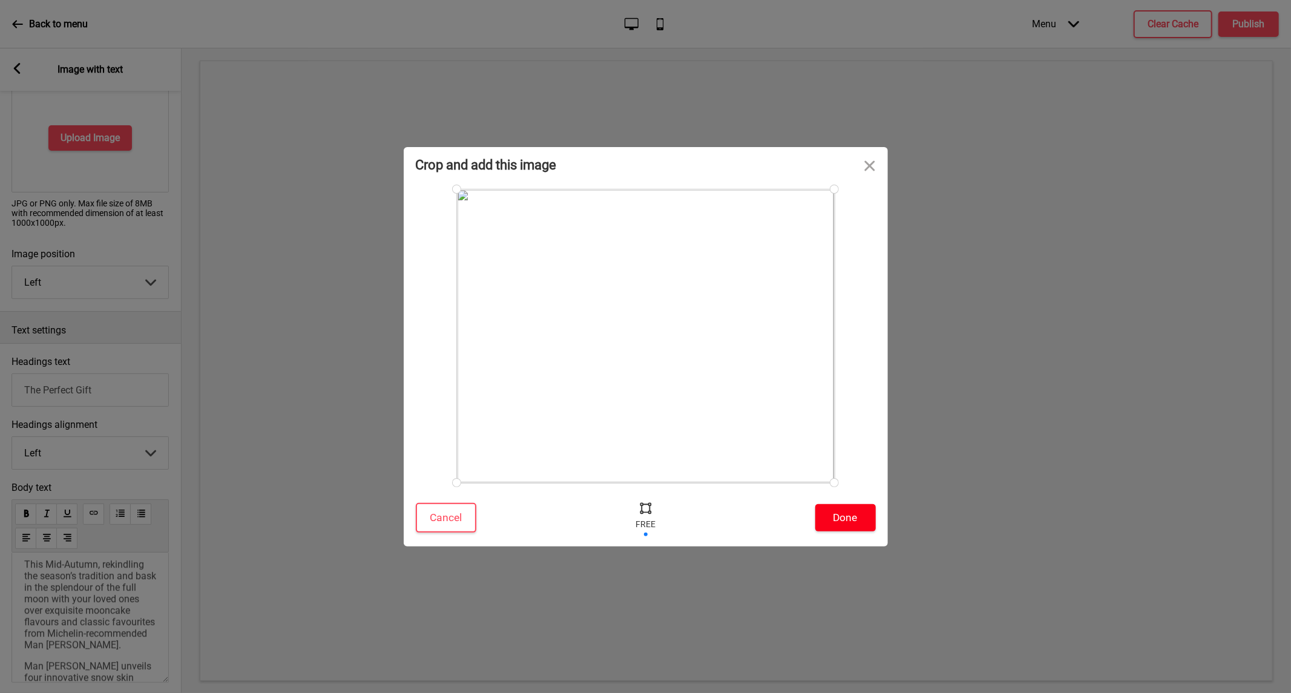
click at [834, 522] on button "Done" at bounding box center [845, 517] width 61 height 27
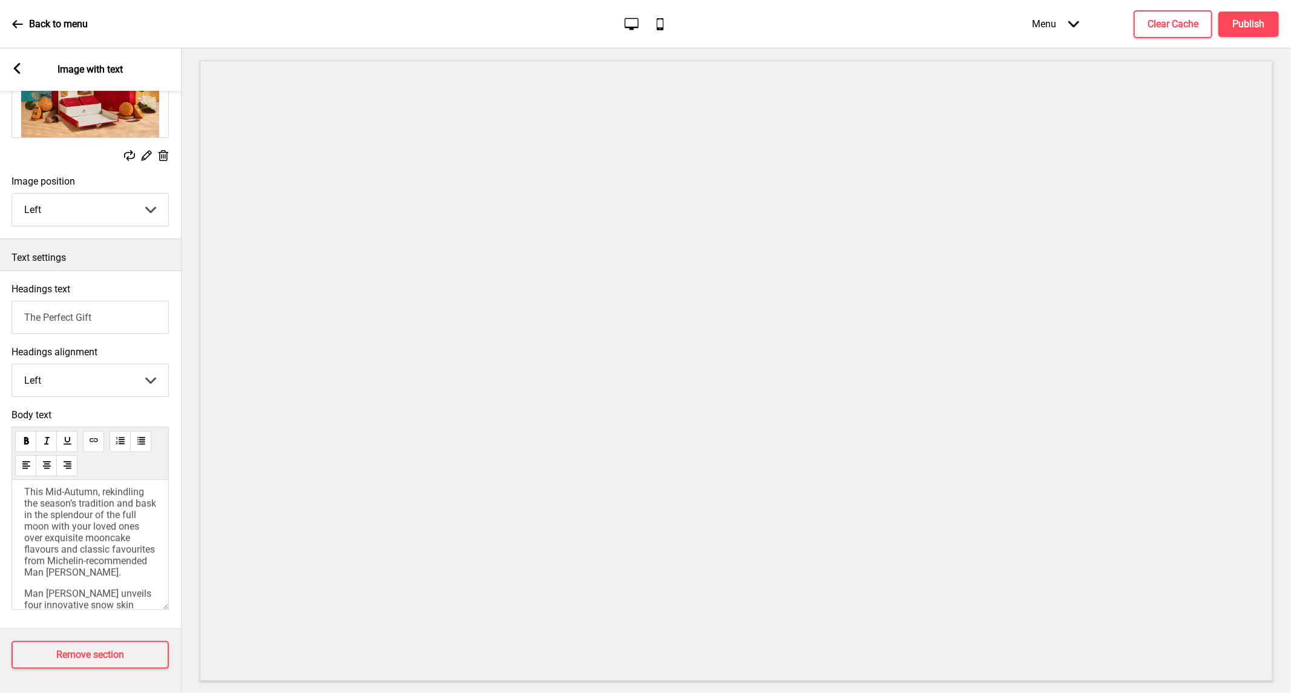
scroll to position [148, 0]
click at [96, 506] on span "This Mid-Autumn, rekindling the season’s tradition and bask in the splendour of…" at bounding box center [91, 532] width 134 height 92
click at [25, 540] on span "A tribute to InterContinental Singapore’s Peranakan heritage, the exclusive moo…" at bounding box center [88, 589] width 128 height 103
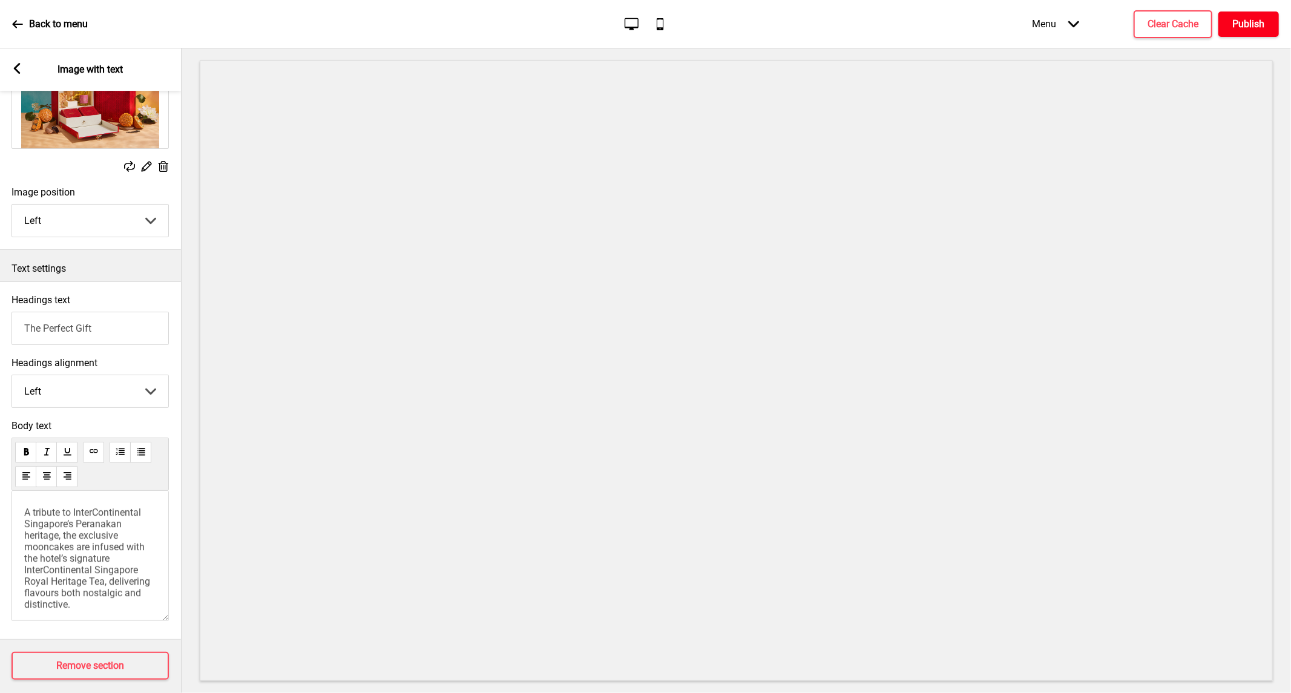
click at [1260, 28] on h4 "Publish" at bounding box center [1249, 24] width 32 height 13
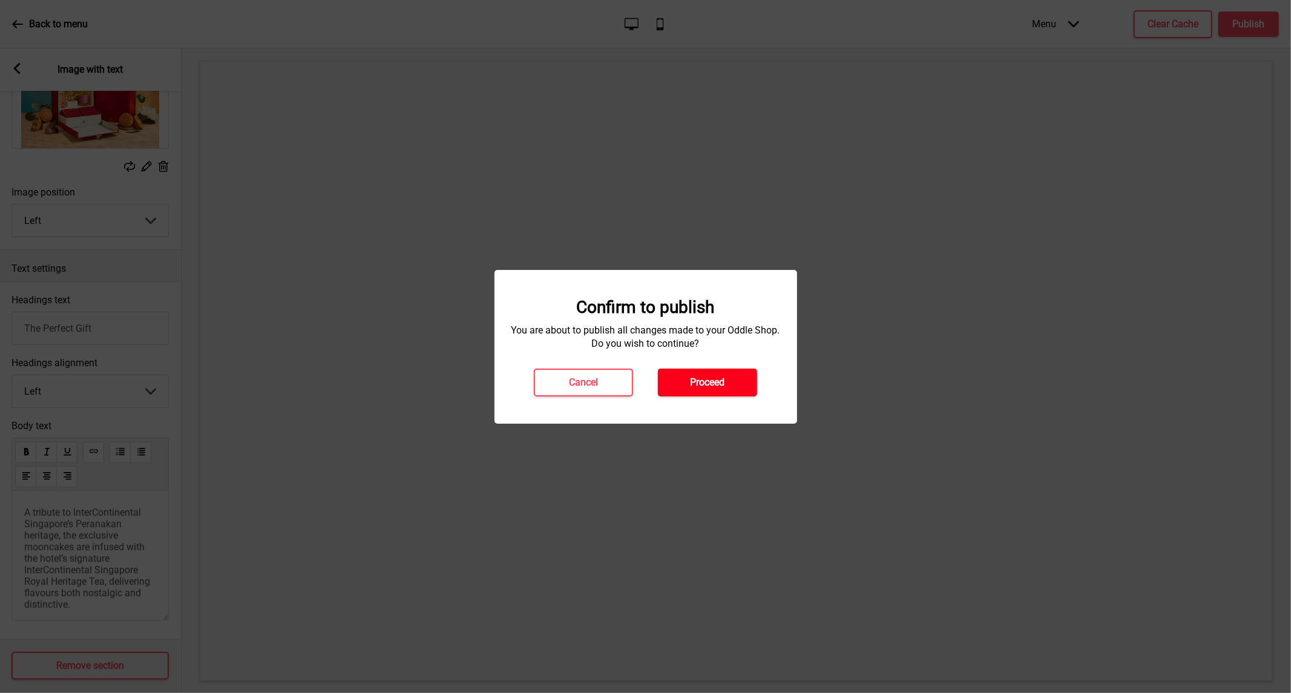
click at [717, 378] on h4 "Proceed" at bounding box center [708, 382] width 34 height 13
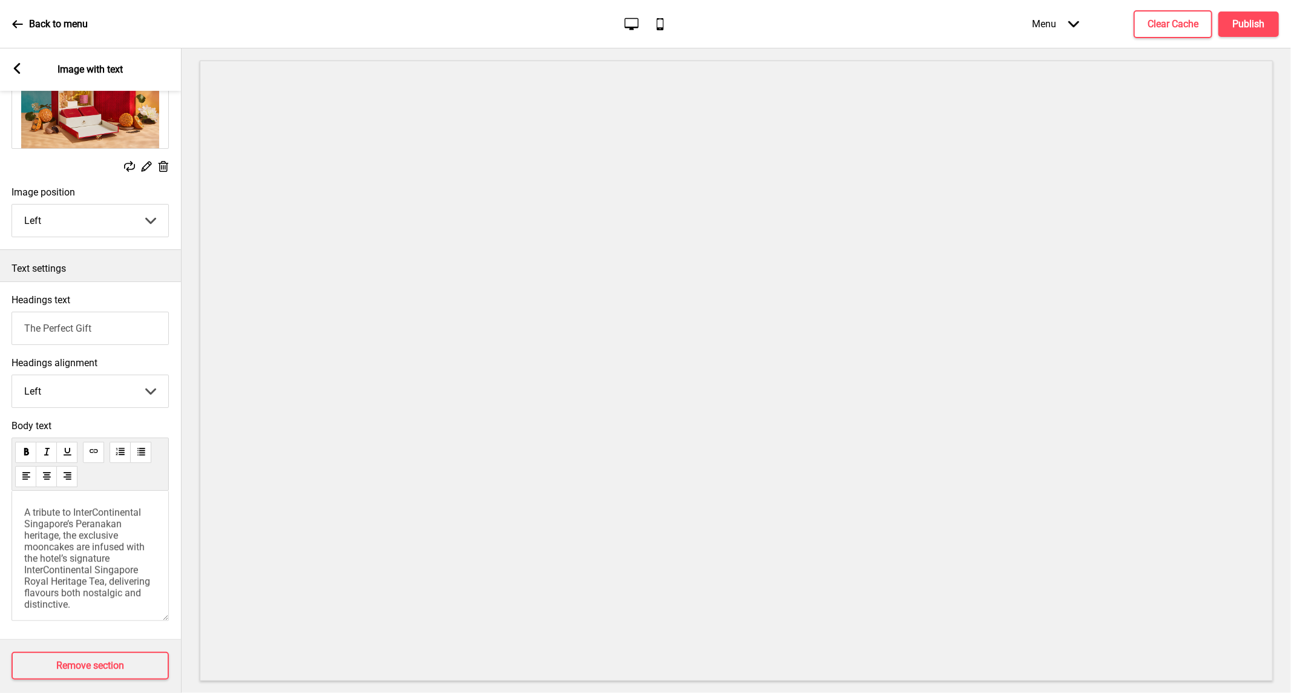
click at [22, 64] on rect at bounding box center [16, 68] width 11 height 11
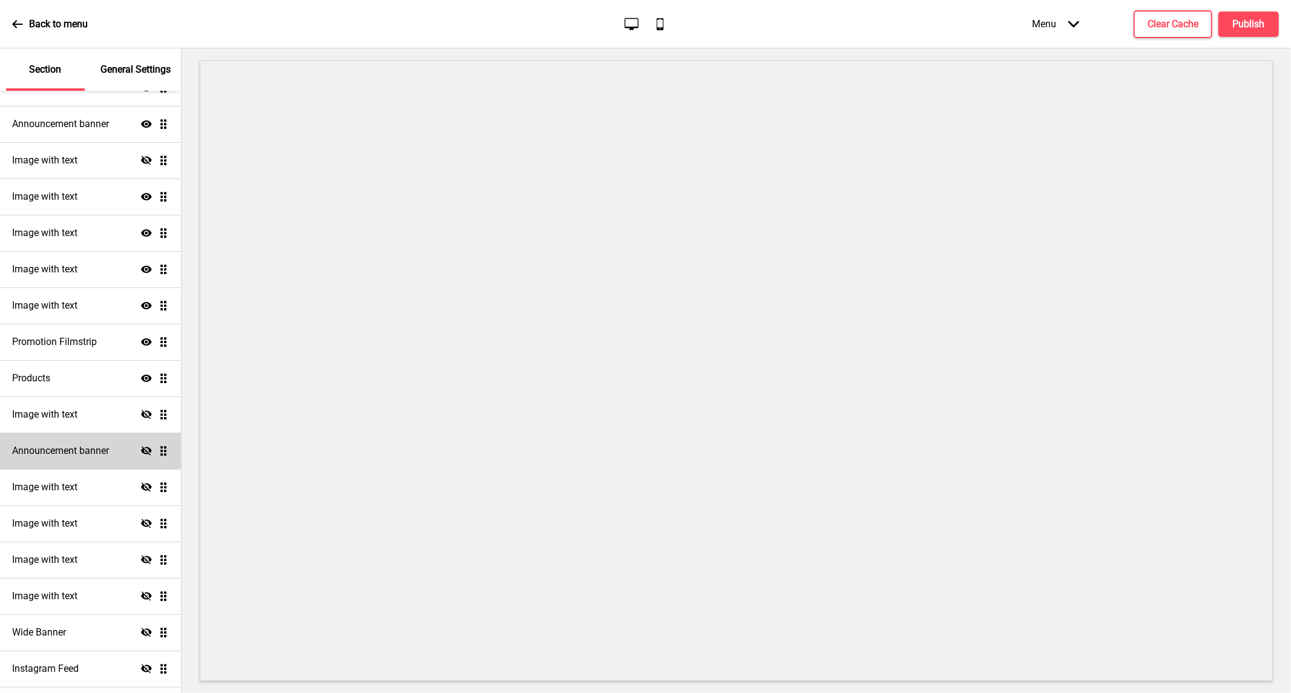
scroll to position [263, 0]
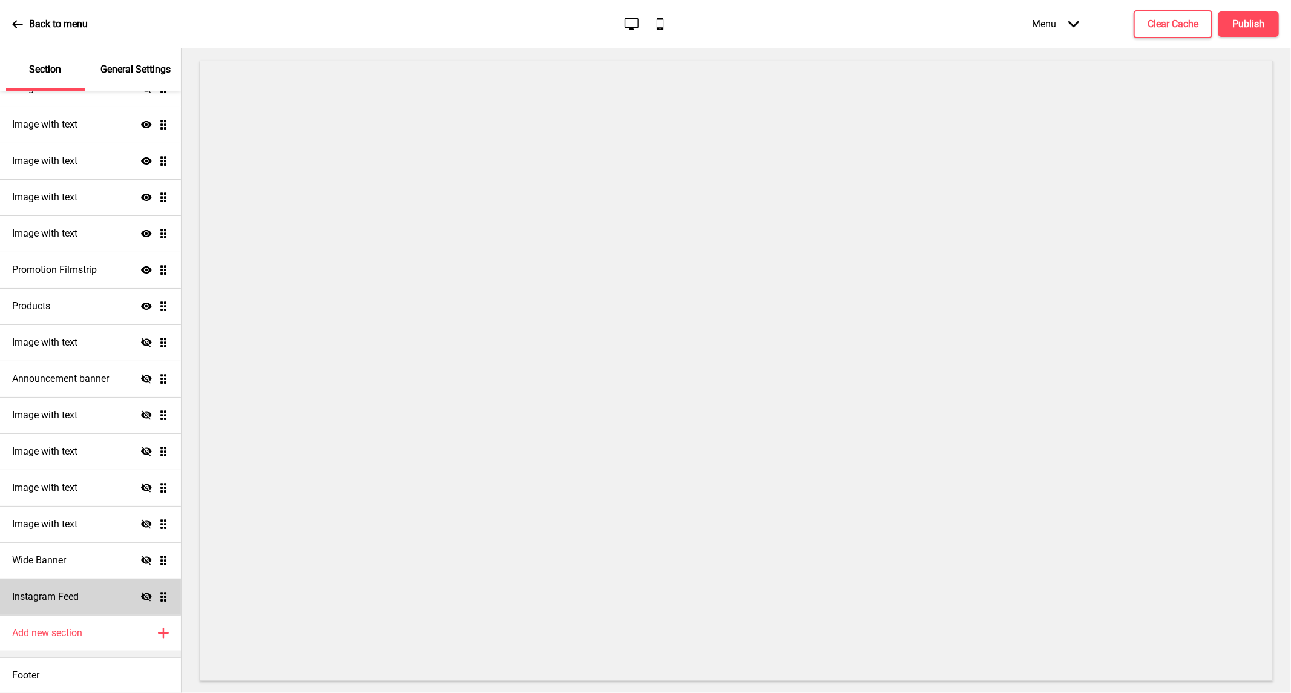
click at [141, 591] on icon "Hide" at bounding box center [146, 596] width 11 height 11
click at [85, 598] on div "Instagram Feed Show Drag" at bounding box center [90, 597] width 181 height 36
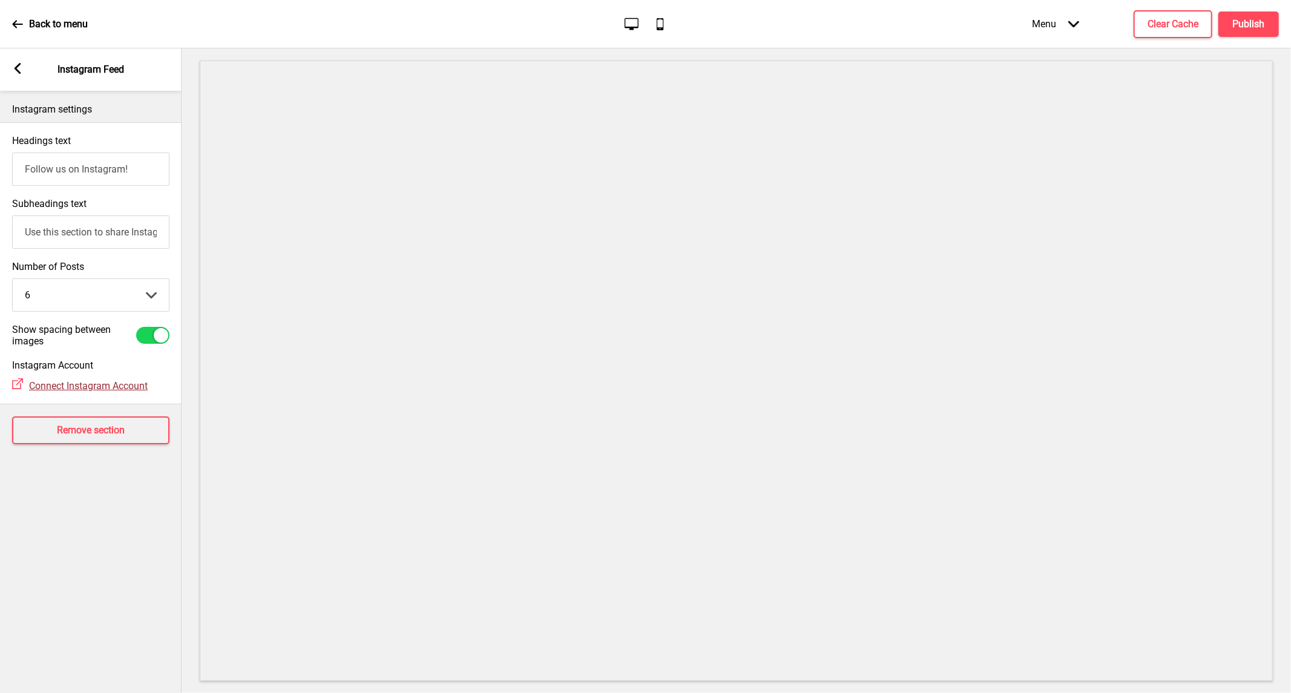
click at [128, 390] on span "Connect Instagram Account" at bounding box center [88, 385] width 119 height 11
